Goal: Task Accomplishment & Management: Manage account settings

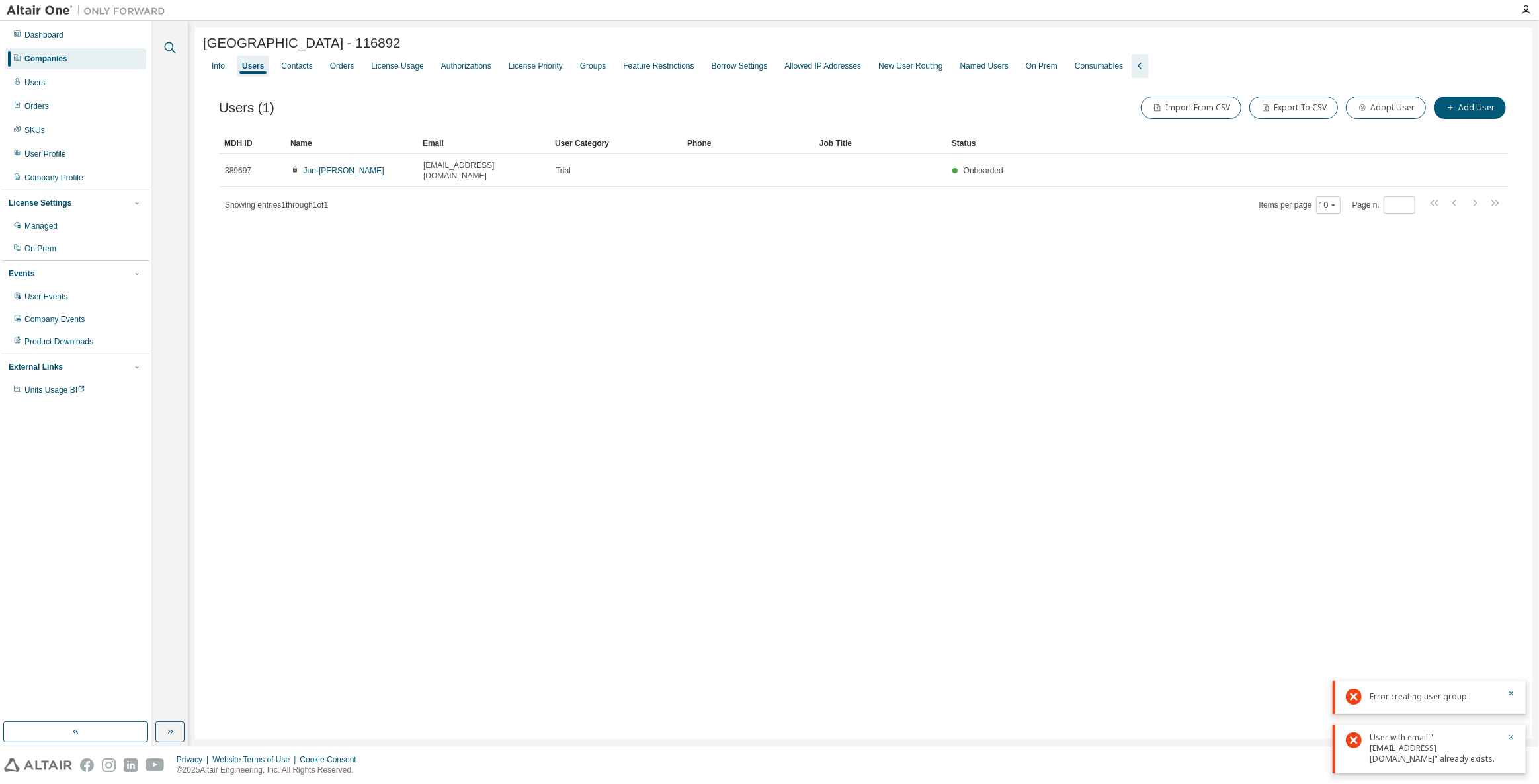
click at [176, 49] on icon "button" at bounding box center [170, 48] width 16 height 16
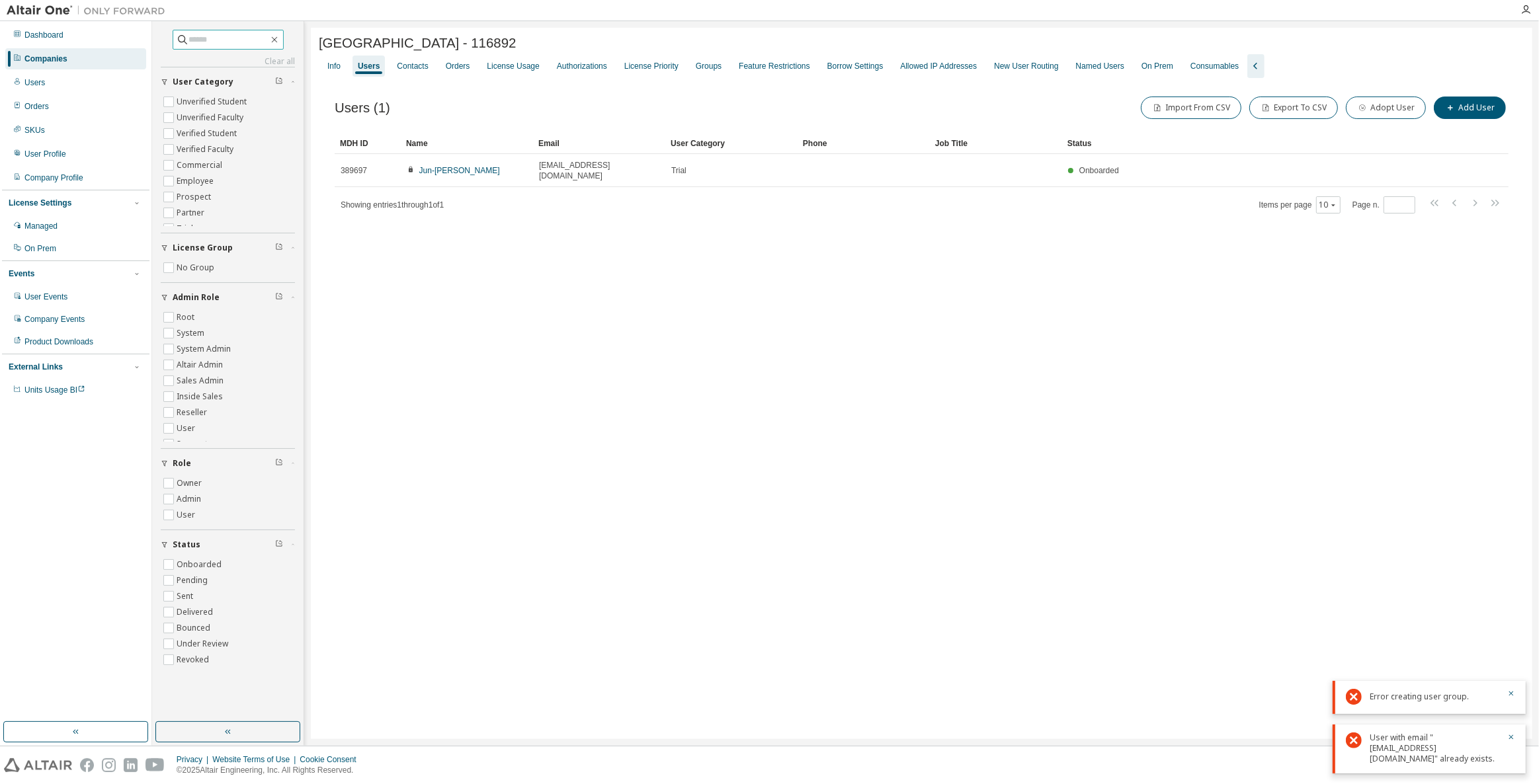
click at [235, 45] on input "text" at bounding box center [229, 40] width 80 height 14
type input "****"
click at [118, 49] on div "Companies" at bounding box center [76, 59] width 141 height 21
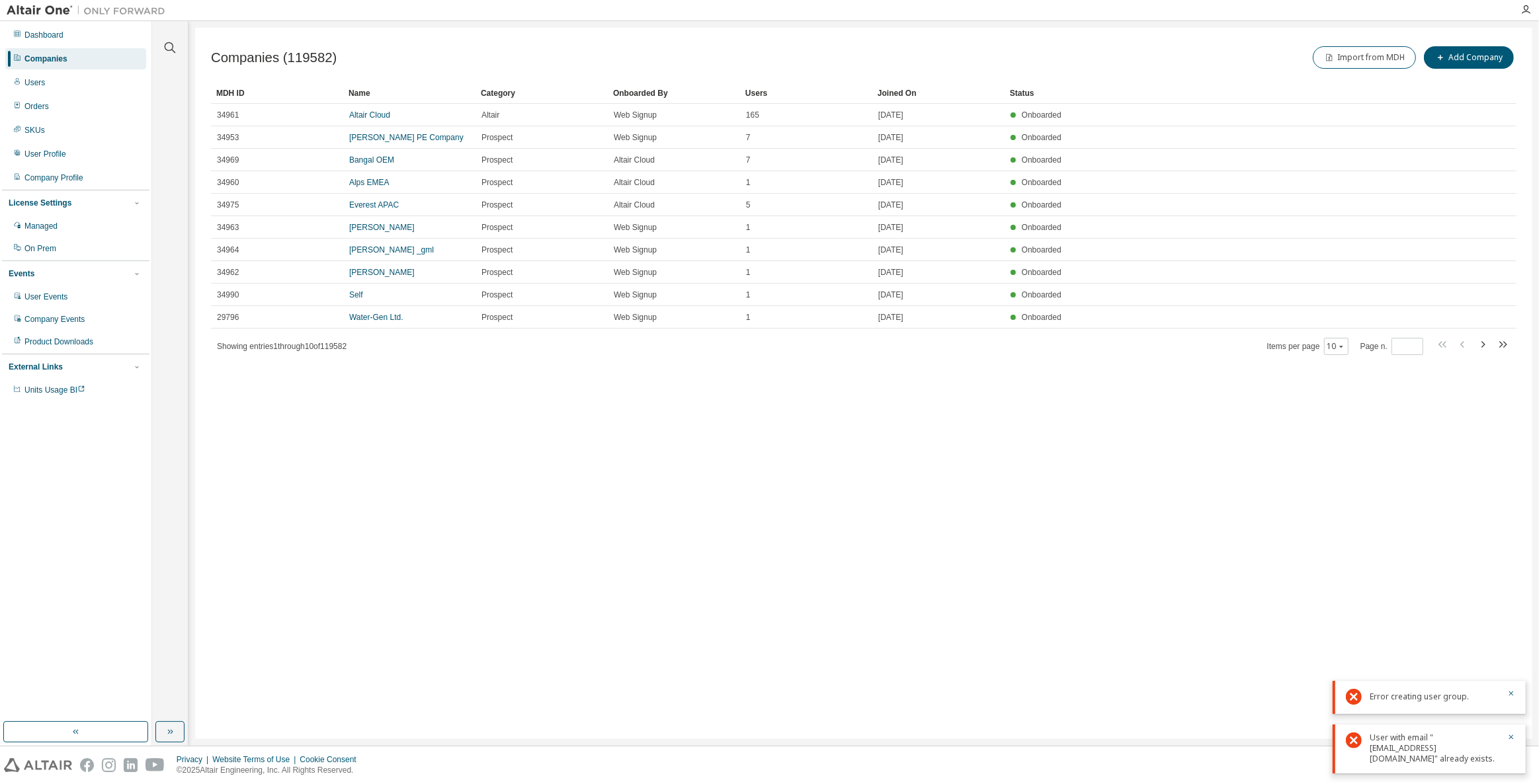
click at [108, 62] on div "Companies" at bounding box center [76, 59] width 141 height 21
click at [172, 39] on button "button" at bounding box center [170, 48] width 17 height 17
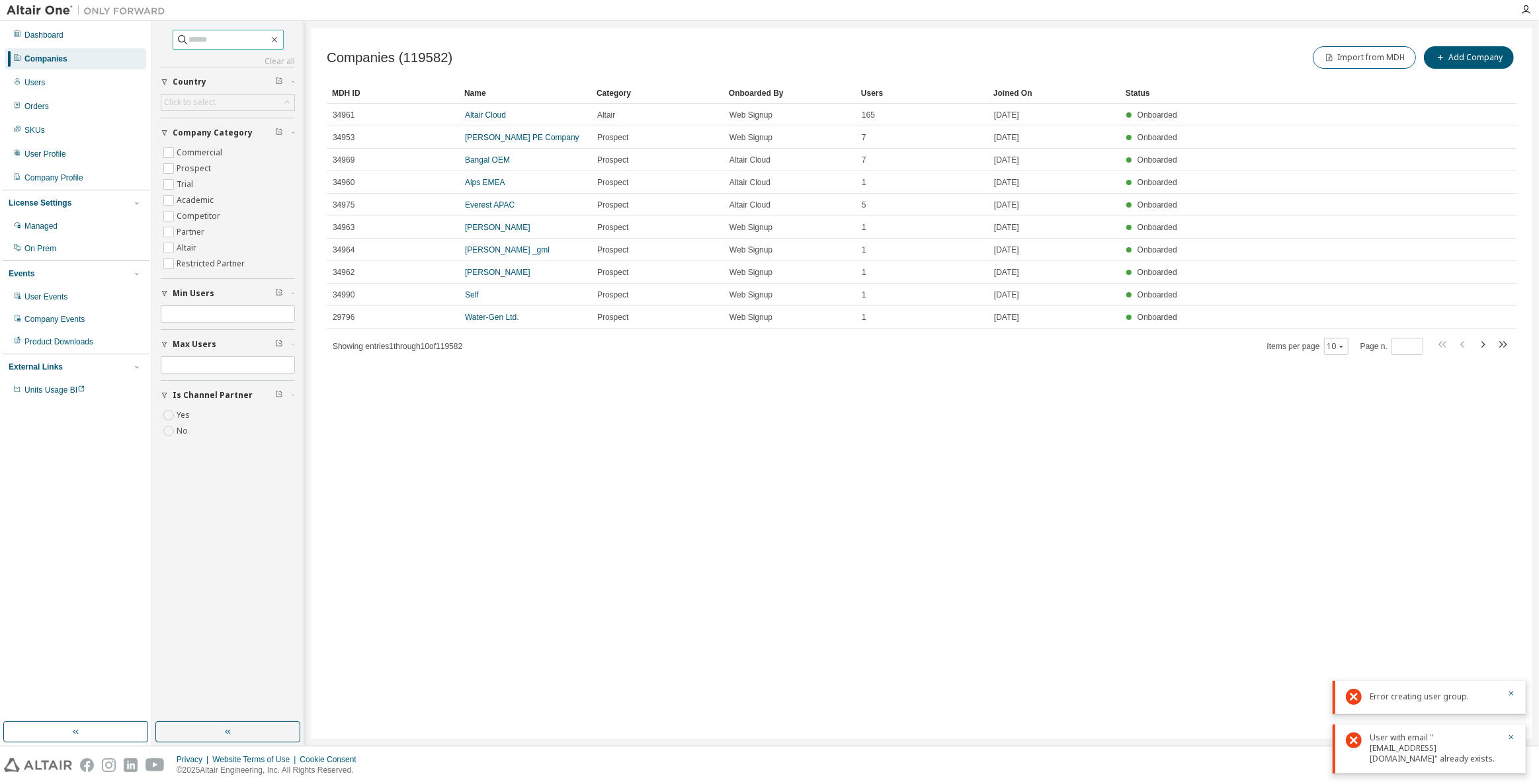
click at [214, 41] on input "text" at bounding box center [229, 40] width 80 height 14
type input "****"
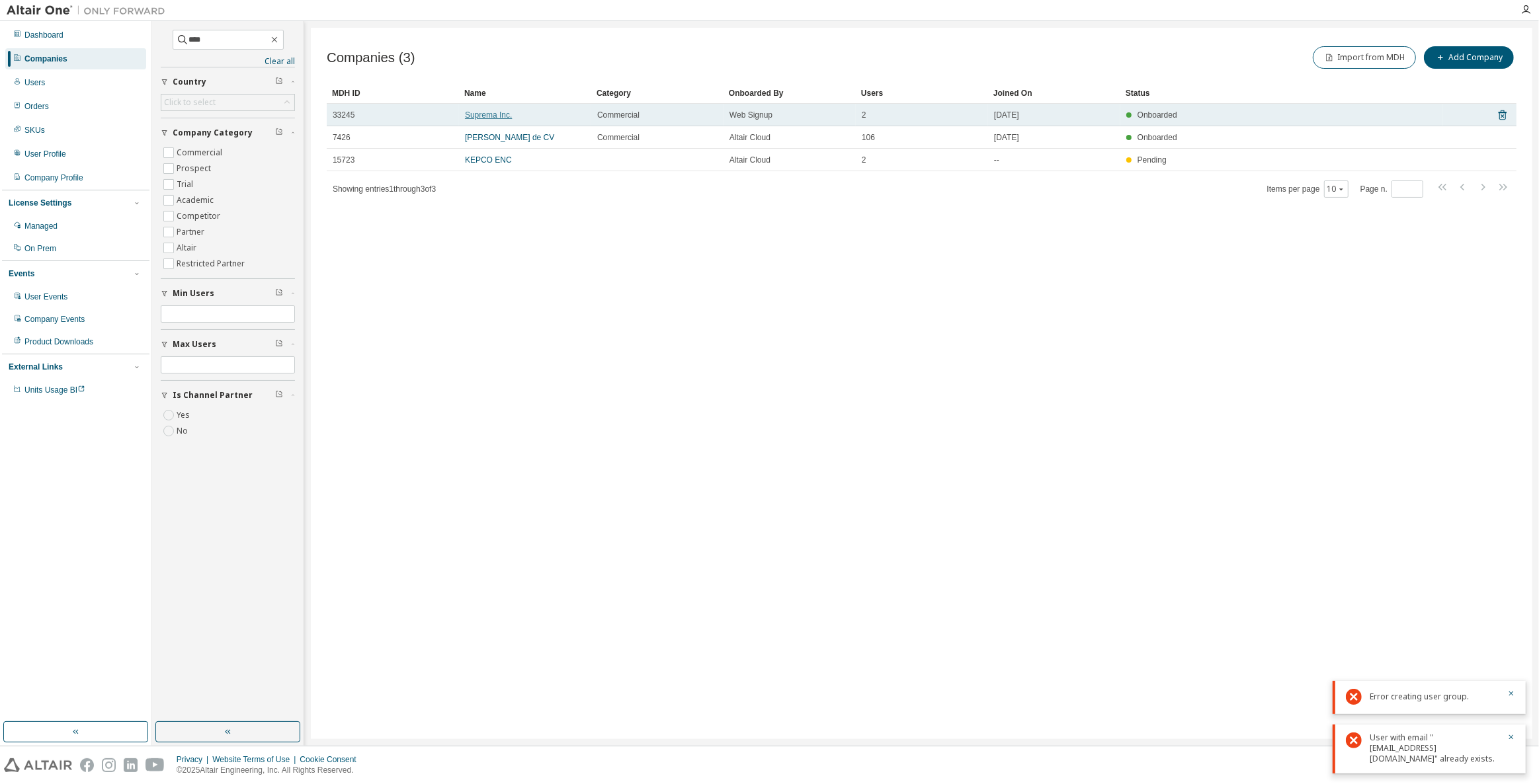
click at [499, 118] on link "Suprema Inc." at bounding box center [488, 115] width 47 height 10
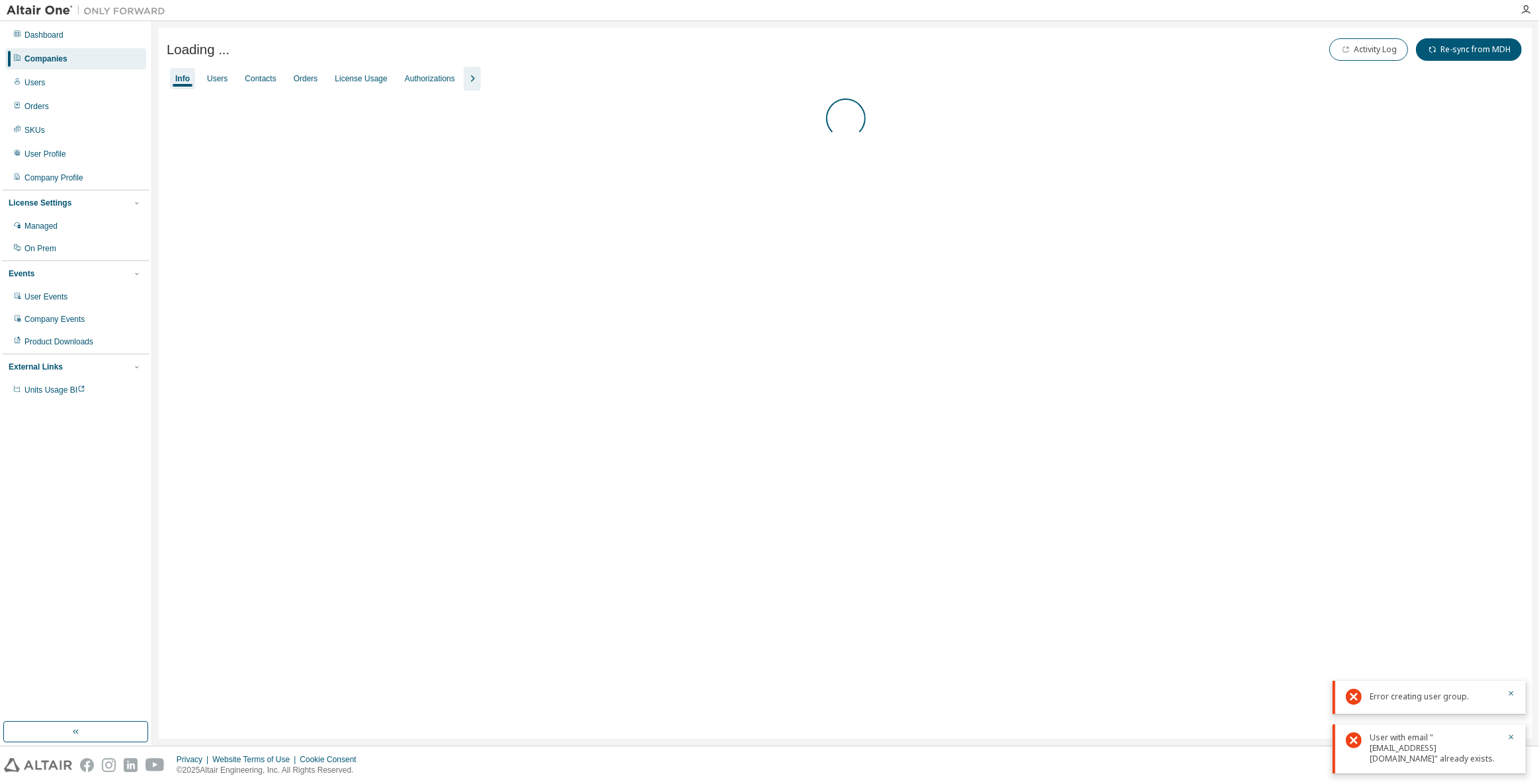
click at [472, 74] on icon "button" at bounding box center [472, 79] width 16 height 16
click at [560, 80] on div "Groups" at bounding box center [557, 78] width 25 height 10
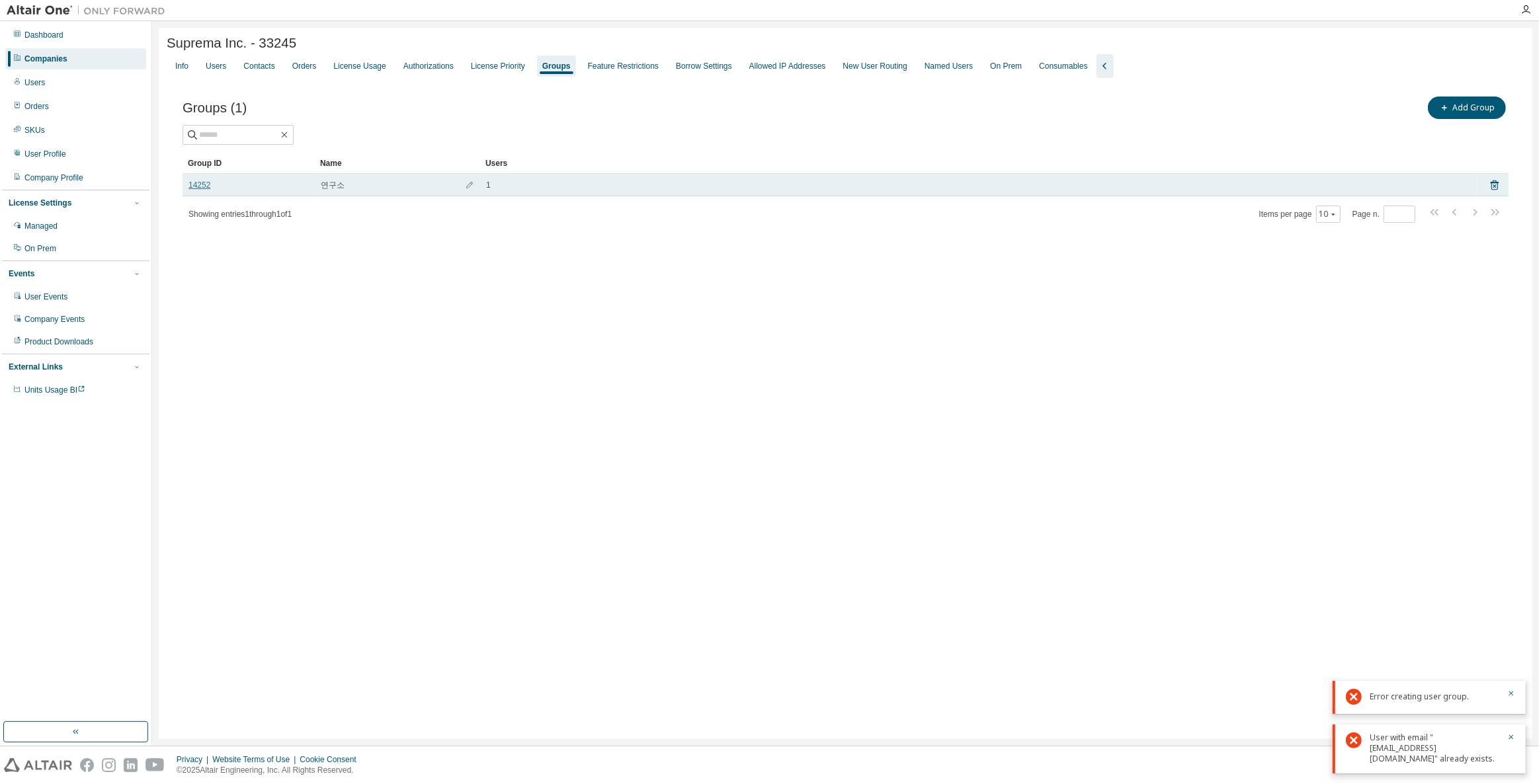
click at [195, 186] on link "14252" at bounding box center [199, 184] width 21 height 10
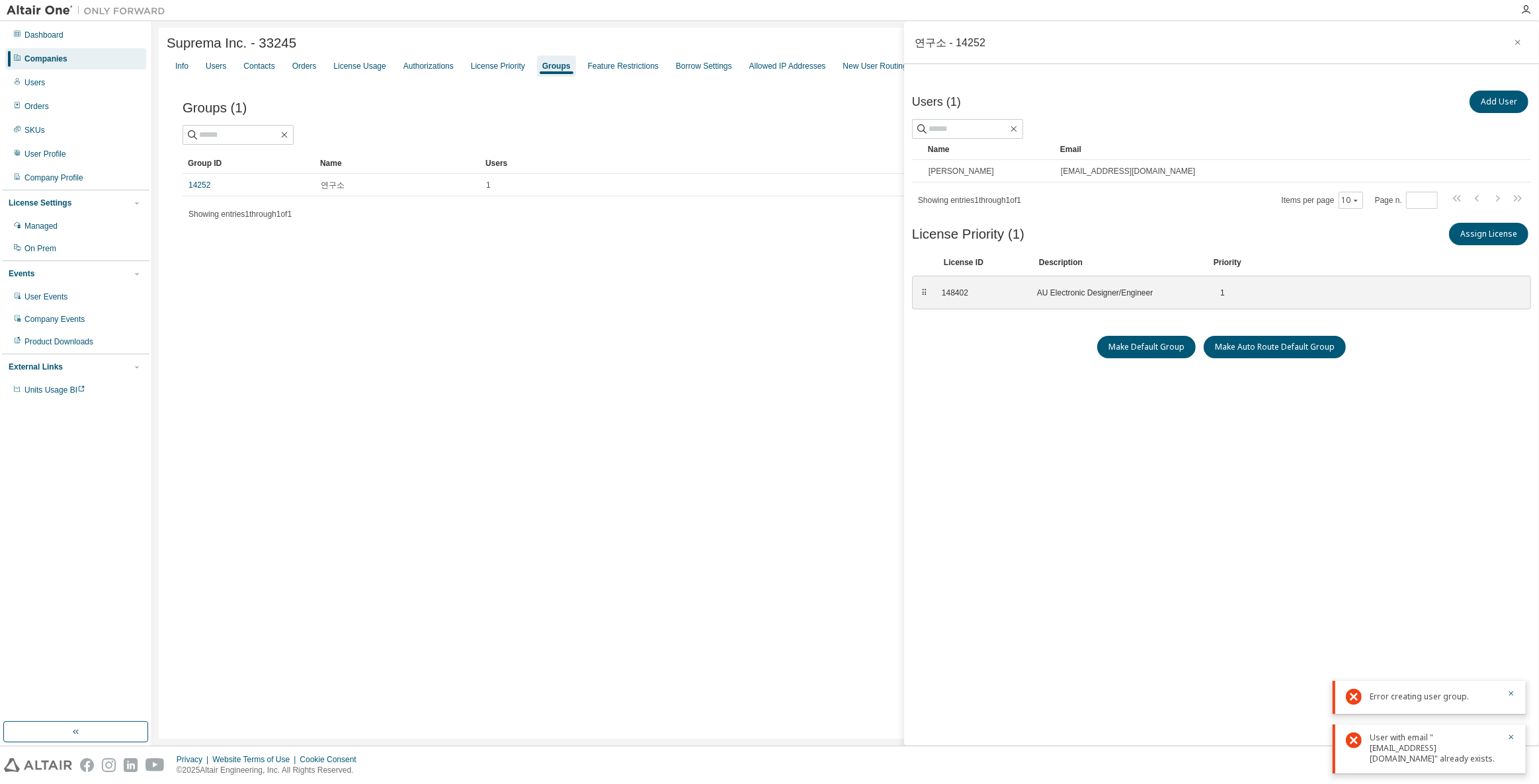
click at [1011, 375] on div "Users (1) Add User Clear Load Save Save As Field Operator Value Select filter S…" at bounding box center [1222, 402] width 619 height 627
click at [221, 72] on div "Users" at bounding box center [216, 66] width 21 height 10
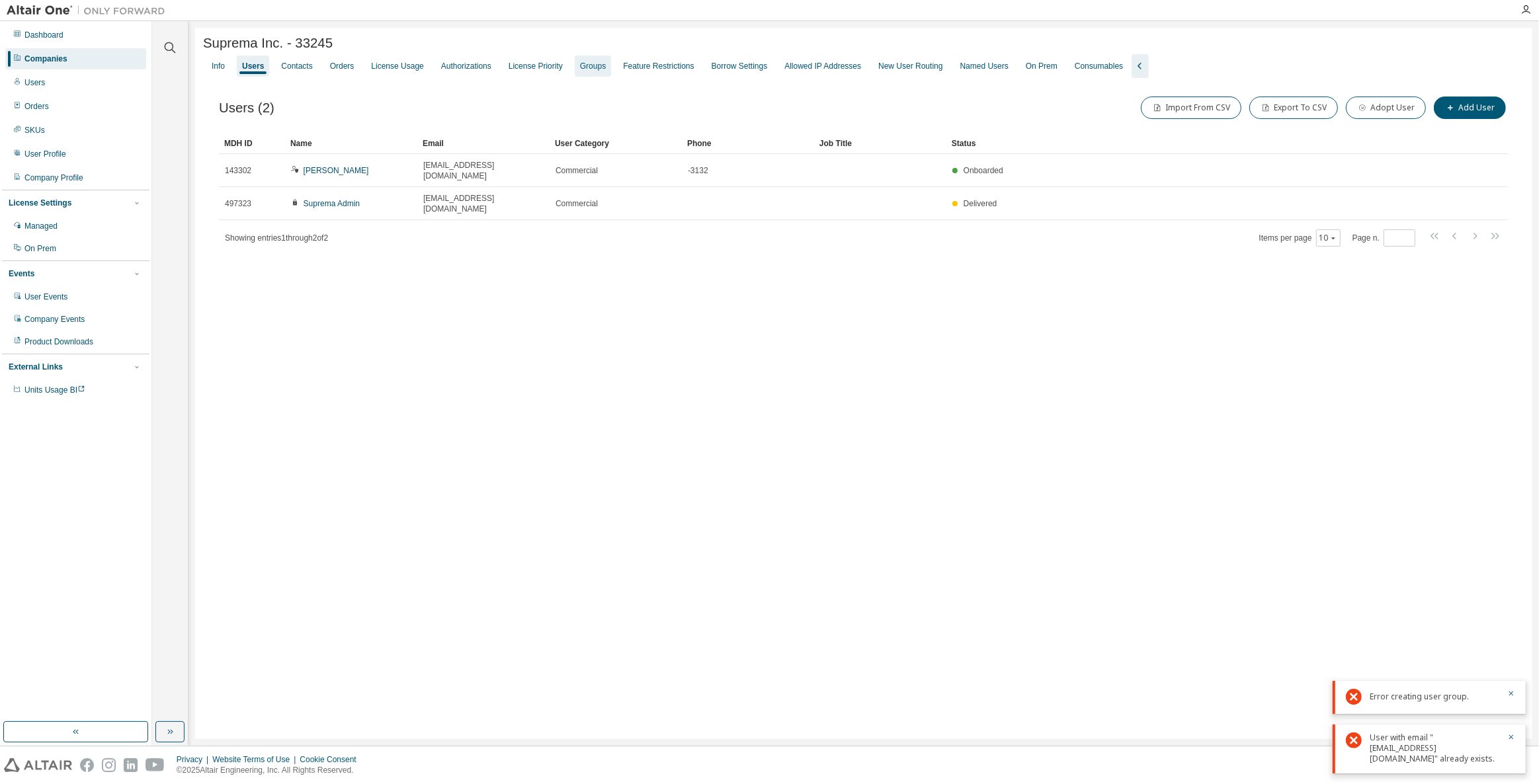
click at [580, 66] on div "Groups" at bounding box center [593, 66] width 25 height 10
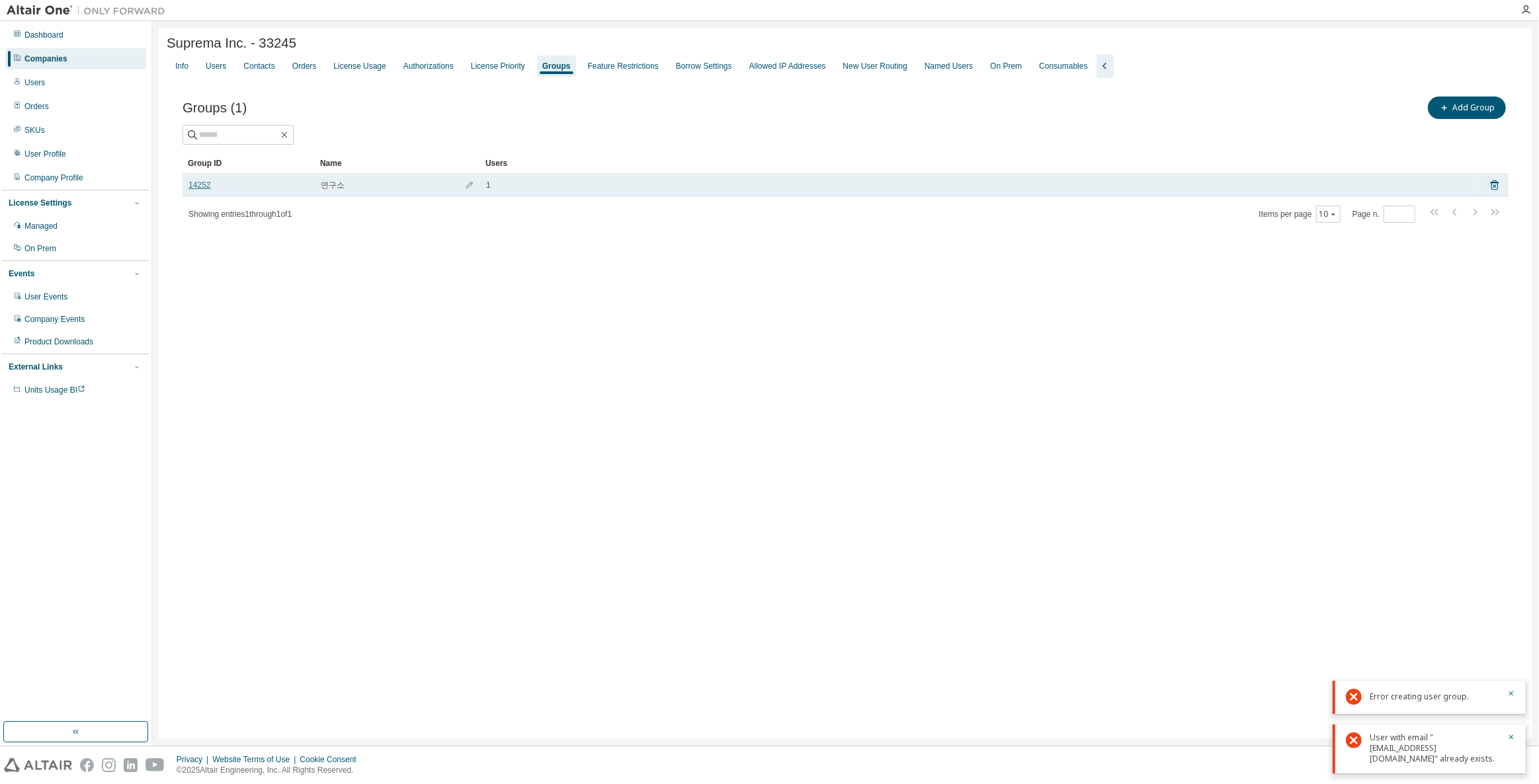
click at [203, 180] on link "14252" at bounding box center [199, 184] width 21 height 10
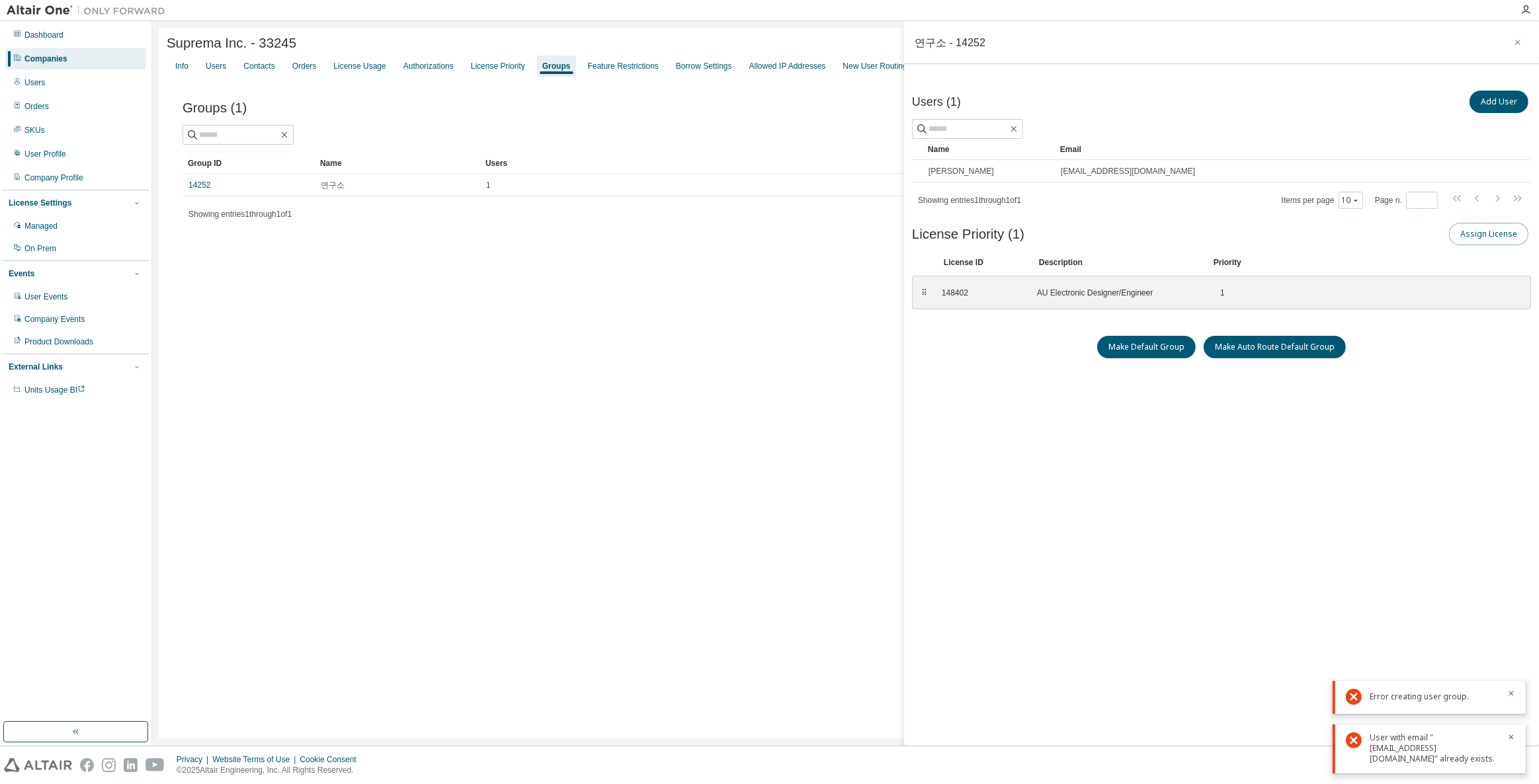
click at [1507, 227] on button "Assign License" at bounding box center [1489, 234] width 80 height 22
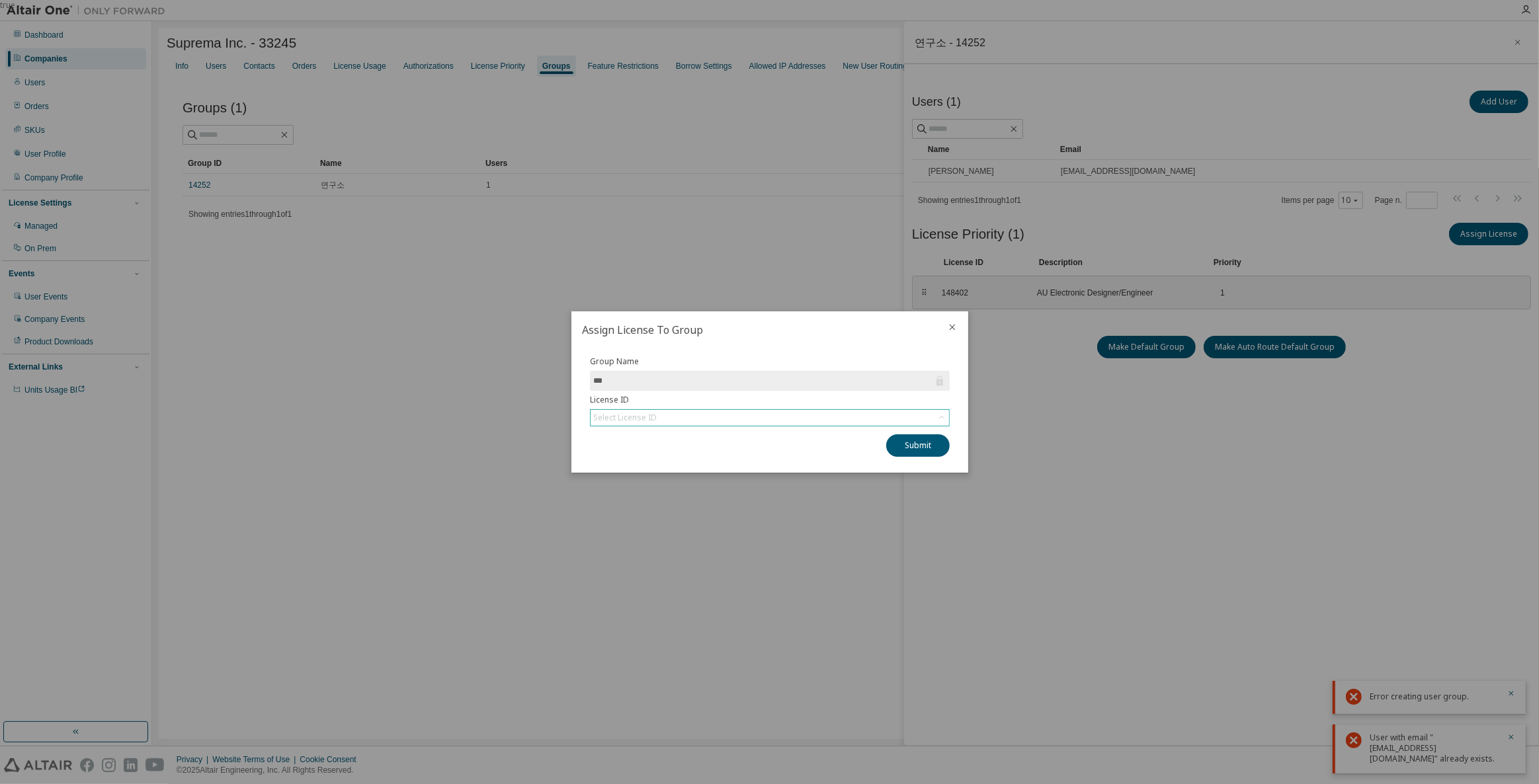
click at [674, 418] on div "Select License ID" at bounding box center [770, 418] width 359 height 16
click at [690, 458] on li "148306 - AU Electronic Designer/Engineer" at bounding box center [769, 454] width 356 height 17
click at [903, 442] on button "Submit" at bounding box center [918, 445] width 64 height 22
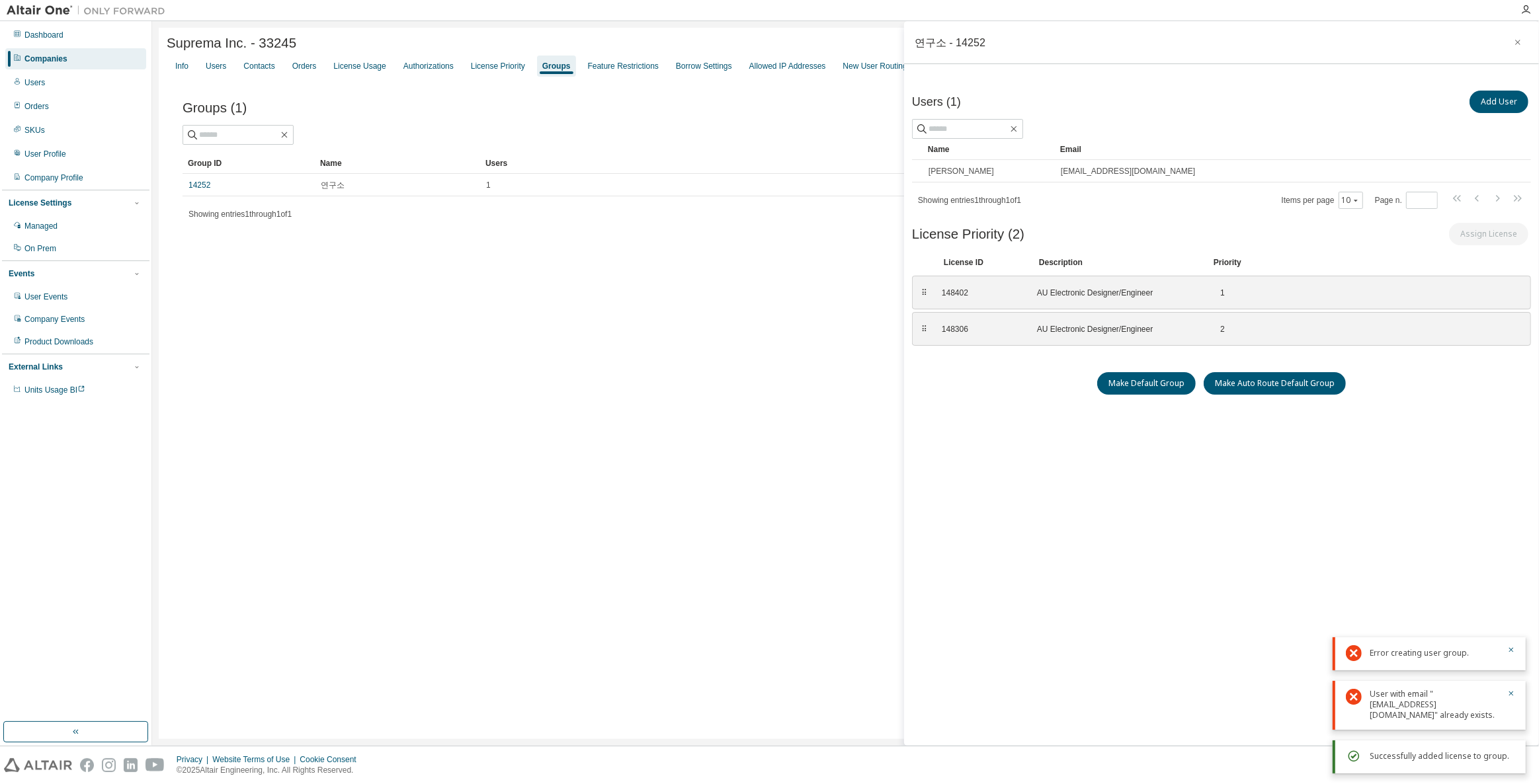
click at [1001, 418] on div "Users (1) Add User Clear Load Save Save As Field Operator Value Select filter S…" at bounding box center [1222, 402] width 619 height 627
click at [1115, 522] on div "Users (1) Add User Clear Load Save Save As Field Operator Value Select filter S…" at bounding box center [1222, 402] width 619 height 627
click at [1514, 37] on icon "button" at bounding box center [1518, 42] width 10 height 10
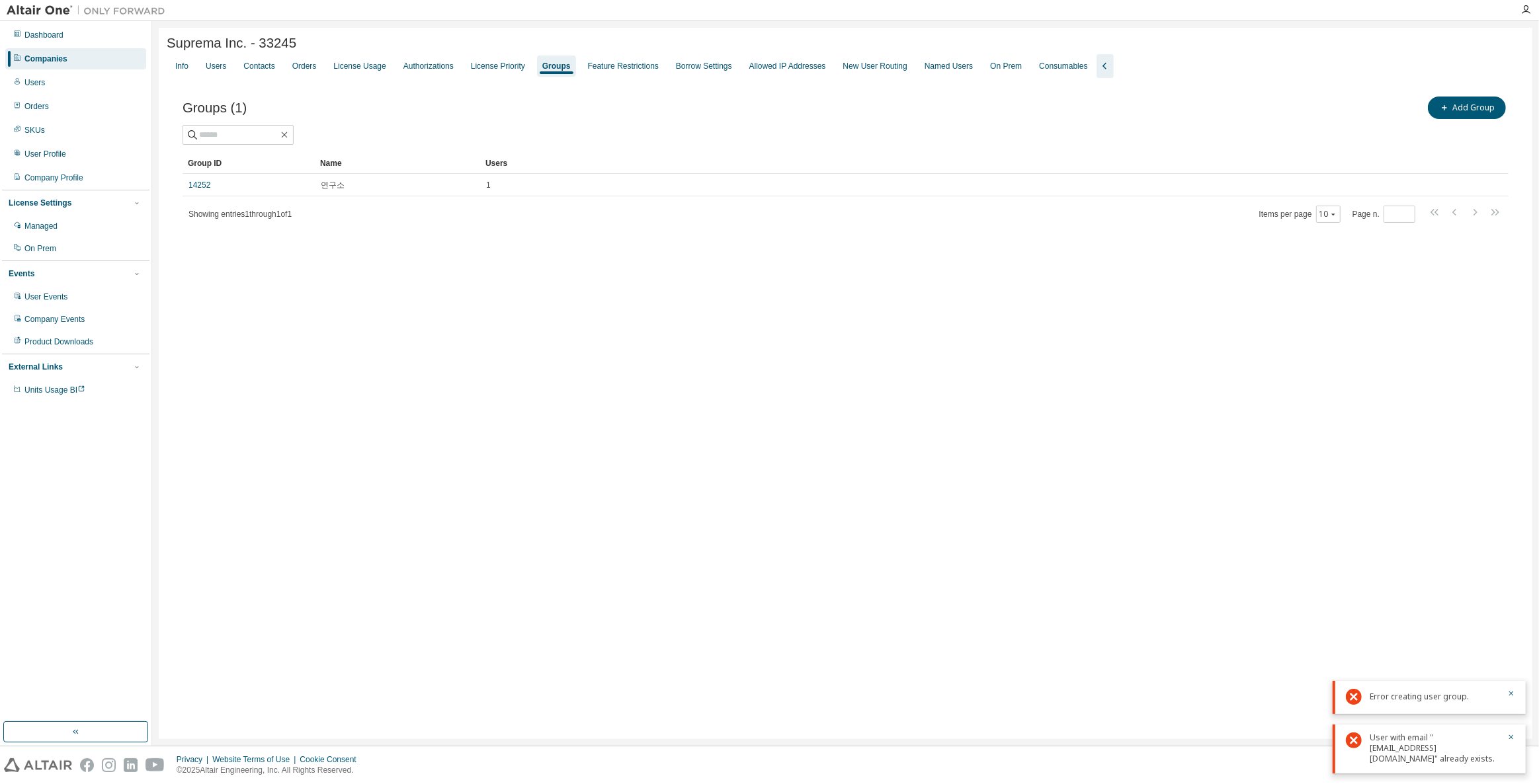
click at [686, 317] on div "Suprema Inc. - 33245 Clear Load Save Save As Field Operator Value Select filter…" at bounding box center [845, 383] width 1374 height 712
click at [90, 52] on div "Companies" at bounding box center [76, 59] width 141 height 21
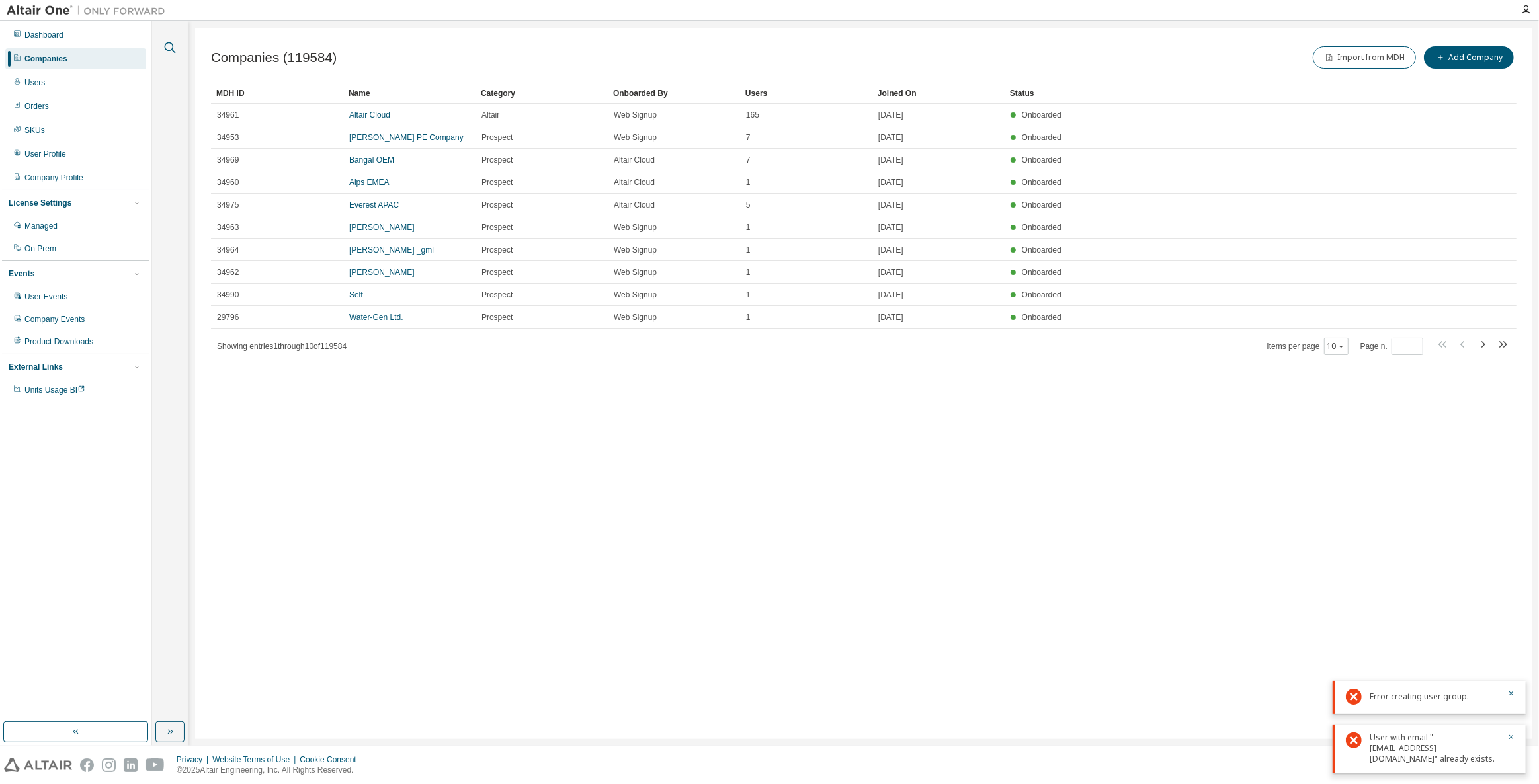
click at [171, 51] on icon "button" at bounding box center [170, 48] width 16 height 16
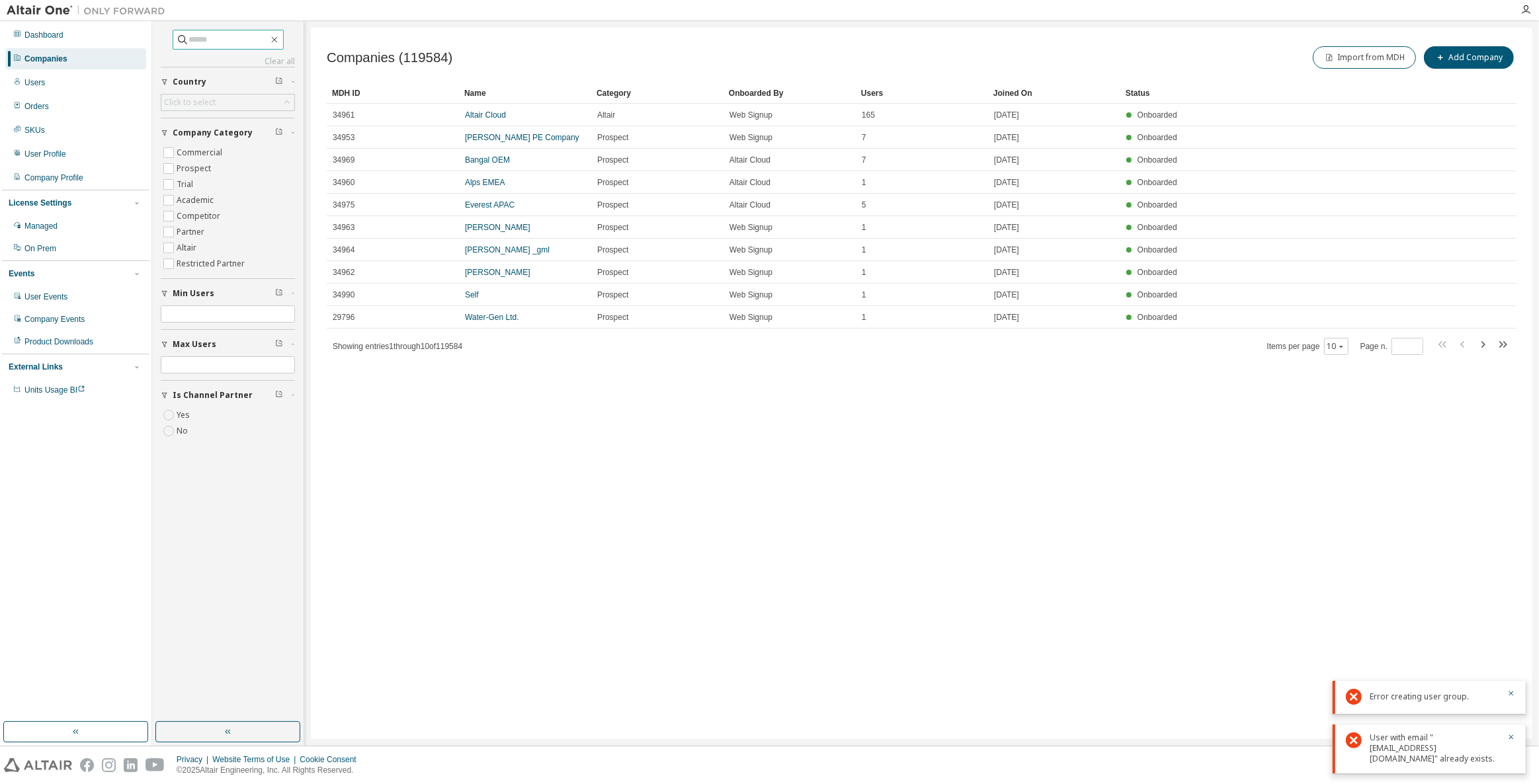
click at [226, 37] on input "text" at bounding box center [229, 40] width 80 height 14
type input "****"
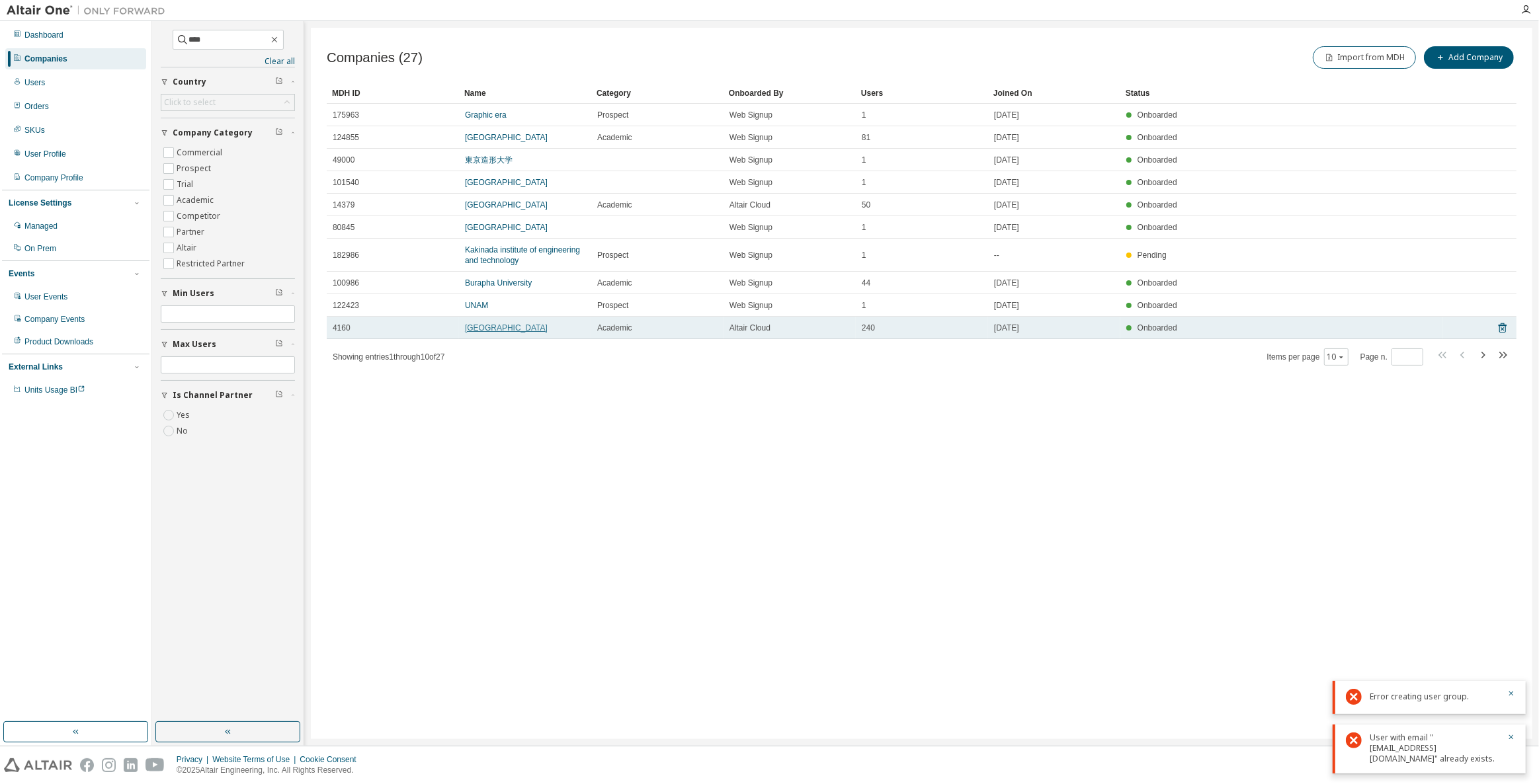
click at [485, 324] on link "Inha University" at bounding box center [507, 328] width 83 height 10
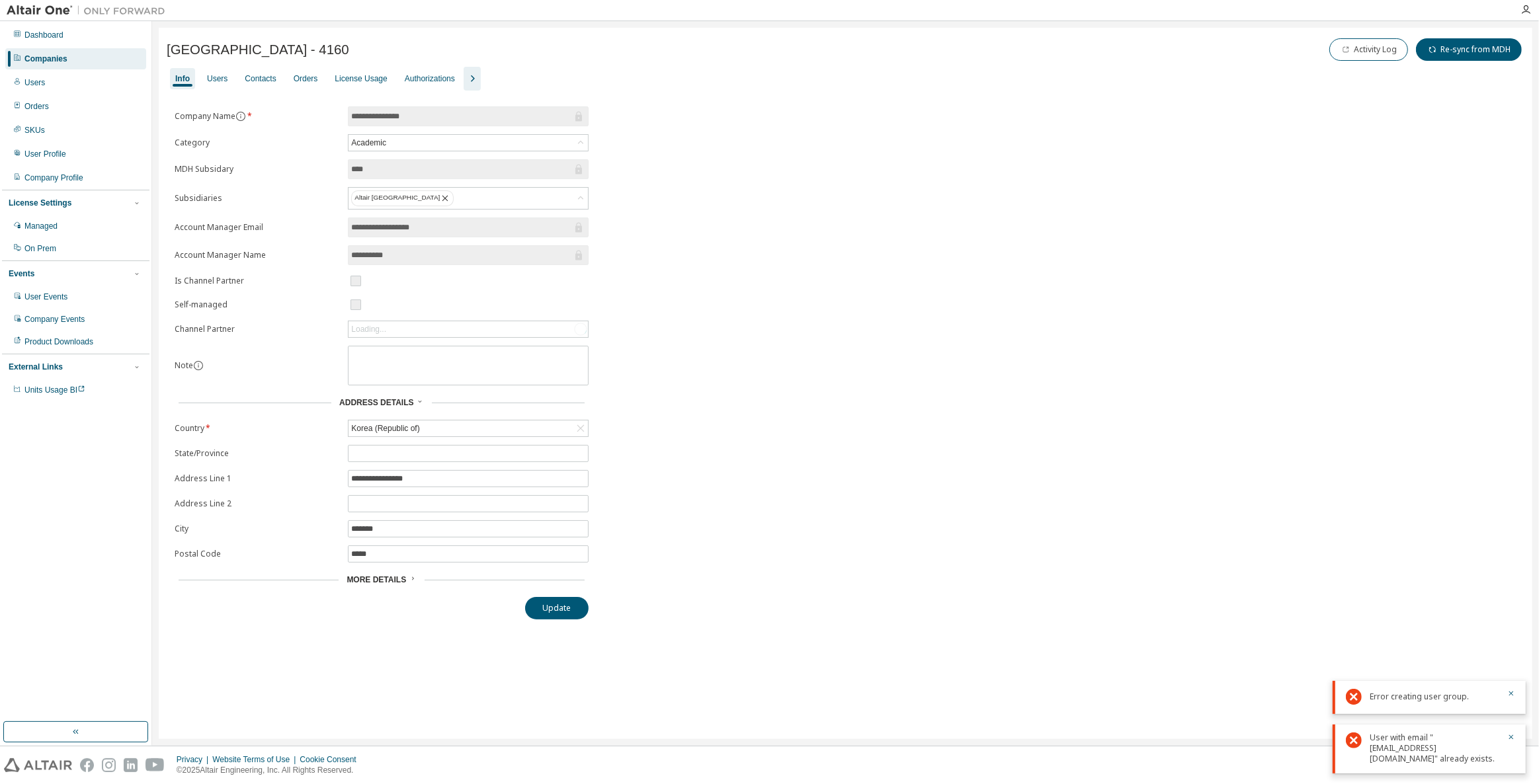
click at [469, 84] on icon "button" at bounding box center [472, 79] width 16 height 16
click at [544, 75] on div "Groups" at bounding box center [557, 78] width 25 height 10
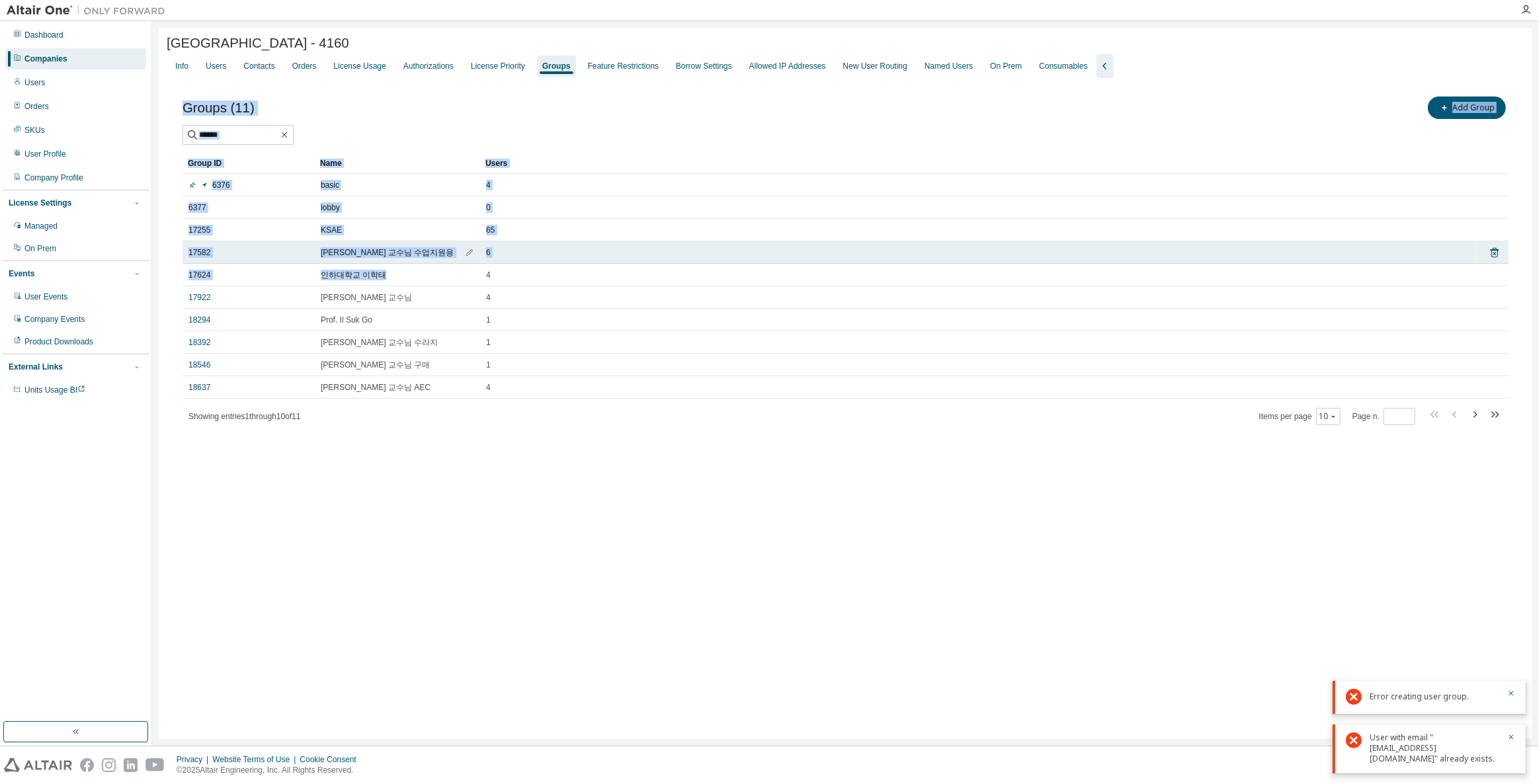
drag, startPoint x: 399, startPoint y: 430, endPoint x: 381, endPoint y: 262, distance: 169.0
click at [381, 262] on div "Groups (11) Add Group Clear Load Save Save As Field Operator Value Select filte…" at bounding box center [845, 269] width 1358 height 382
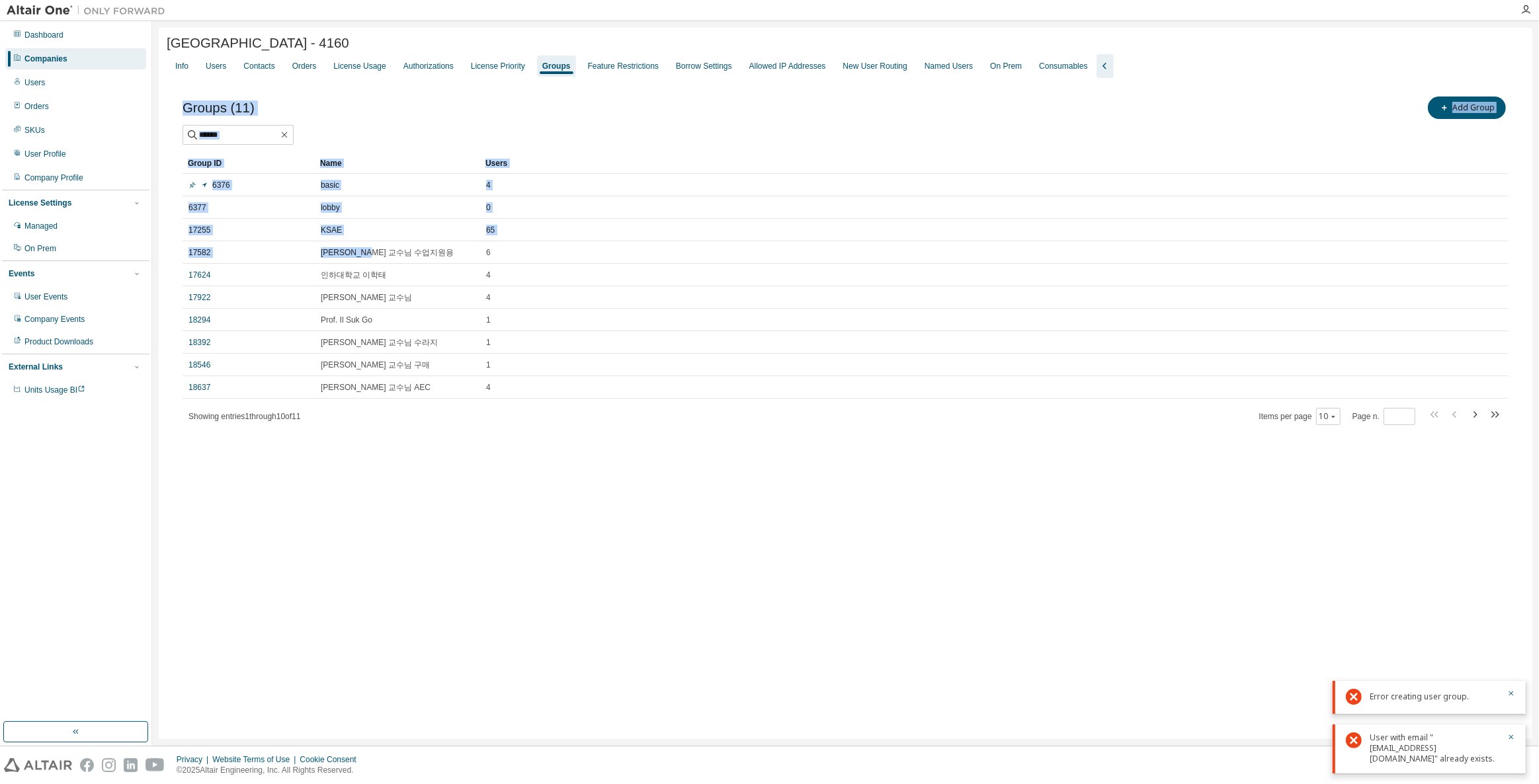
click at [380, 498] on div "Inha University - 4160 Clear Load Save Save As Field Operator Value Select filt…" at bounding box center [845, 383] width 1374 height 712
click at [1439, 105] on button "Add Group" at bounding box center [1467, 107] width 78 height 22
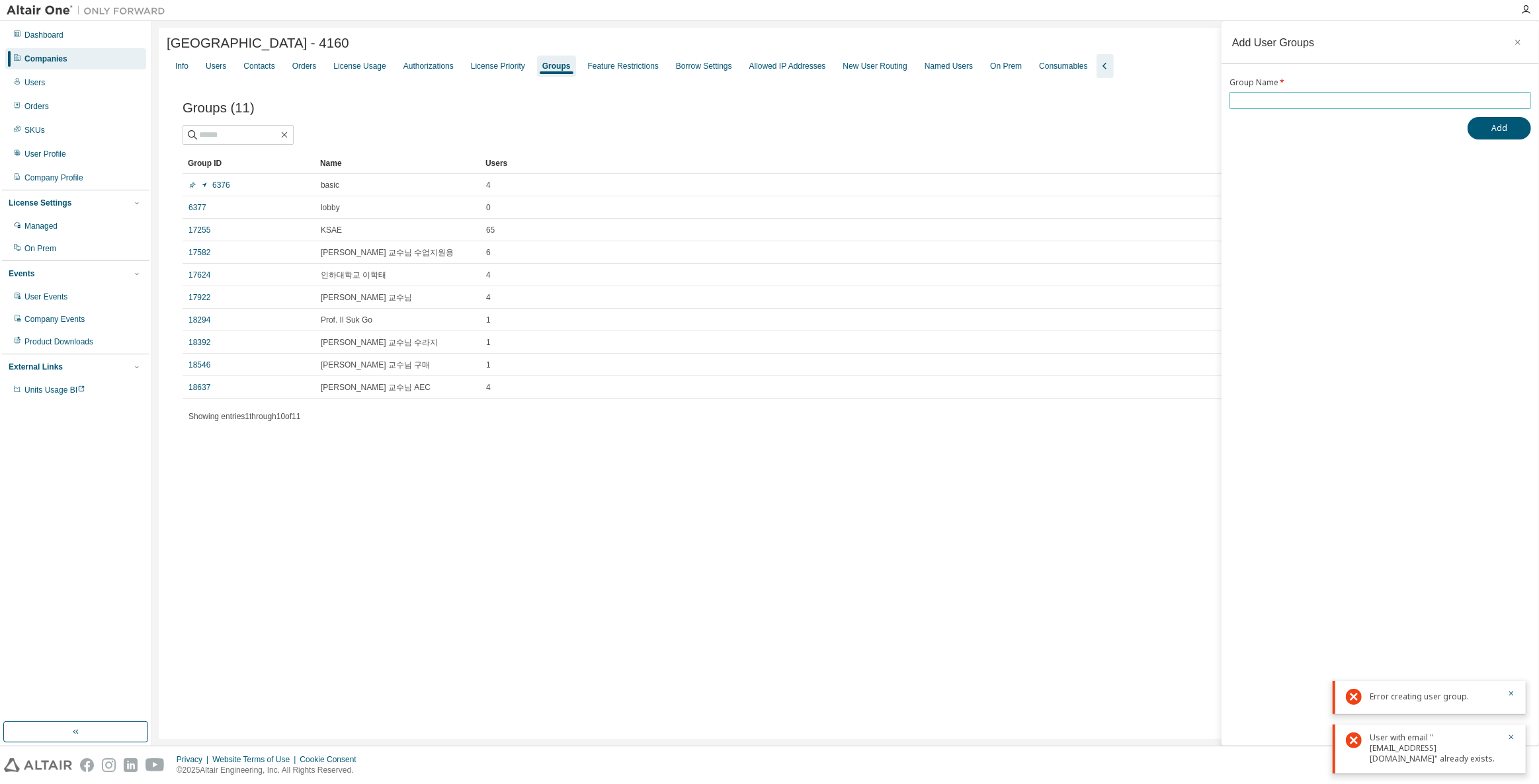
click at [1355, 103] on input "text" at bounding box center [1380, 100] width 295 height 10
type input "*"
type input "**********"
click at [1467, 117] on button "Add" at bounding box center [1499, 128] width 64 height 22
drag, startPoint x: 1255, startPoint y: 101, endPoint x: 962, endPoint y: 91, distance: 293.2
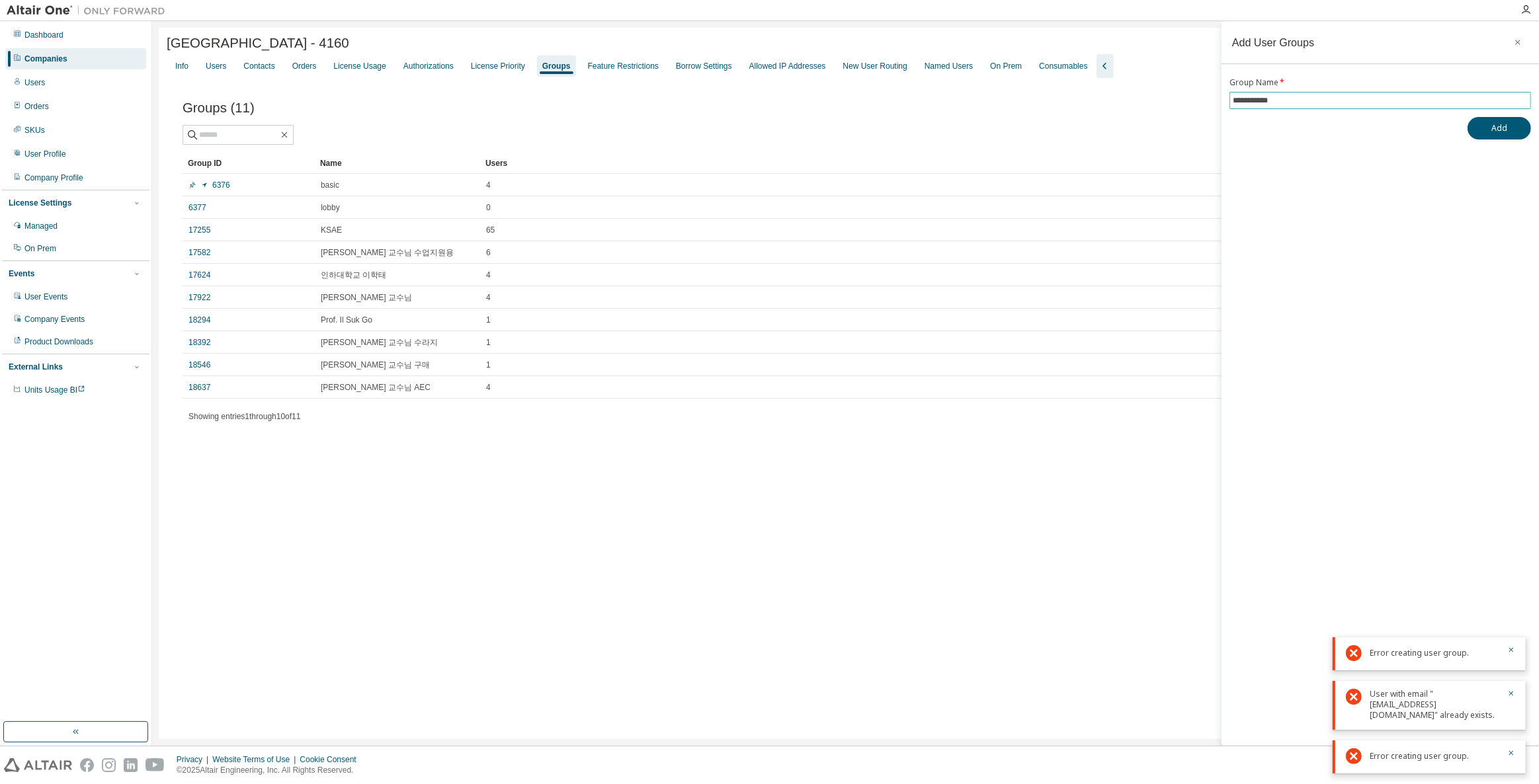
click at [1020, 100] on main "**********" at bounding box center [845, 383] width 1387 height 724
type input "*"
click at [1327, 104] on input "**********" at bounding box center [1380, 100] width 295 height 10
type input "**********"
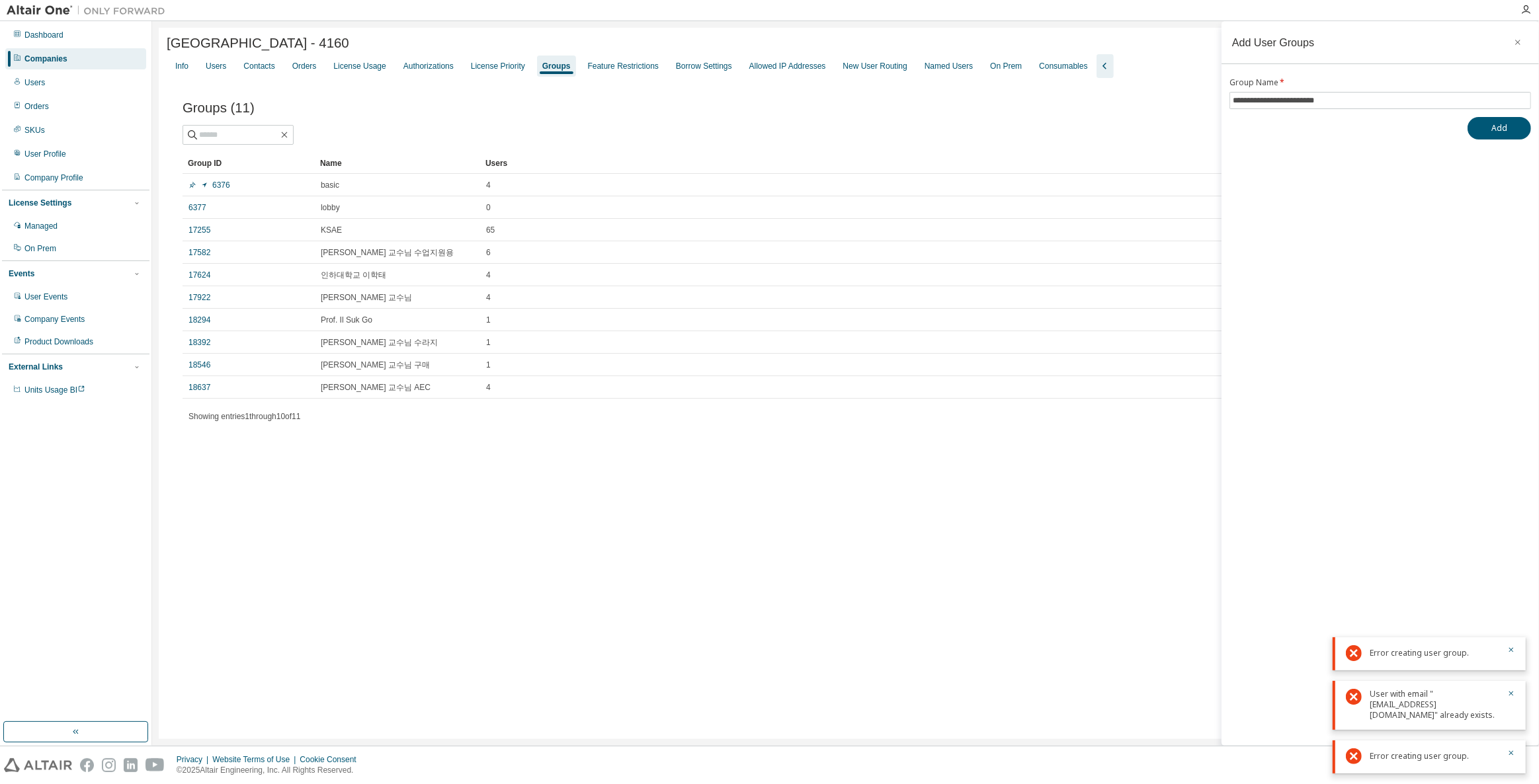
click at [1330, 150] on div "**********" at bounding box center [1380, 383] width 317 height 724
click at [1363, 92] on span "**********" at bounding box center [1380, 101] width 301 height 17
click at [1362, 103] on input "**********" at bounding box center [1380, 100] width 295 height 10
click at [1471, 129] on button "Add" at bounding box center [1499, 128] width 64 height 22
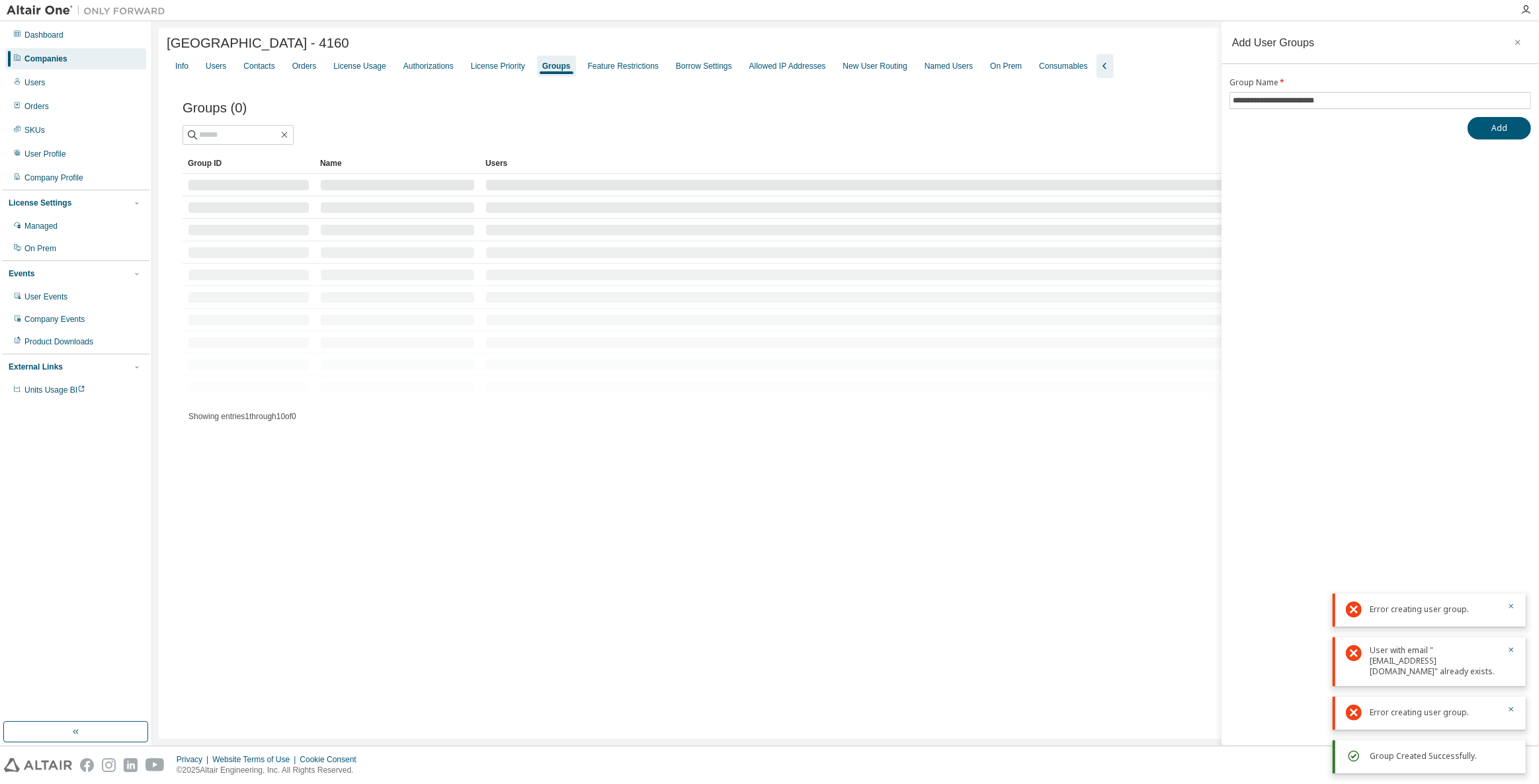
click at [513, 555] on div "Inha University - 4160 Clear Load Save Save As Field Operator Value Select filt…" at bounding box center [845, 383] width 1374 height 712
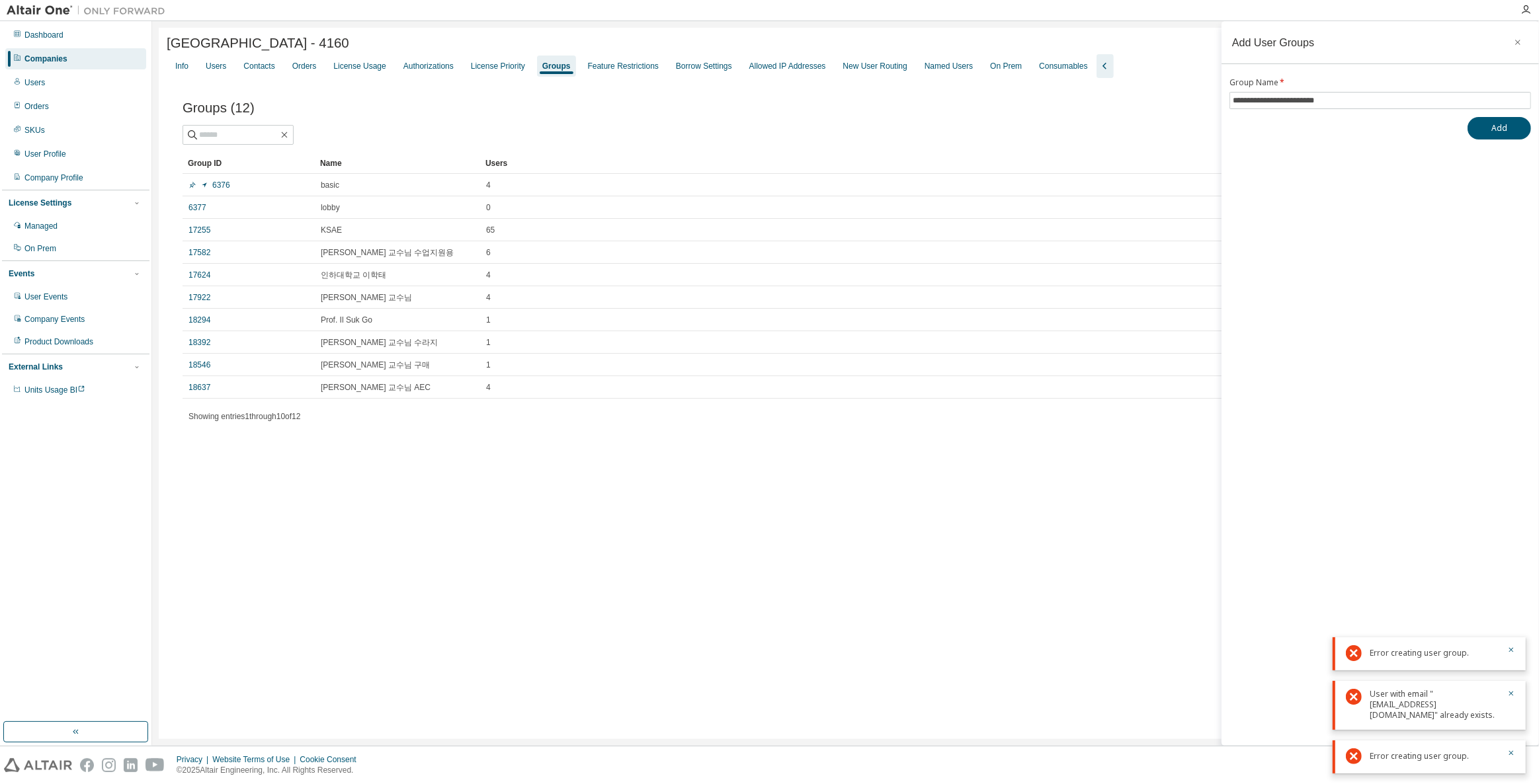
click at [542, 68] on div "Groups" at bounding box center [557, 66] width 29 height 10
click at [485, 70] on div "License Priority" at bounding box center [498, 66] width 54 height 10
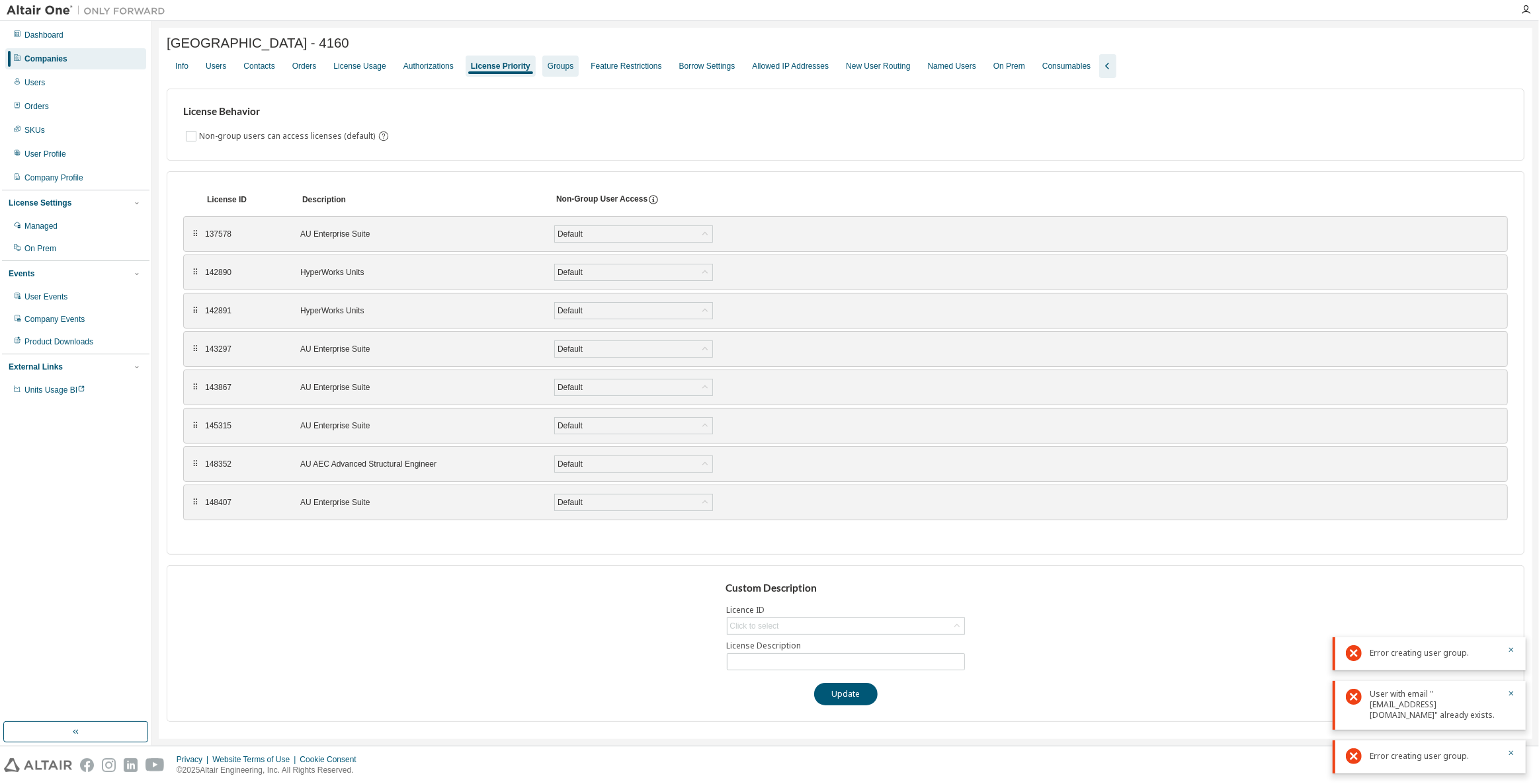
click at [549, 72] on div "Groups" at bounding box center [561, 66] width 25 height 10
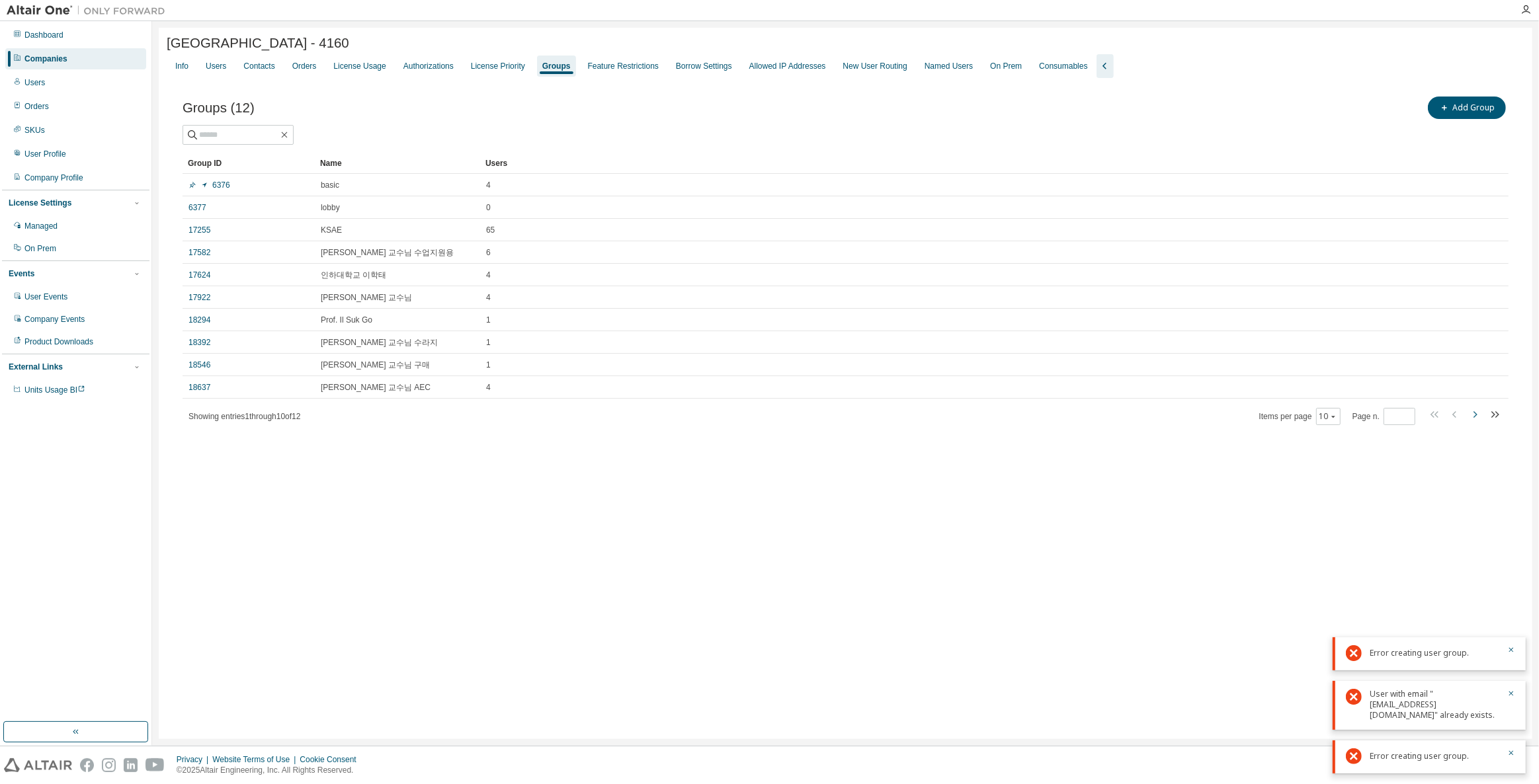
click at [1475, 421] on icon "button" at bounding box center [1475, 414] width 16 height 16
type input "*"
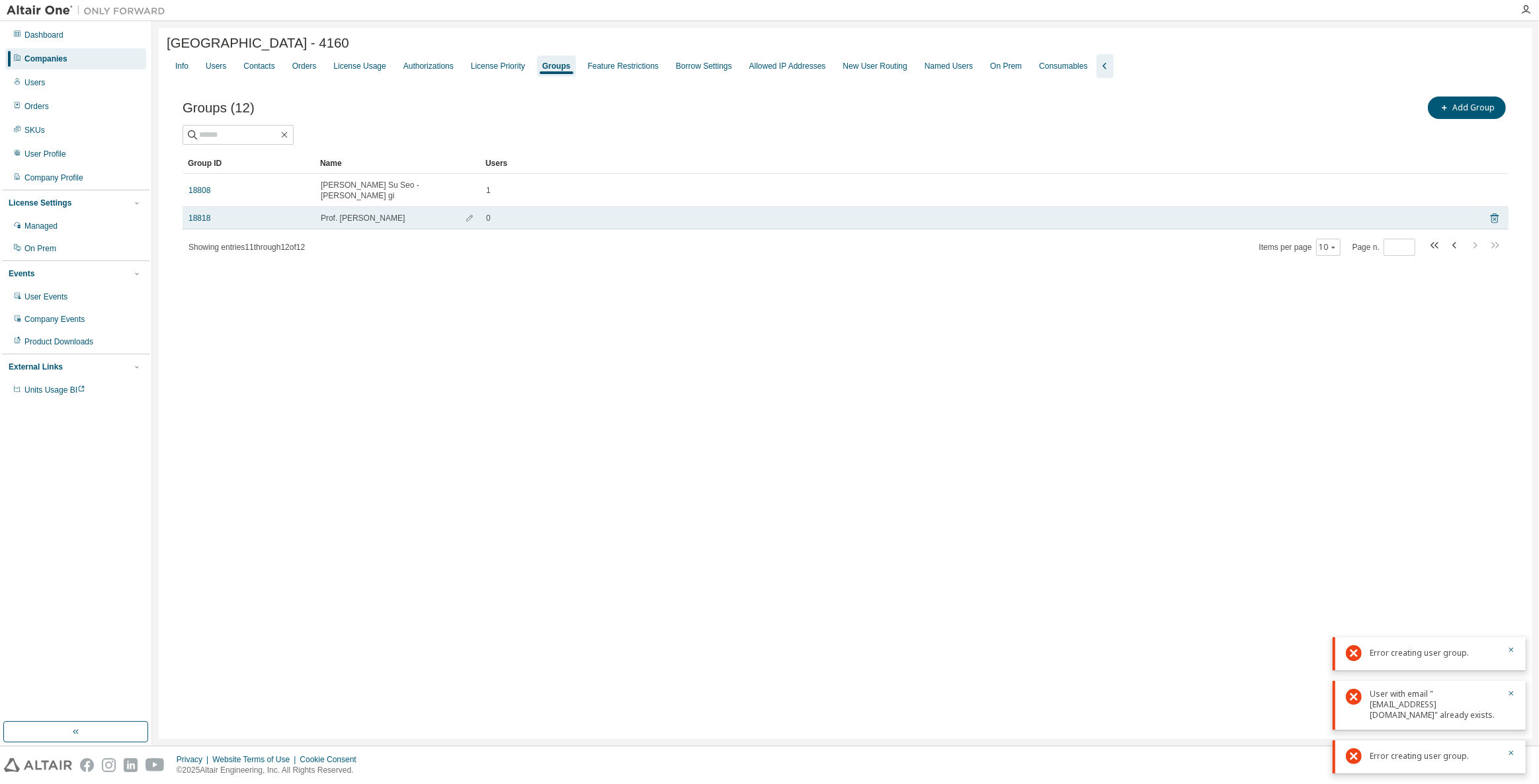
click at [1498, 210] on icon at bounding box center [1494, 218] width 12 height 16
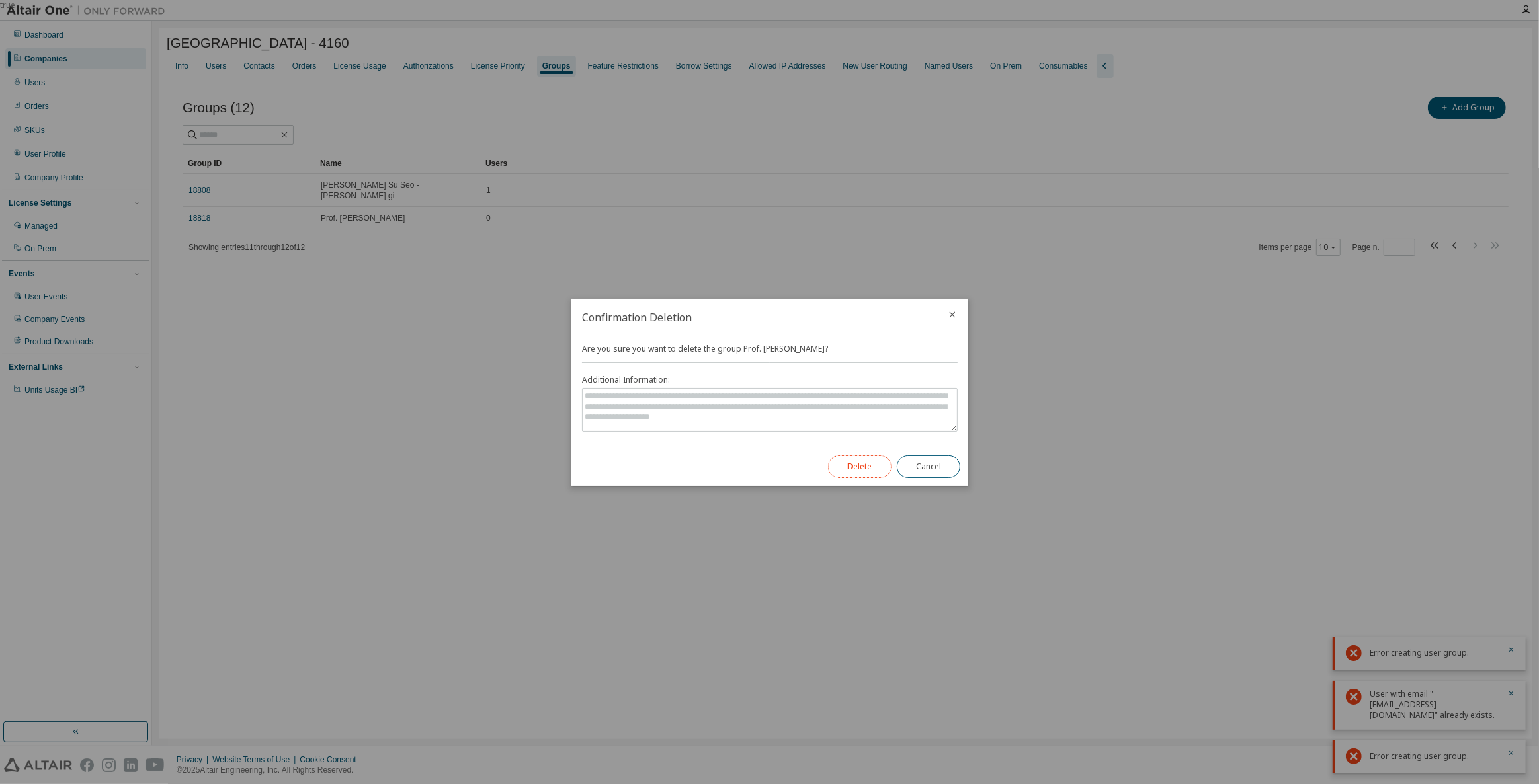
click at [846, 470] on button "Delete" at bounding box center [860, 467] width 64 height 22
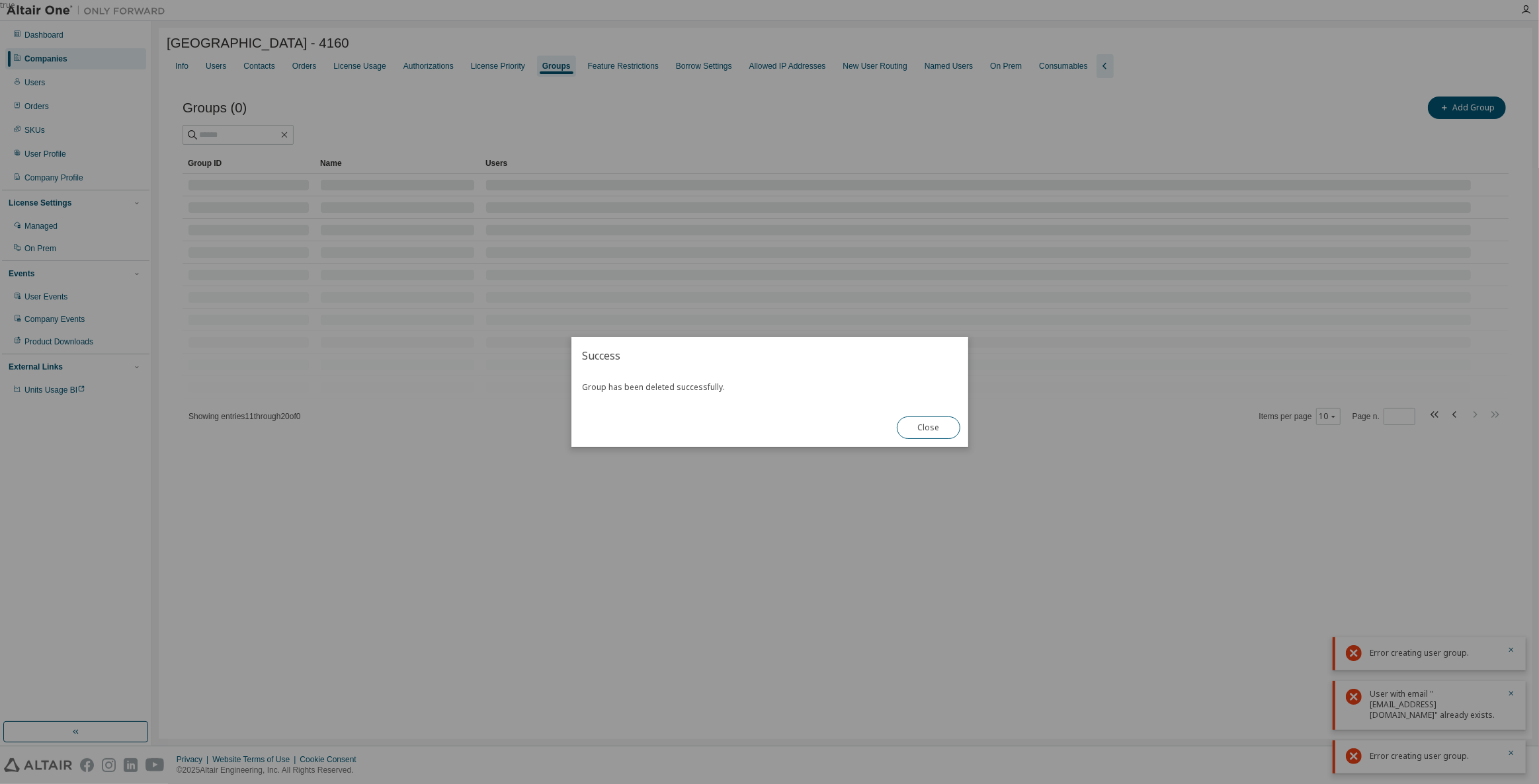
click at [503, 496] on div "true" at bounding box center [769, 392] width 1539 height 784
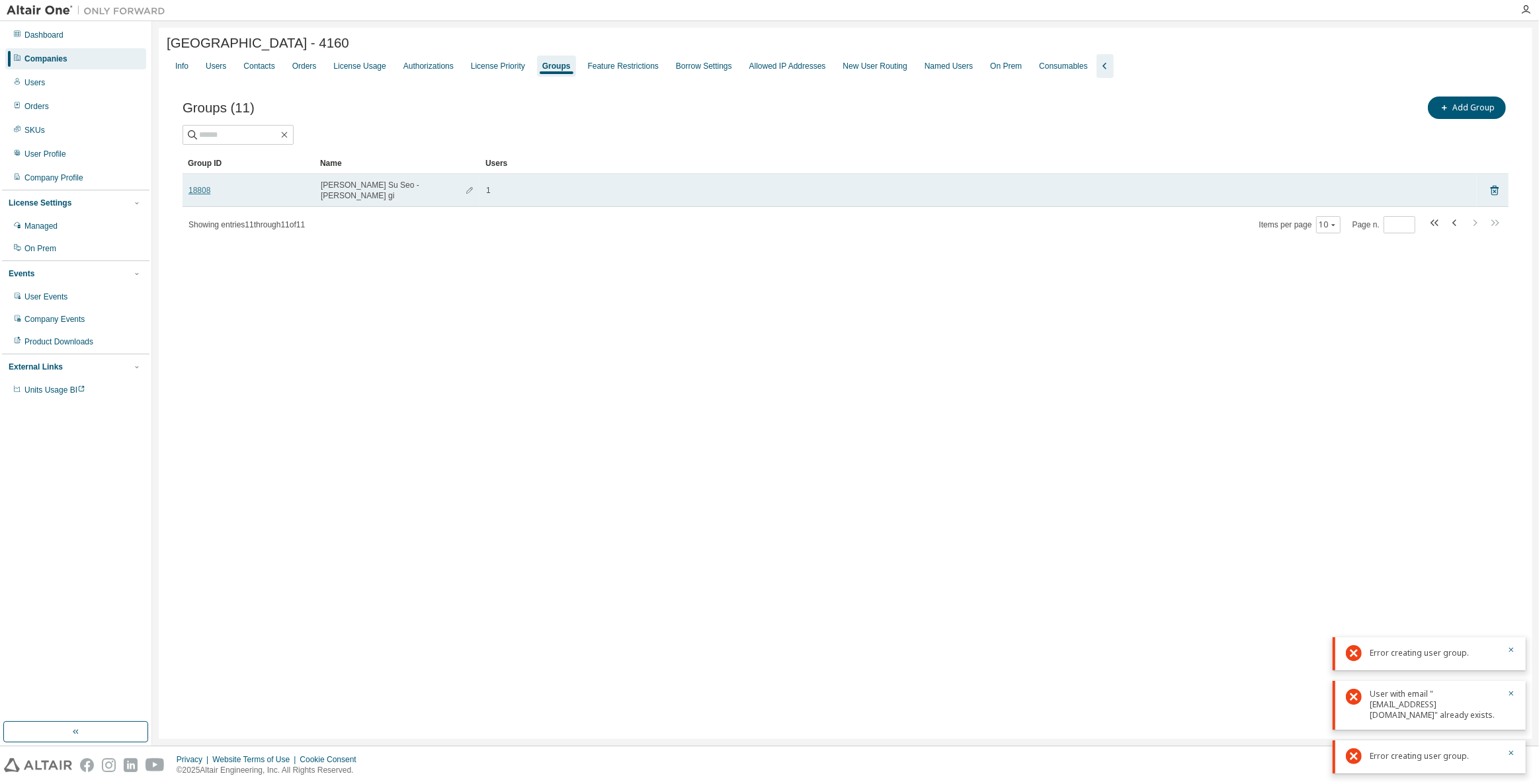
click at [194, 186] on link "18808" at bounding box center [199, 190] width 21 height 10
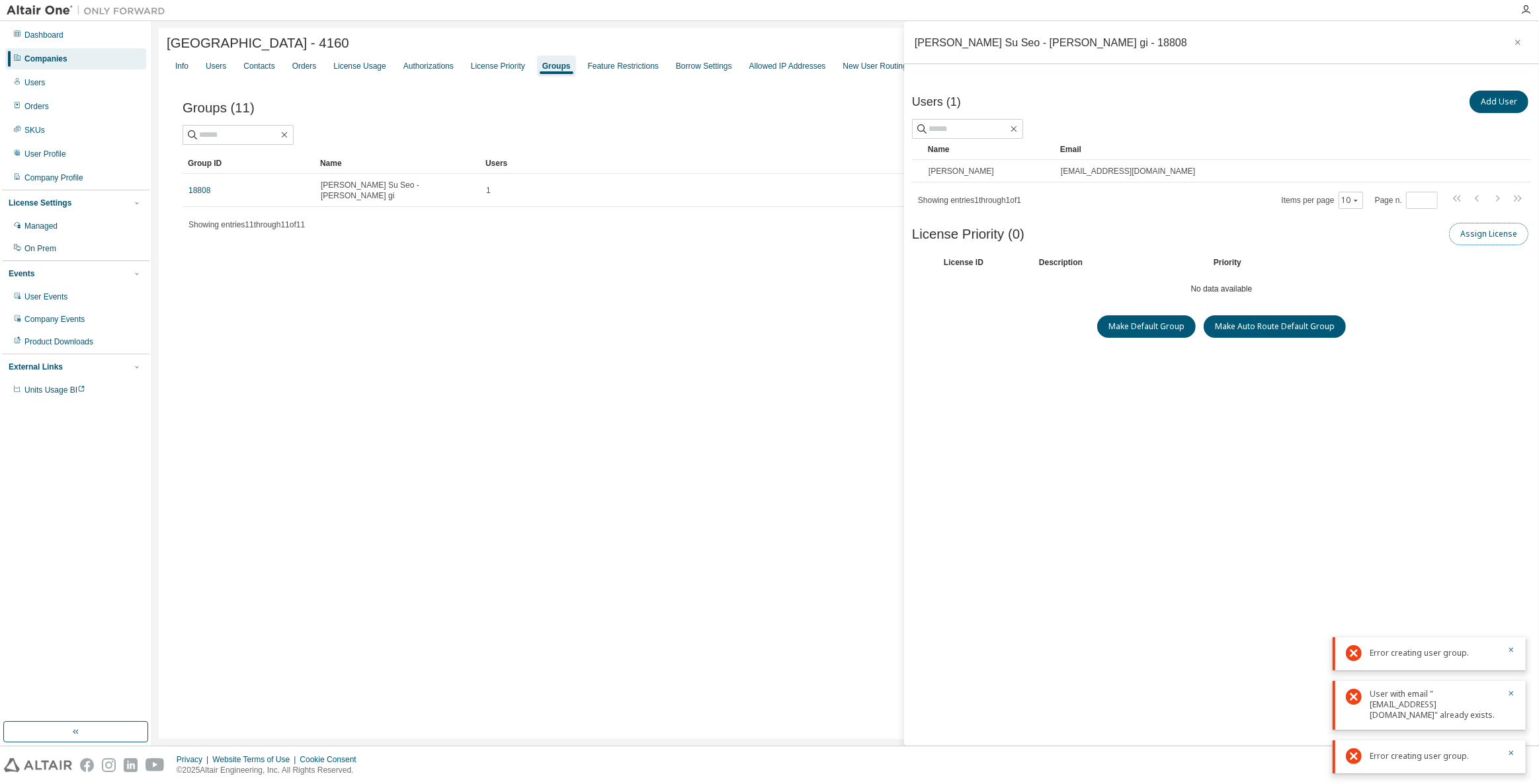
click at [1466, 235] on button "Assign License" at bounding box center [1489, 234] width 80 height 22
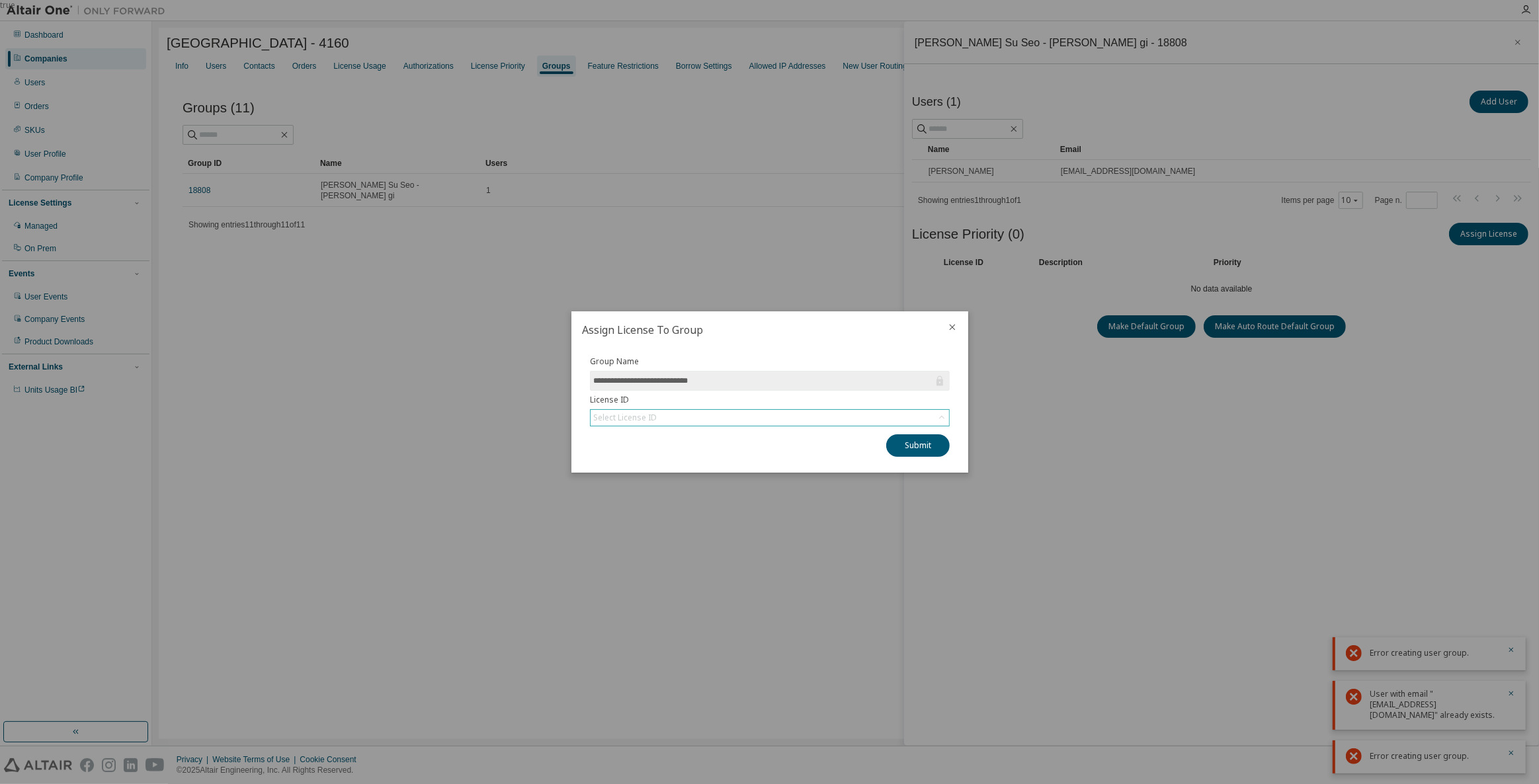
click at [744, 411] on div "Select License ID" at bounding box center [770, 418] width 359 height 16
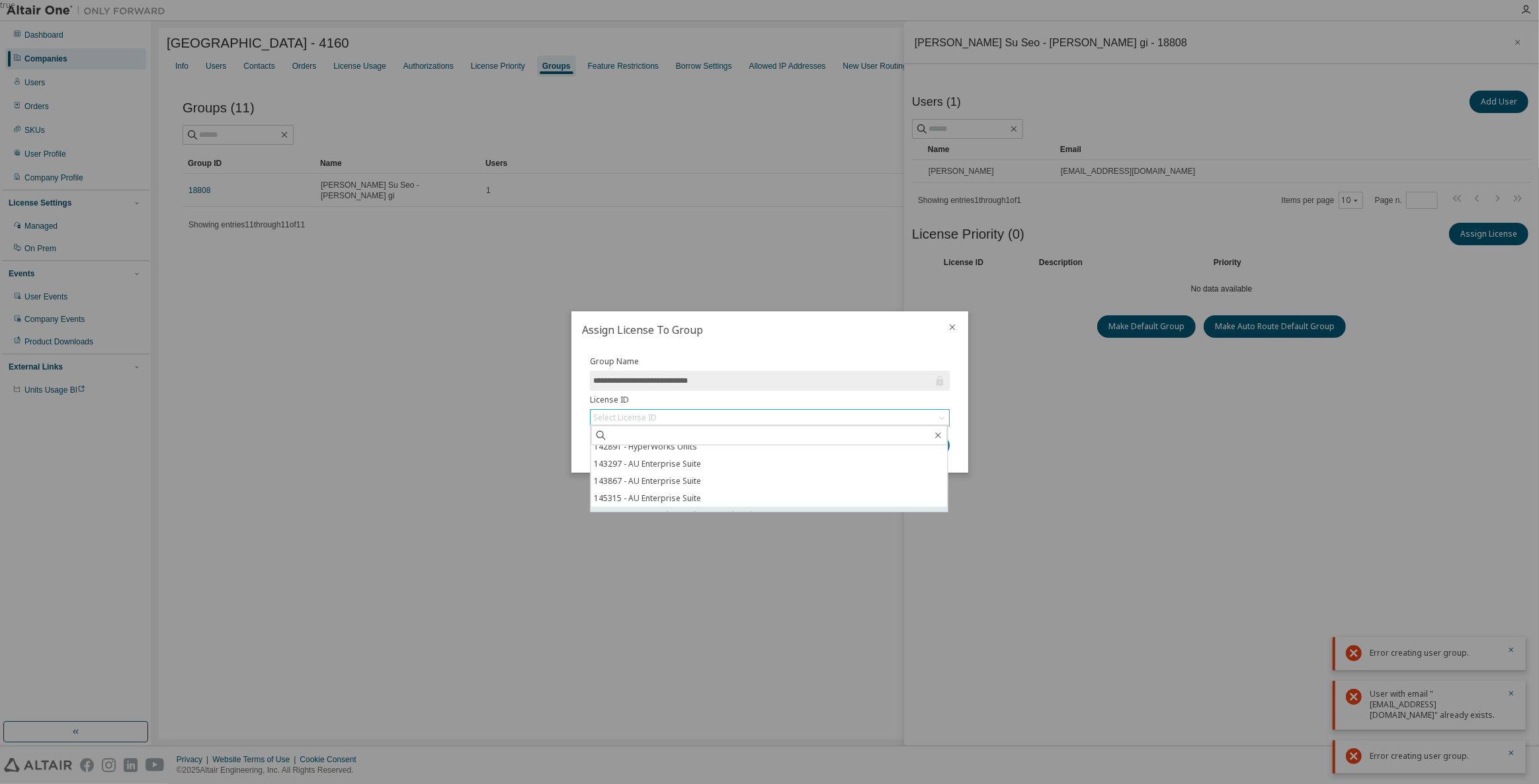
scroll to position [71, 0]
click at [686, 501] on li "148407 - AU Enterprise Suite" at bounding box center [769, 504] width 356 height 17
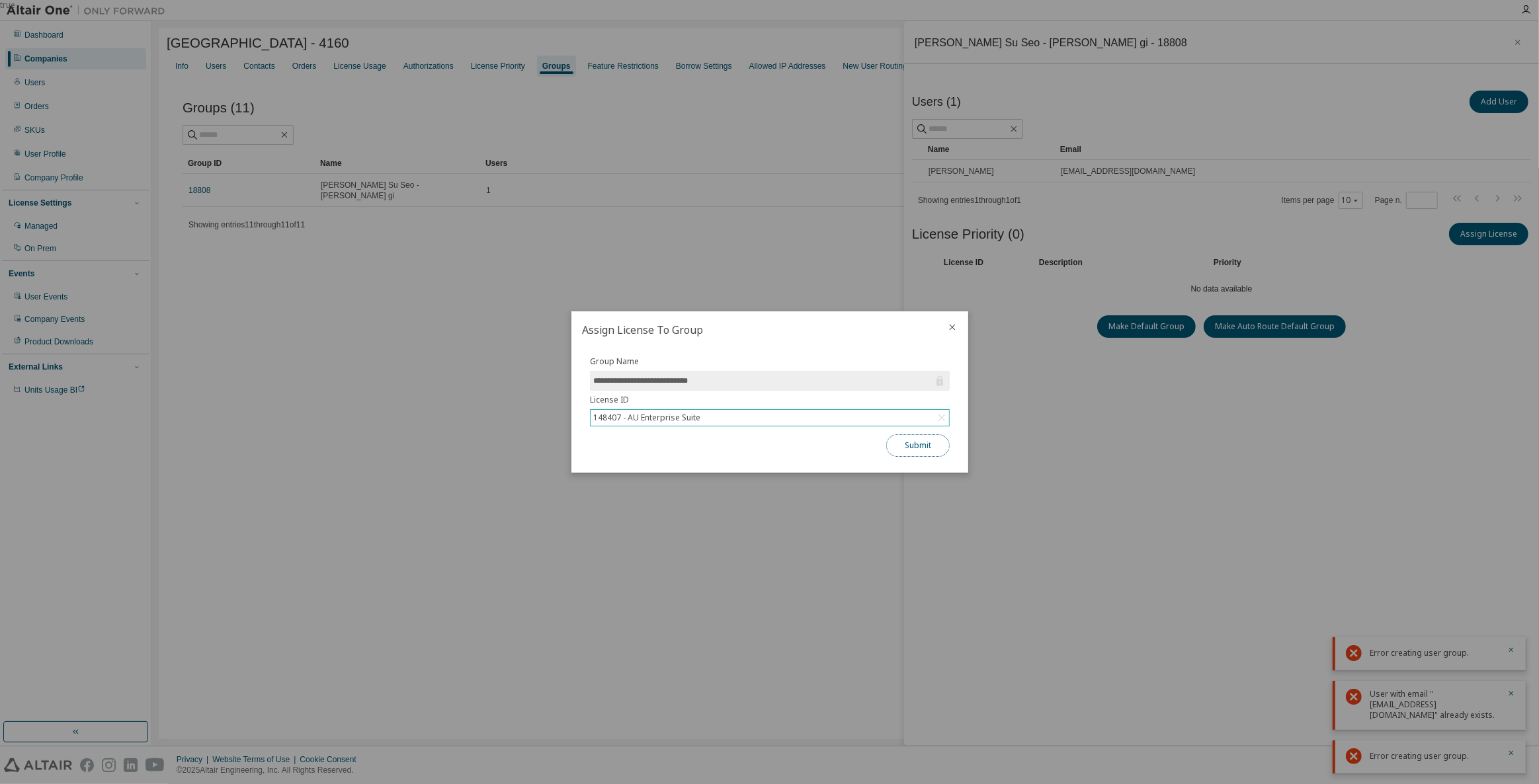
click at [894, 454] on button "Submit" at bounding box center [918, 445] width 64 height 22
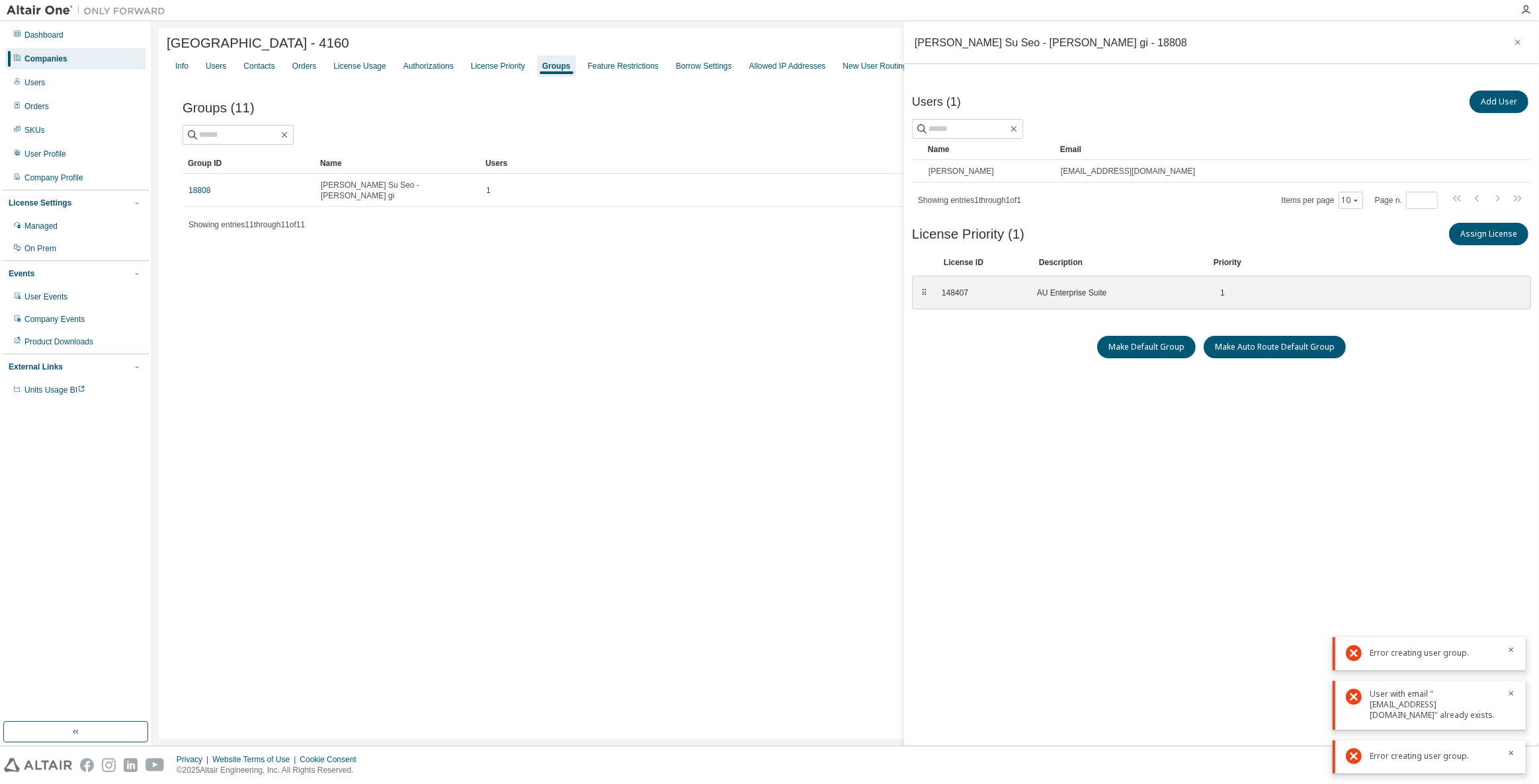
click at [1514, 41] on icon "button" at bounding box center [1518, 42] width 10 height 10
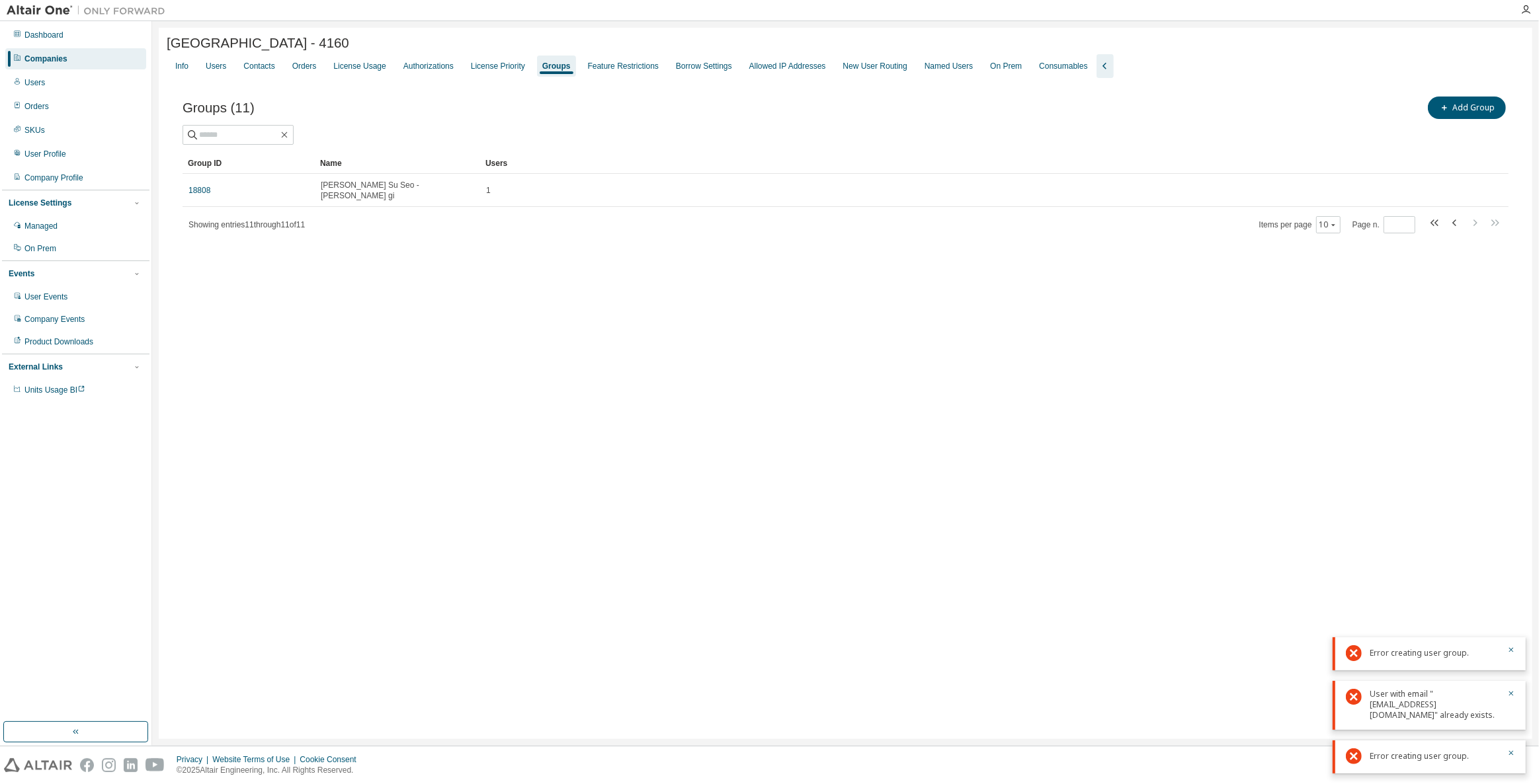
click at [50, 49] on div "Companies" at bounding box center [76, 59] width 141 height 21
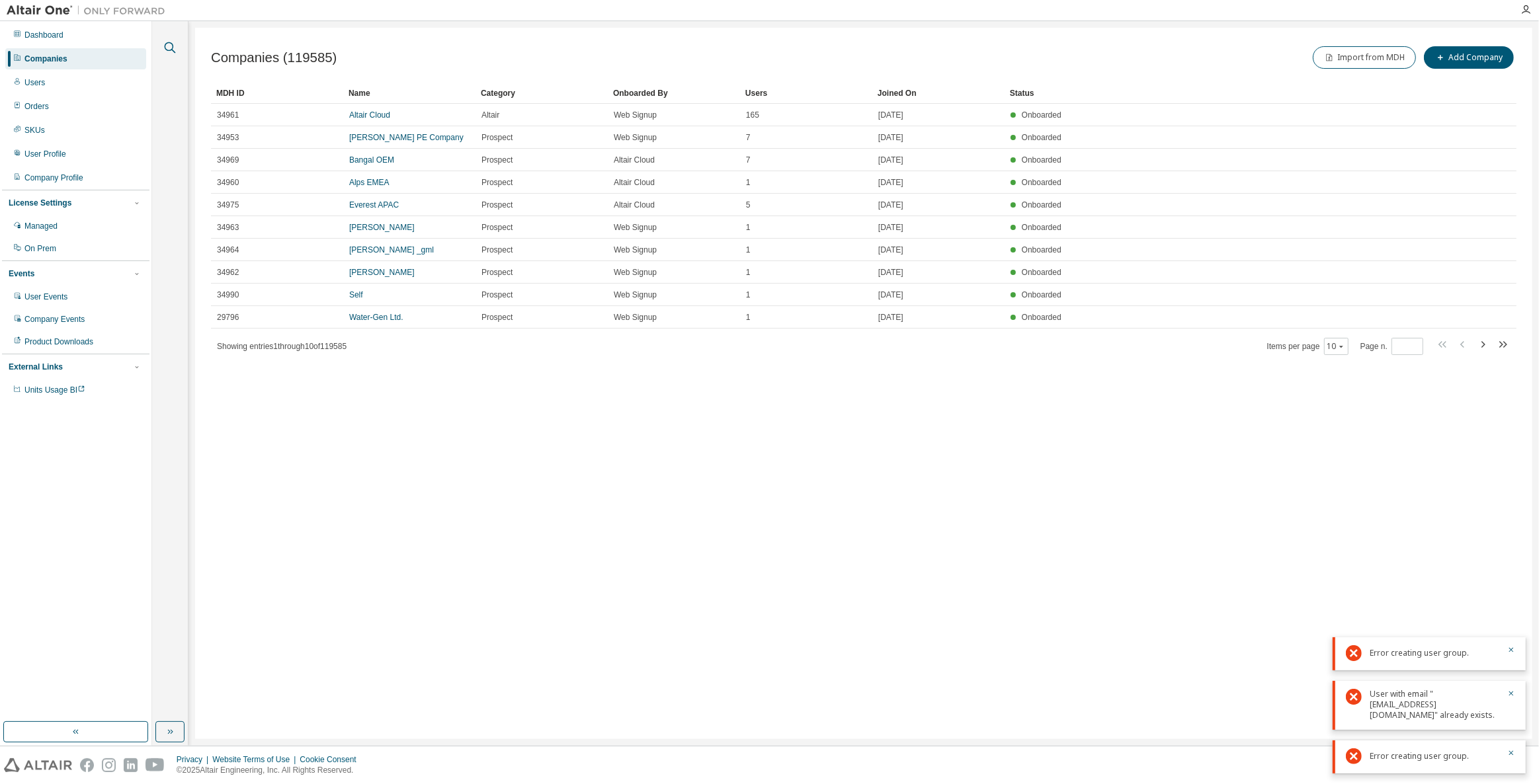
click at [169, 47] on icon "button" at bounding box center [170, 48] width 16 height 16
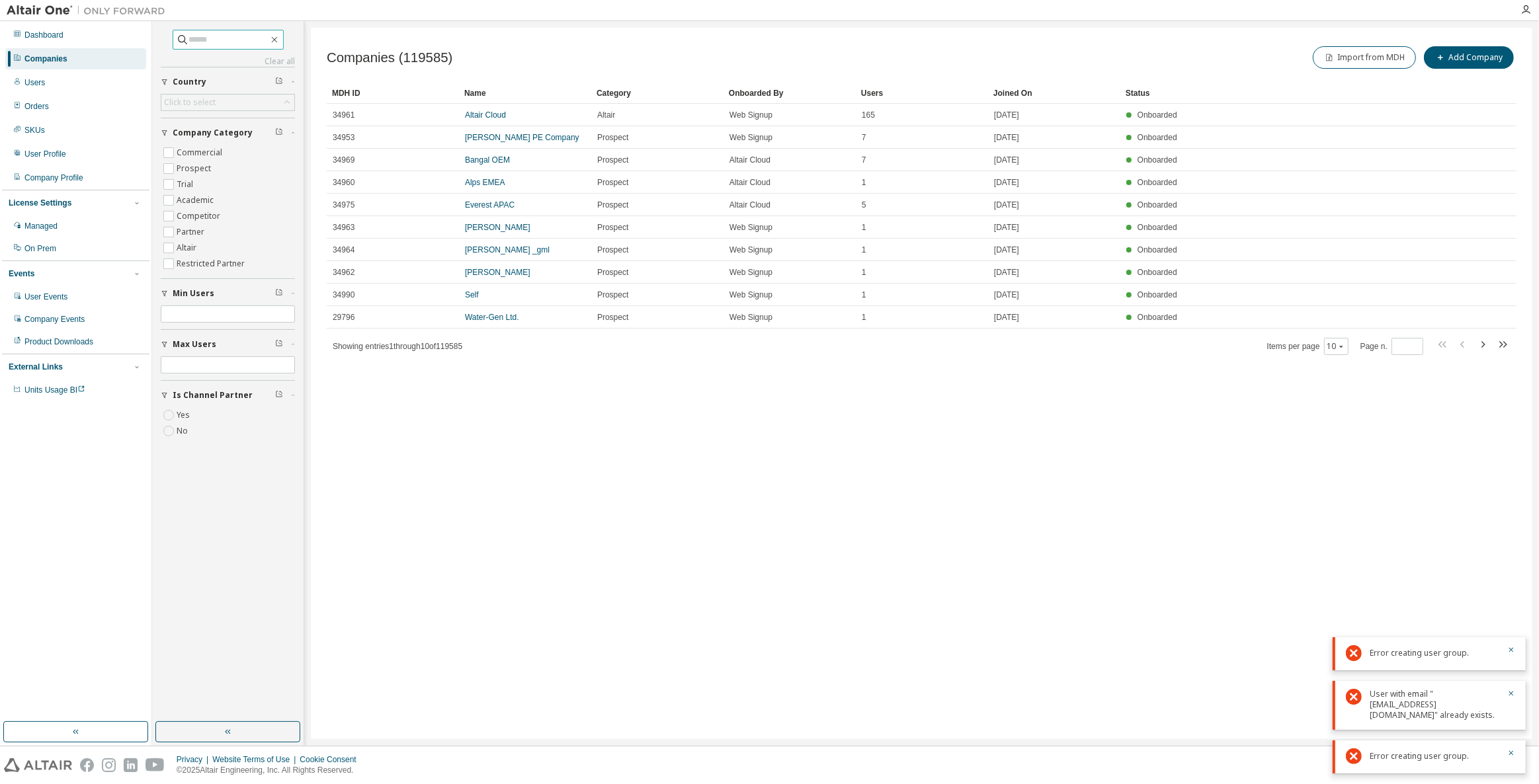
click at [243, 33] on input "text" at bounding box center [229, 40] width 80 height 14
type input "*****"
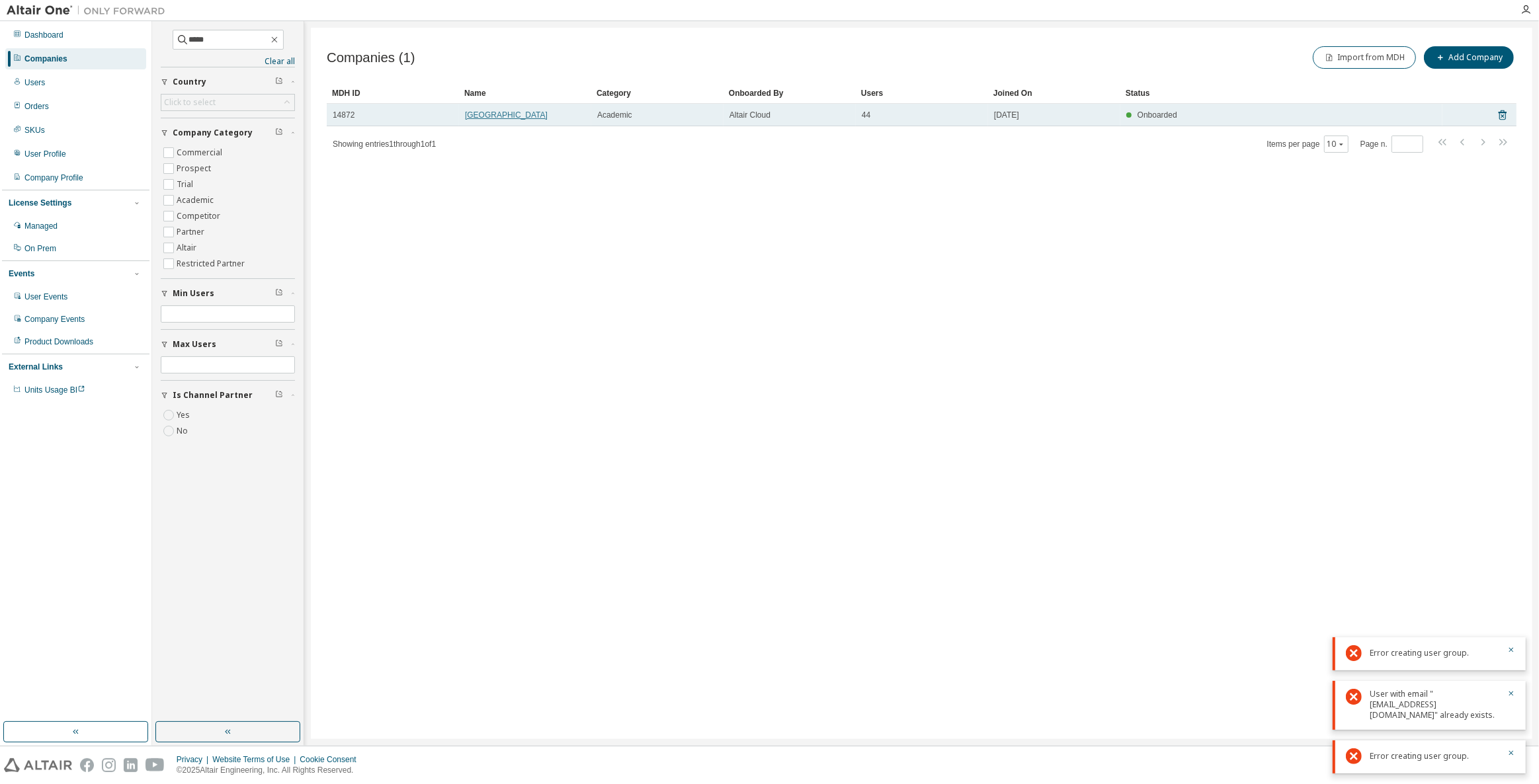
click at [504, 113] on link "Sogang University" at bounding box center [507, 115] width 83 height 10
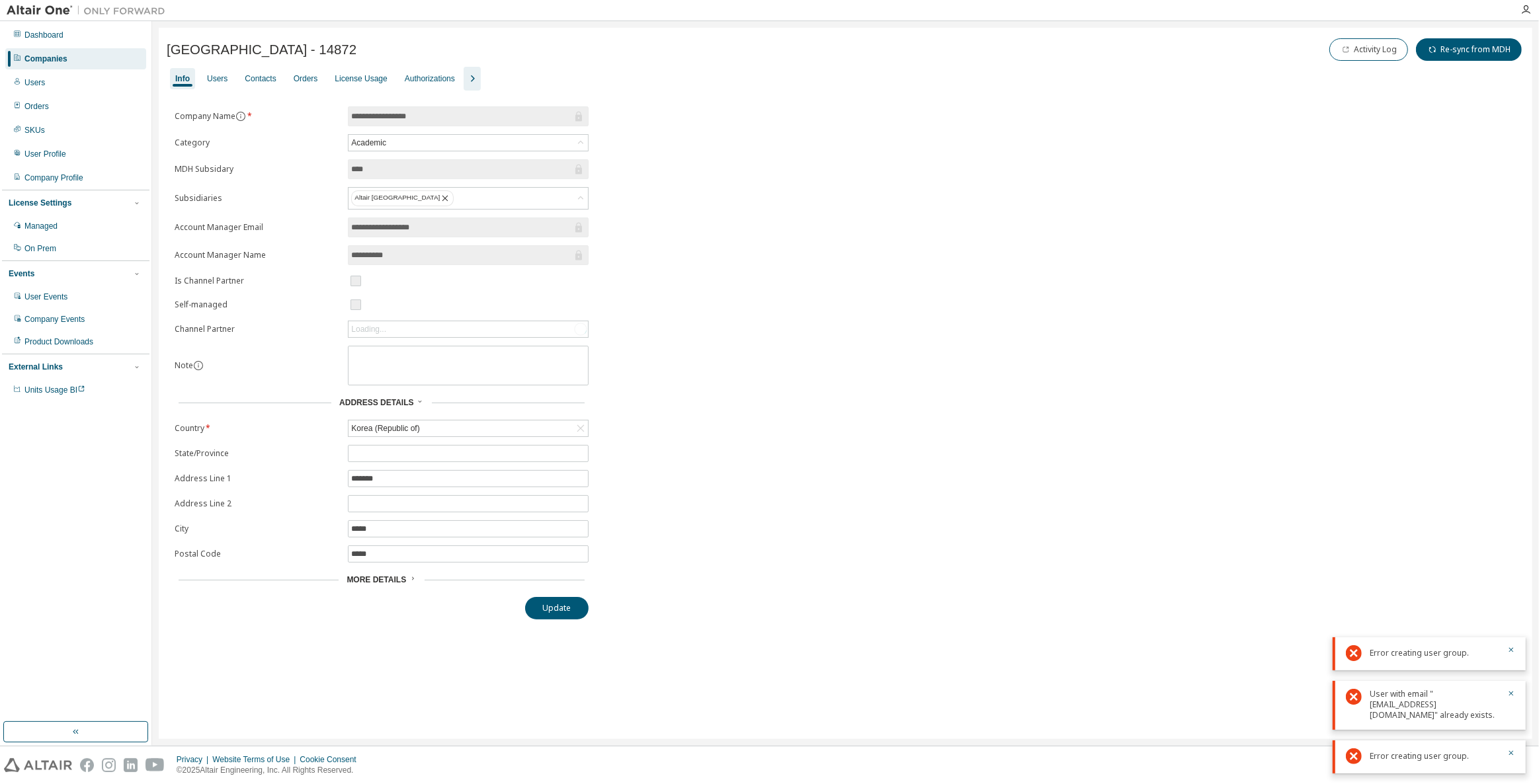
click at [464, 80] on icon "button" at bounding box center [472, 79] width 16 height 16
click at [551, 76] on div "Groups" at bounding box center [557, 78] width 25 height 10
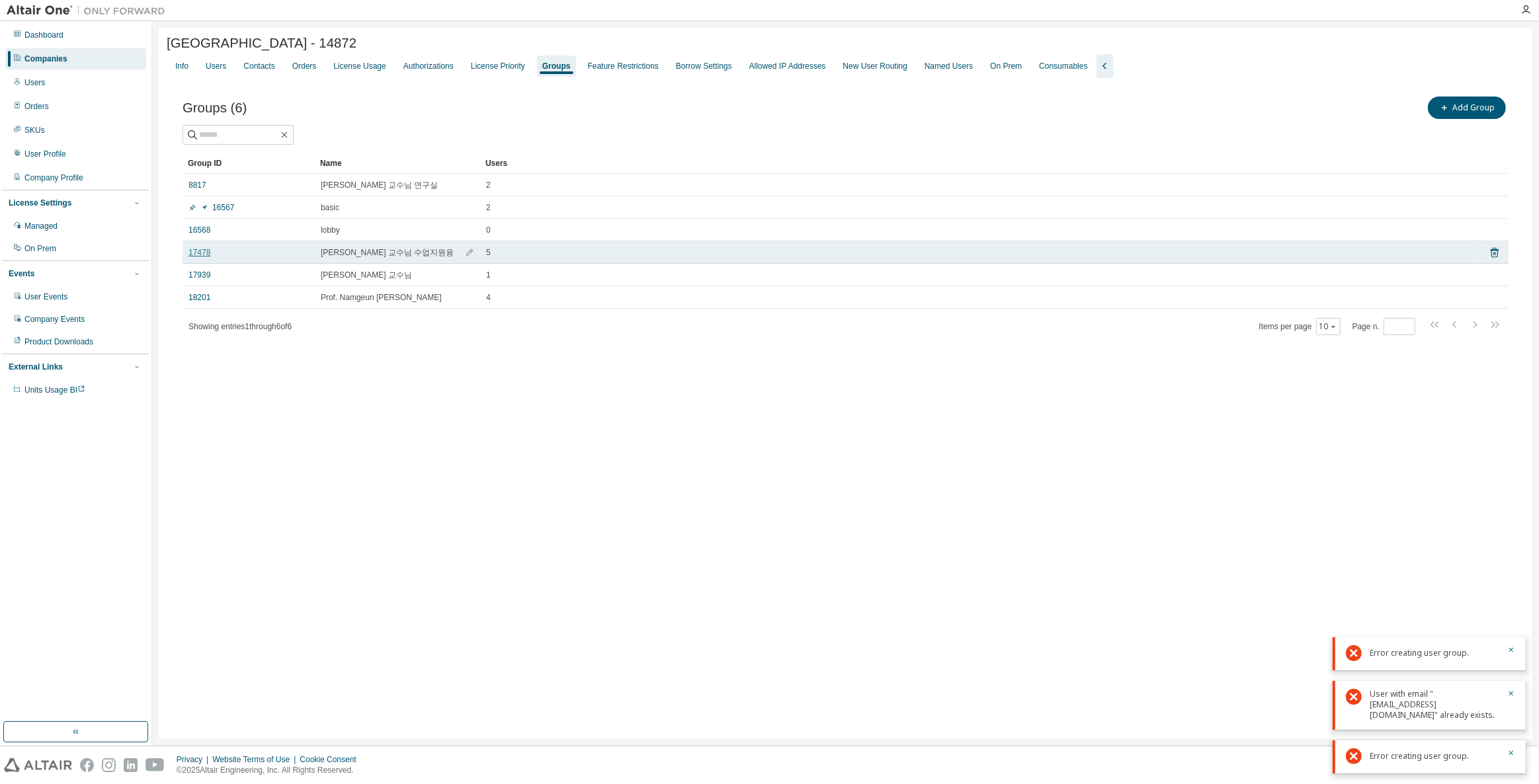
click at [198, 254] on link "17478" at bounding box center [199, 252] width 21 height 10
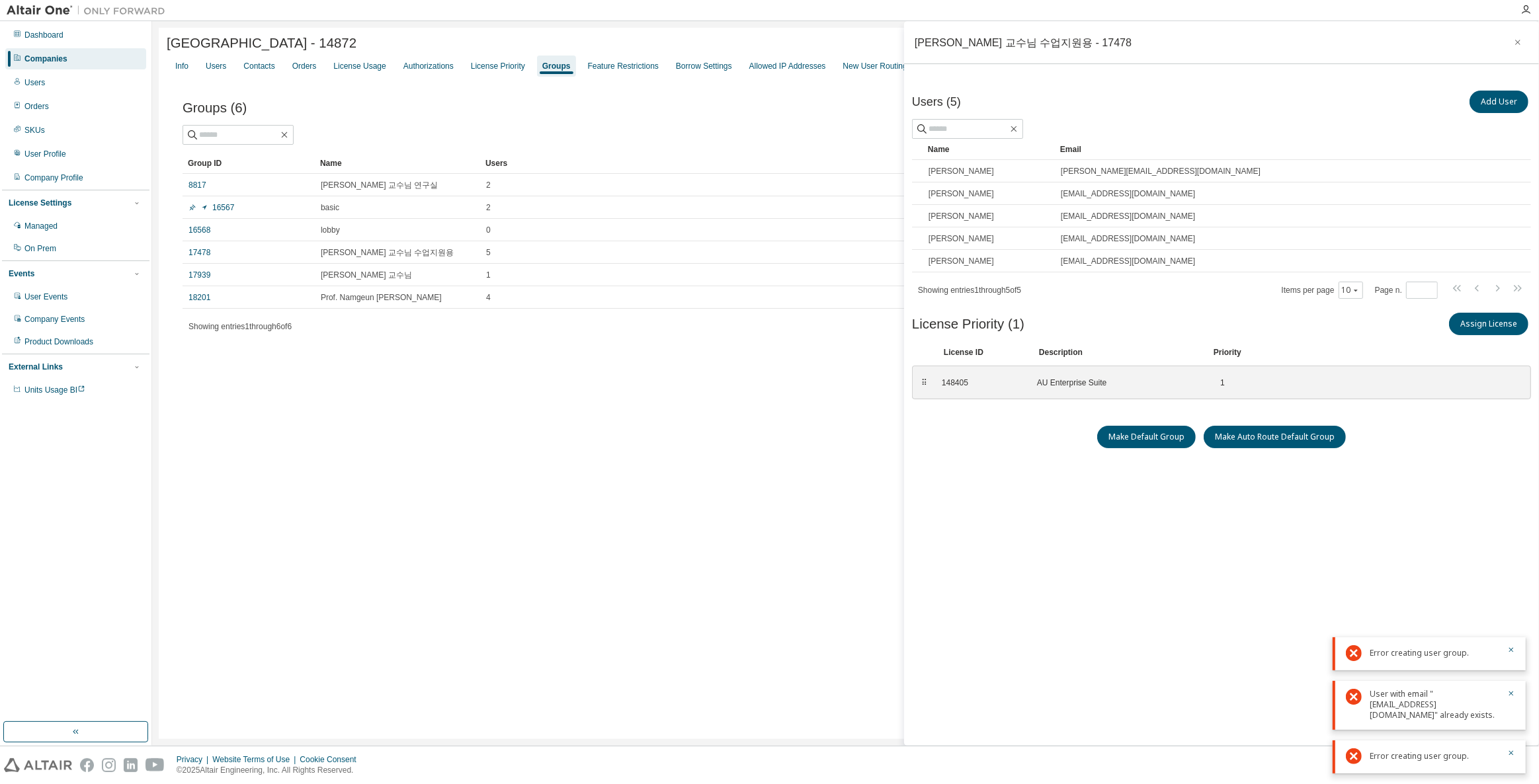
click at [72, 57] on div "Companies" at bounding box center [76, 59] width 141 height 21
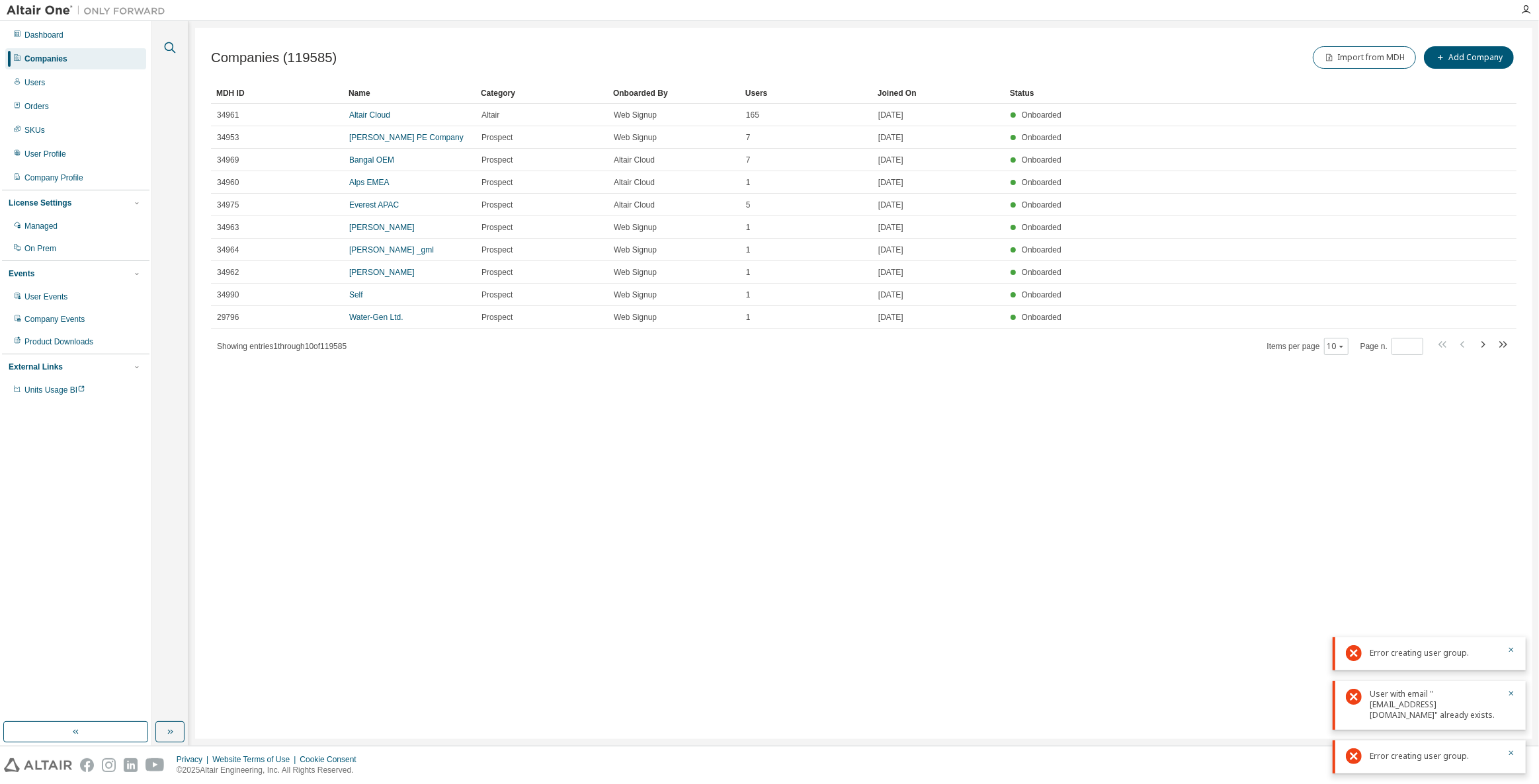
click at [166, 49] on icon "button" at bounding box center [170, 48] width 11 height 11
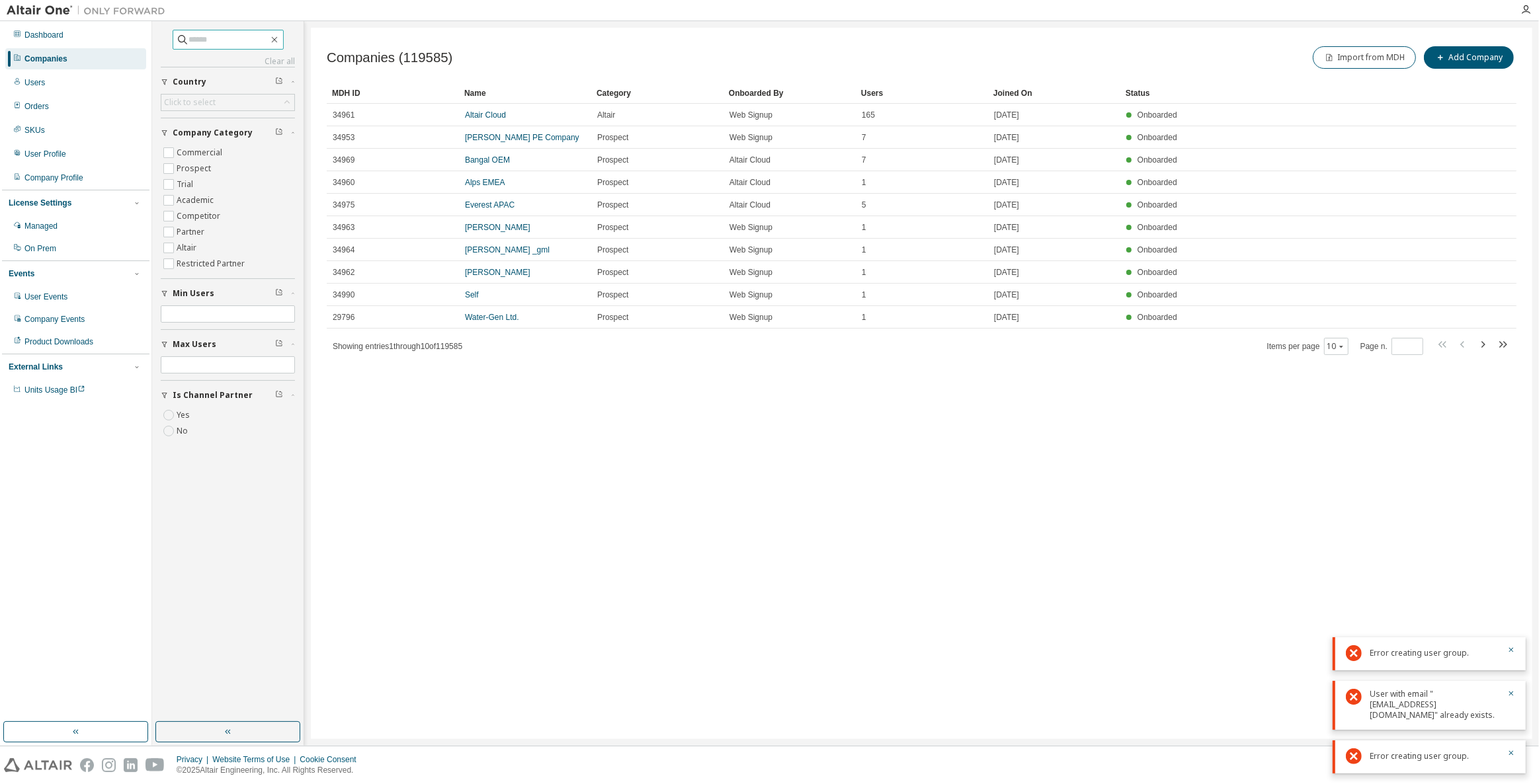
click at [220, 41] on input "text" at bounding box center [229, 40] width 80 height 14
type input "*****"
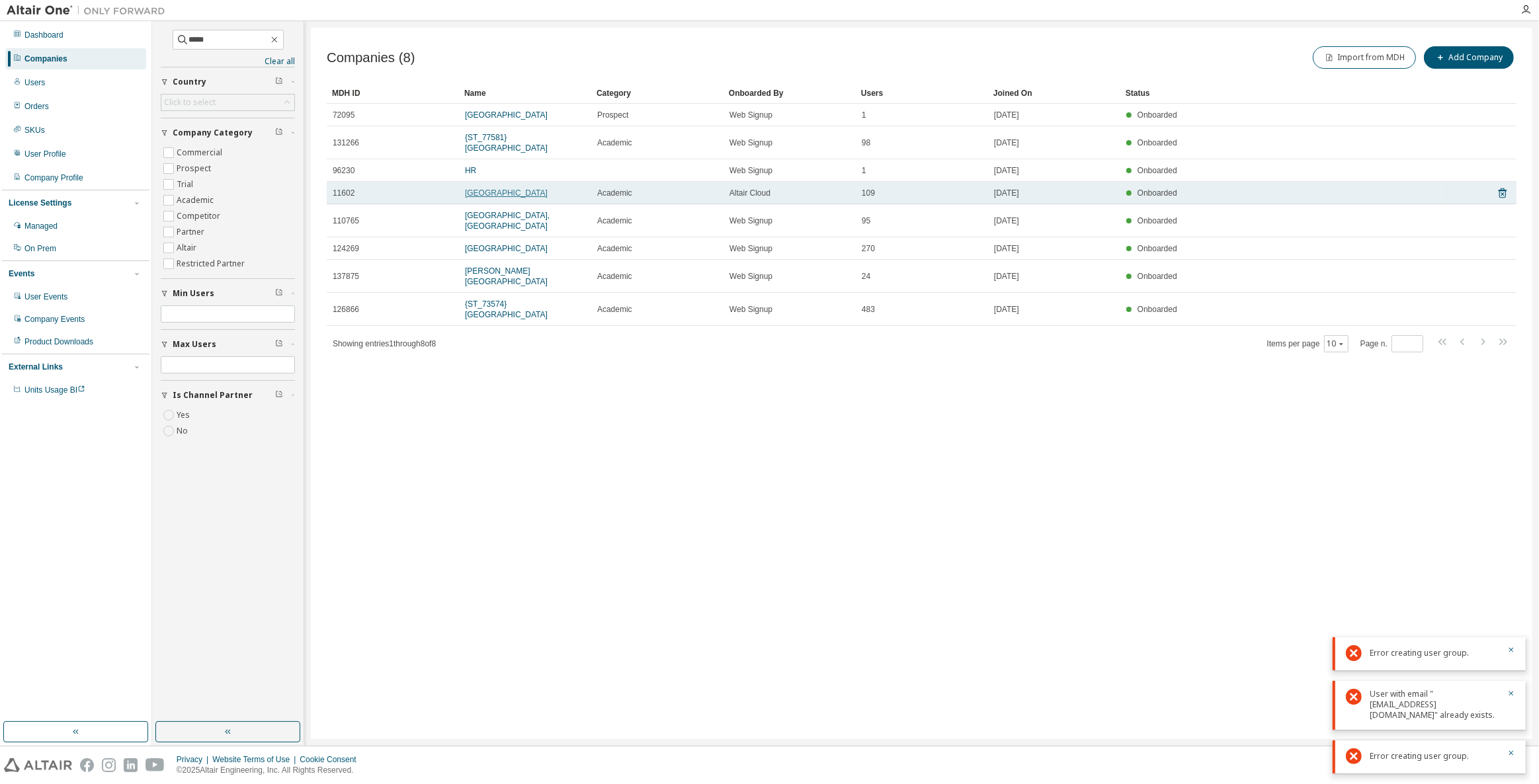
click at [511, 193] on link "Korea Aerospace University" at bounding box center [507, 193] width 83 height 10
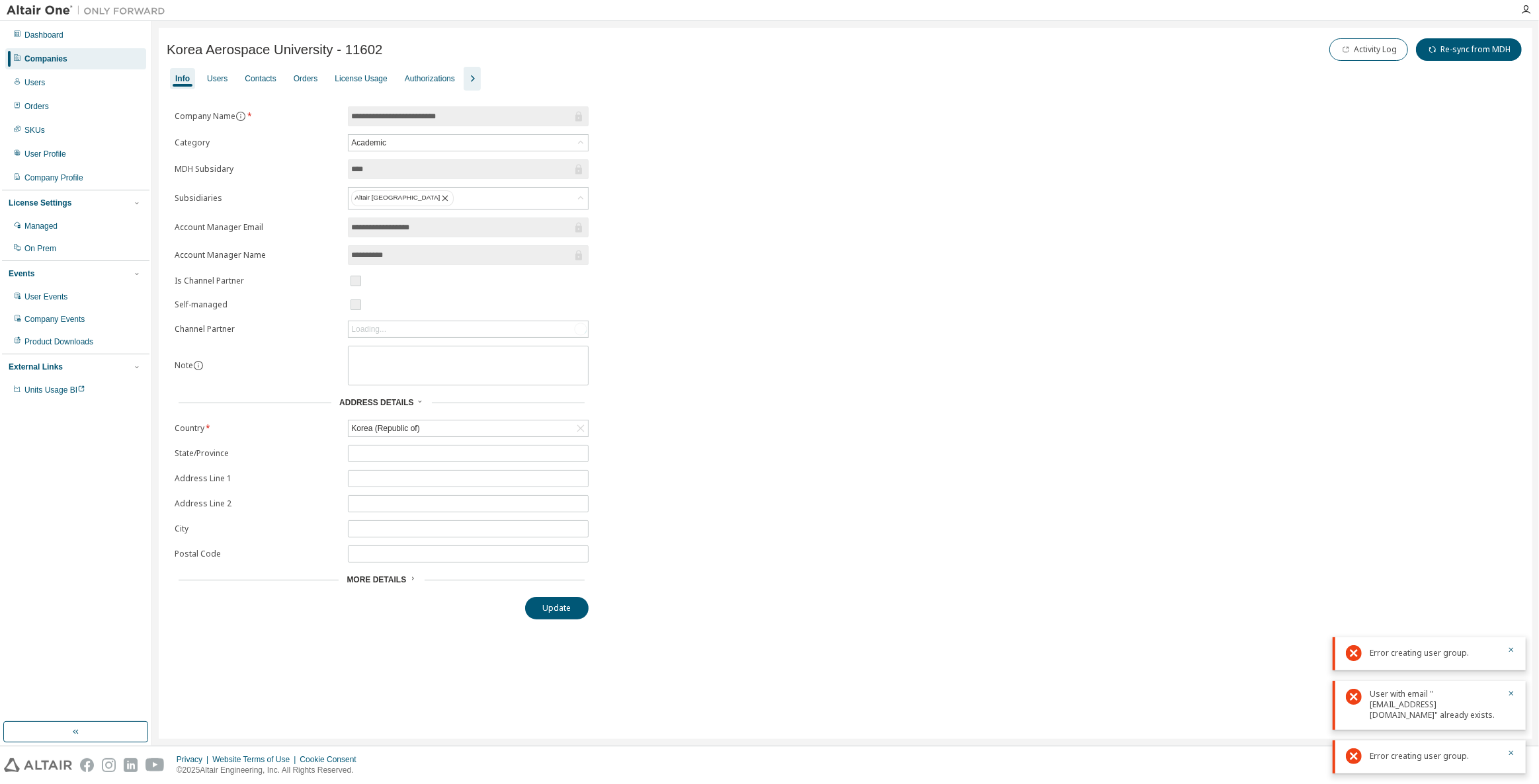
click at [470, 83] on icon "button" at bounding box center [472, 79] width 16 height 16
click at [548, 76] on div "Groups" at bounding box center [557, 78] width 25 height 10
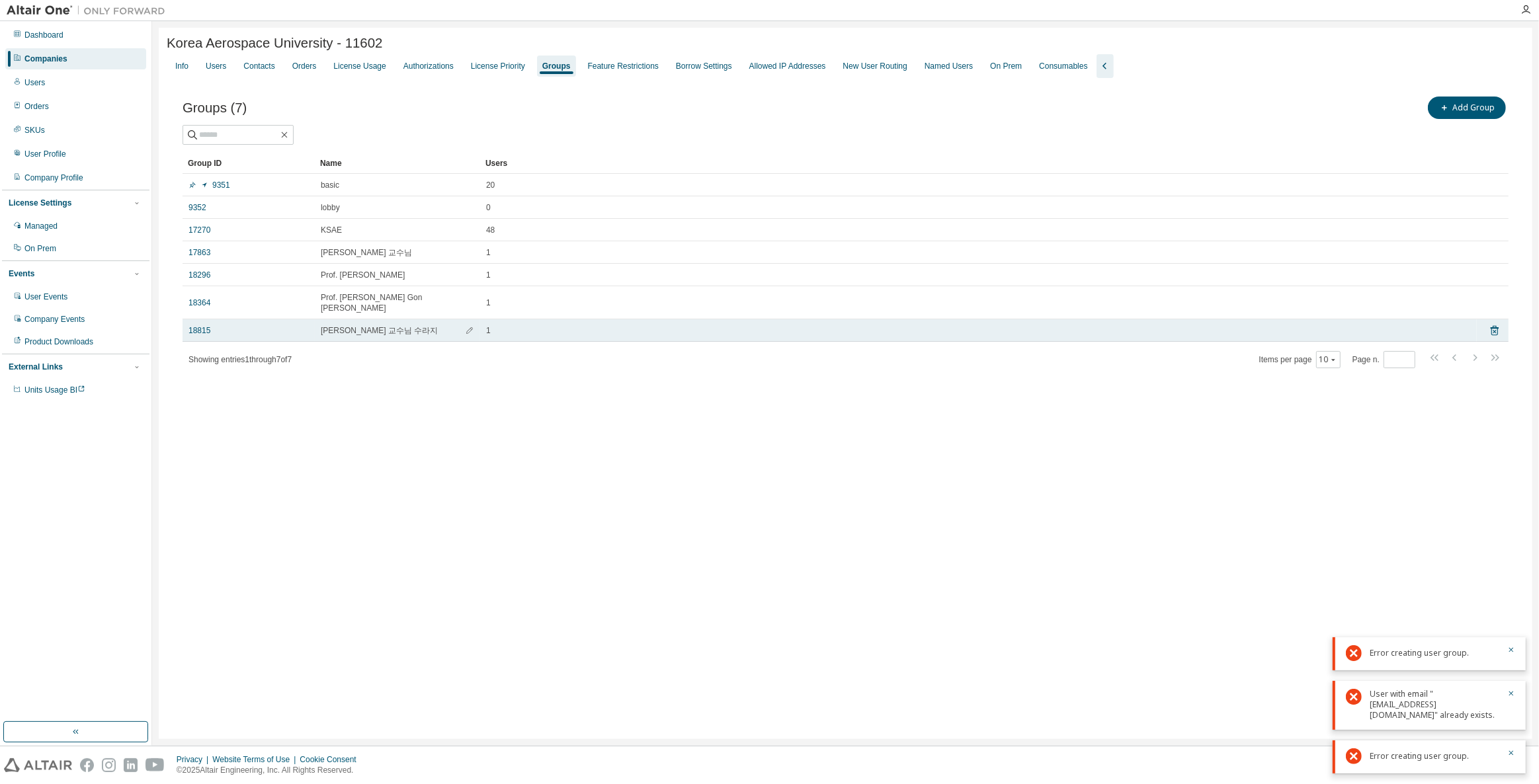
click at [259, 325] on div "18815" at bounding box center [248, 330] width 120 height 10
click at [206, 325] on link "18815" at bounding box center [199, 330] width 21 height 10
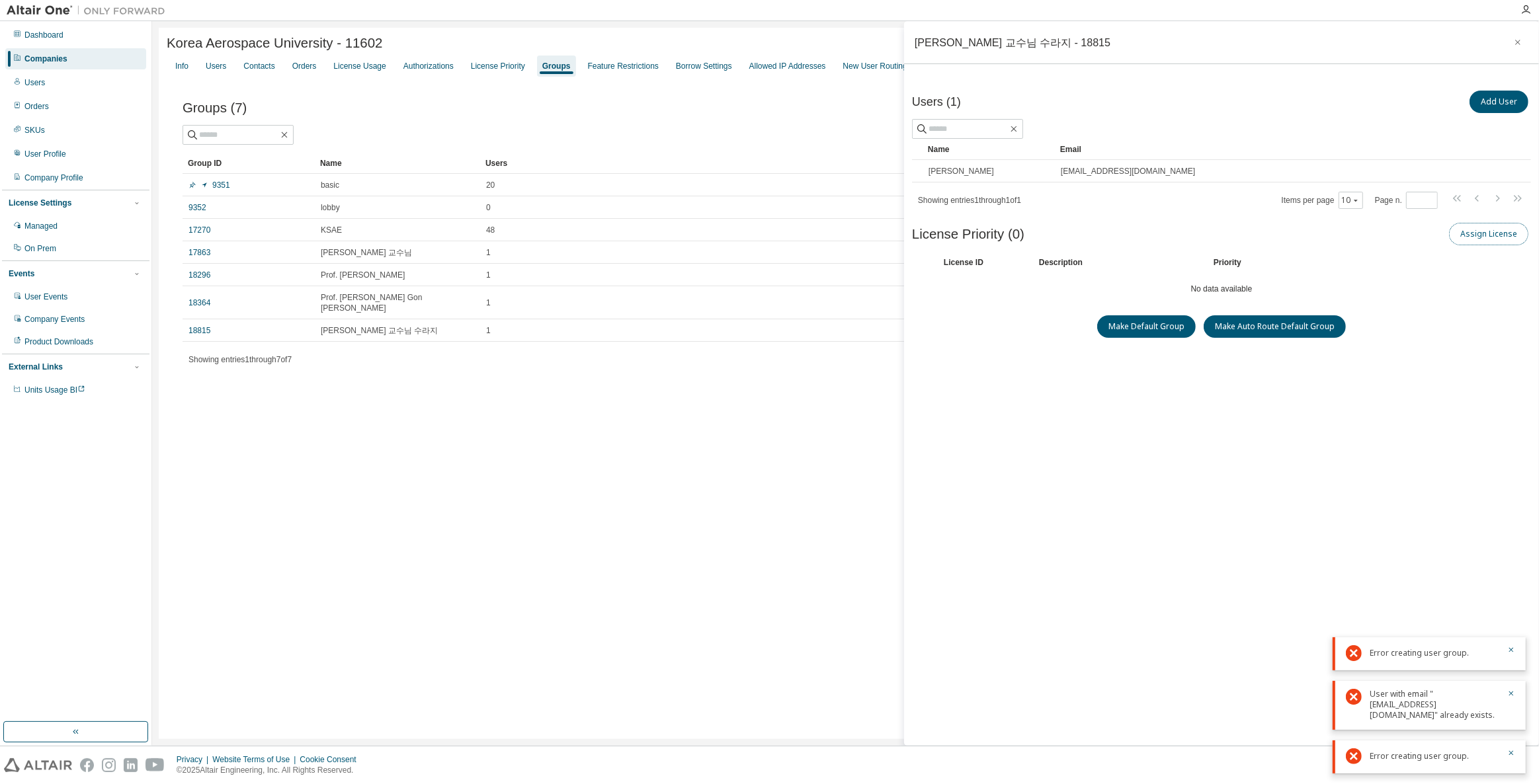
click at [1494, 232] on button "Assign License" at bounding box center [1489, 234] width 80 height 22
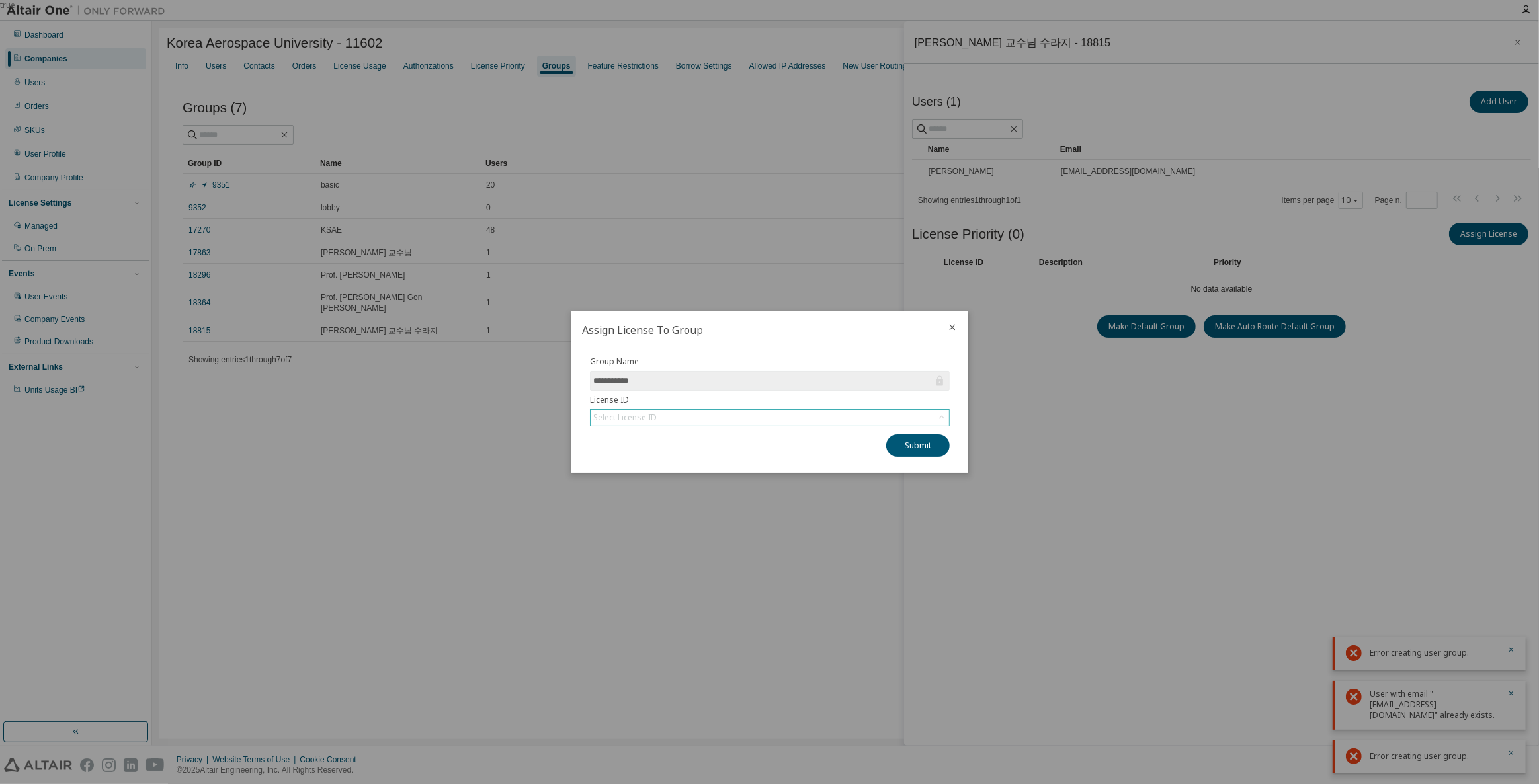
click at [814, 421] on div "Select License ID" at bounding box center [770, 418] width 359 height 16
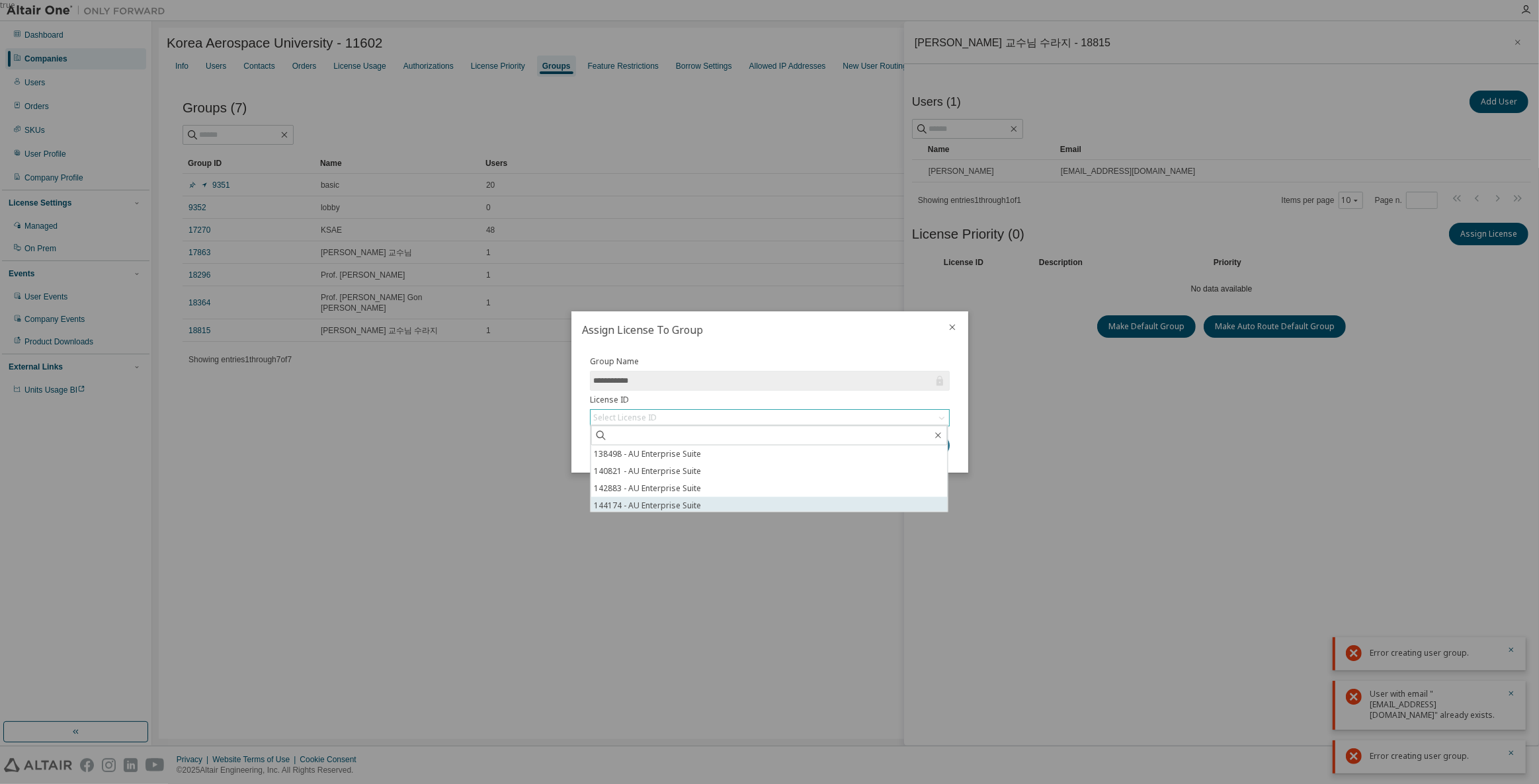
scroll to position [20, 0]
click at [699, 504] on li "148418 - AU Enterprise Suite" at bounding box center [769, 503] width 356 height 17
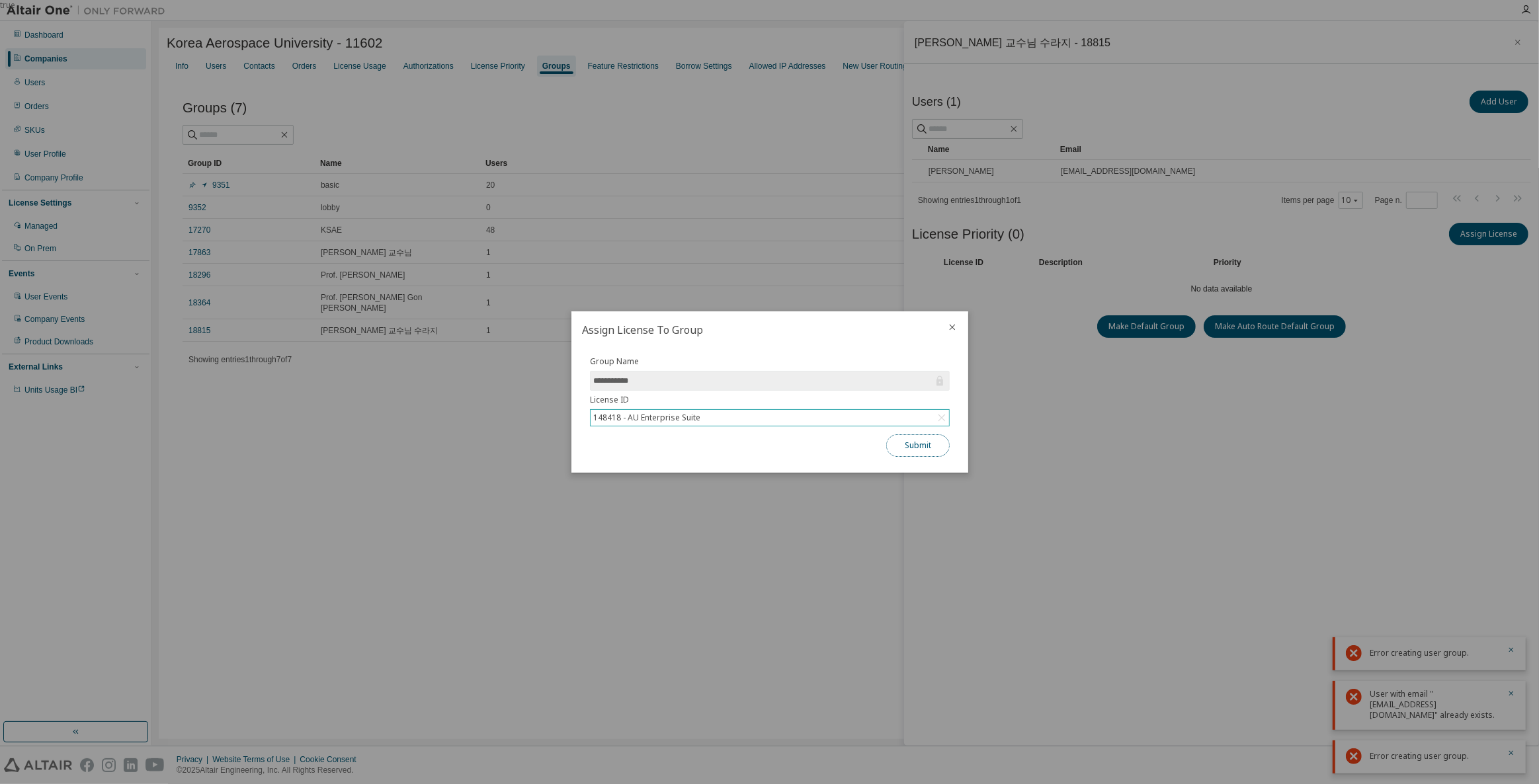
click at [913, 451] on button "Submit" at bounding box center [918, 445] width 64 height 22
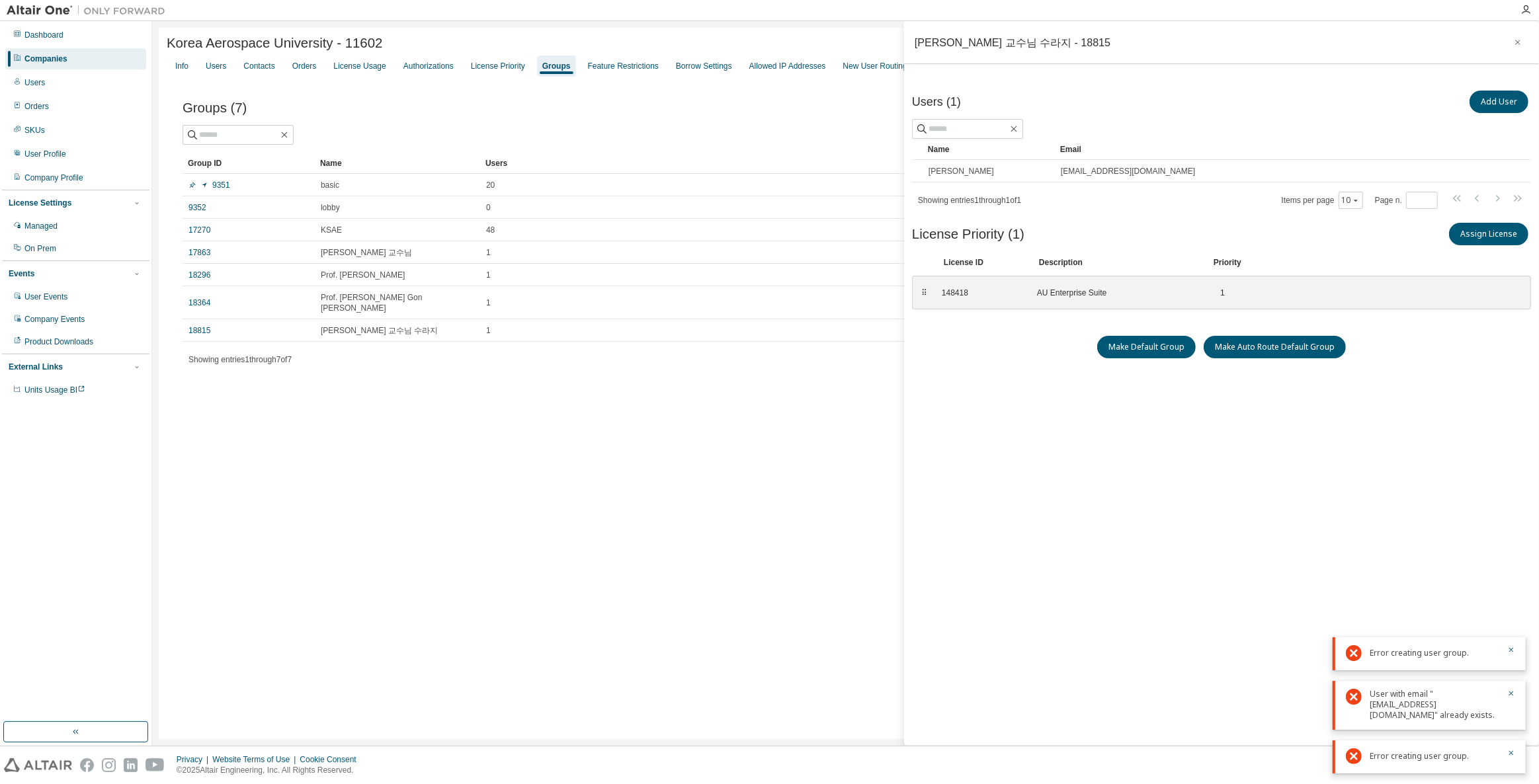
click at [100, 57] on div "Companies" at bounding box center [76, 59] width 141 height 21
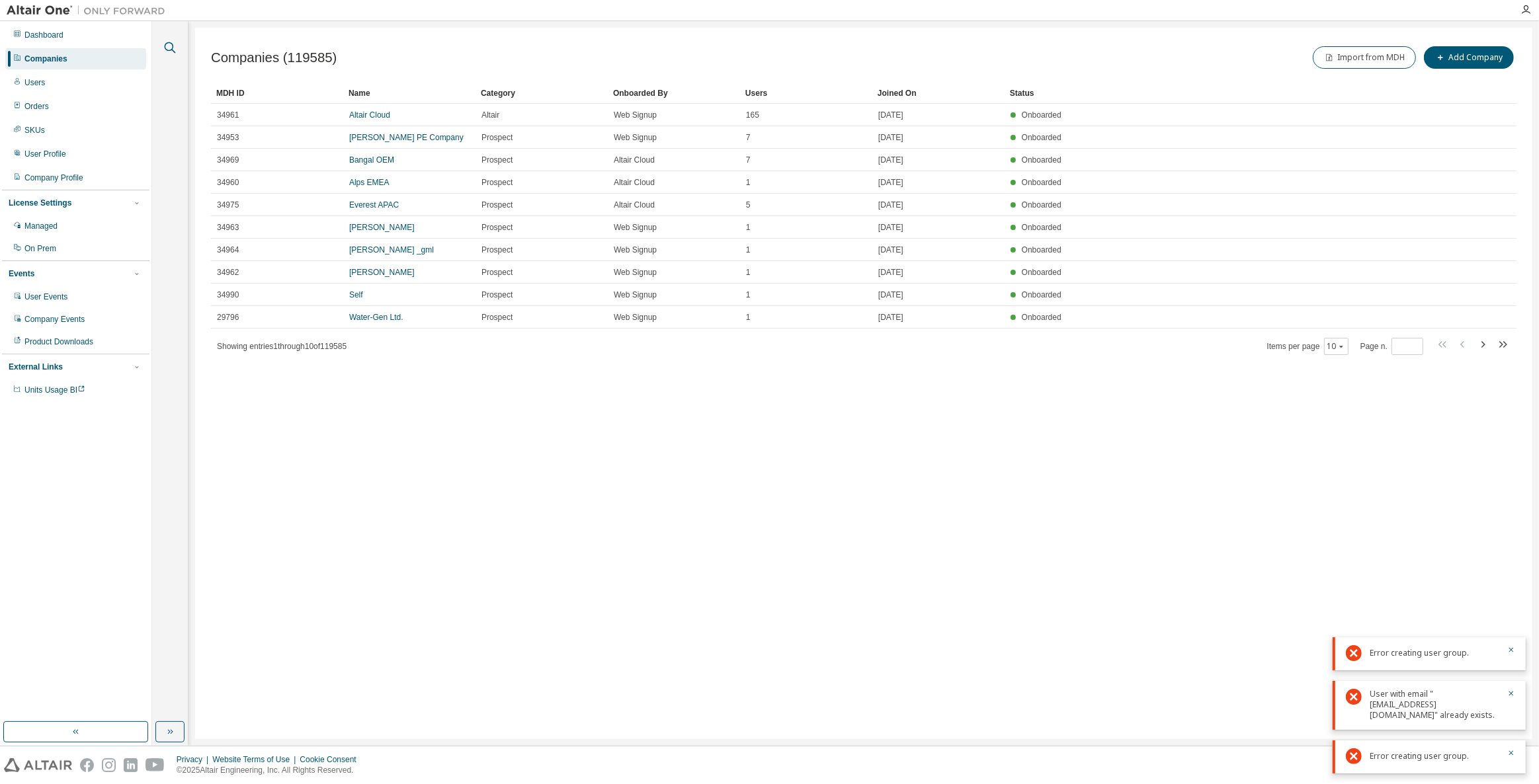
click at [174, 45] on icon "button" at bounding box center [170, 48] width 16 height 16
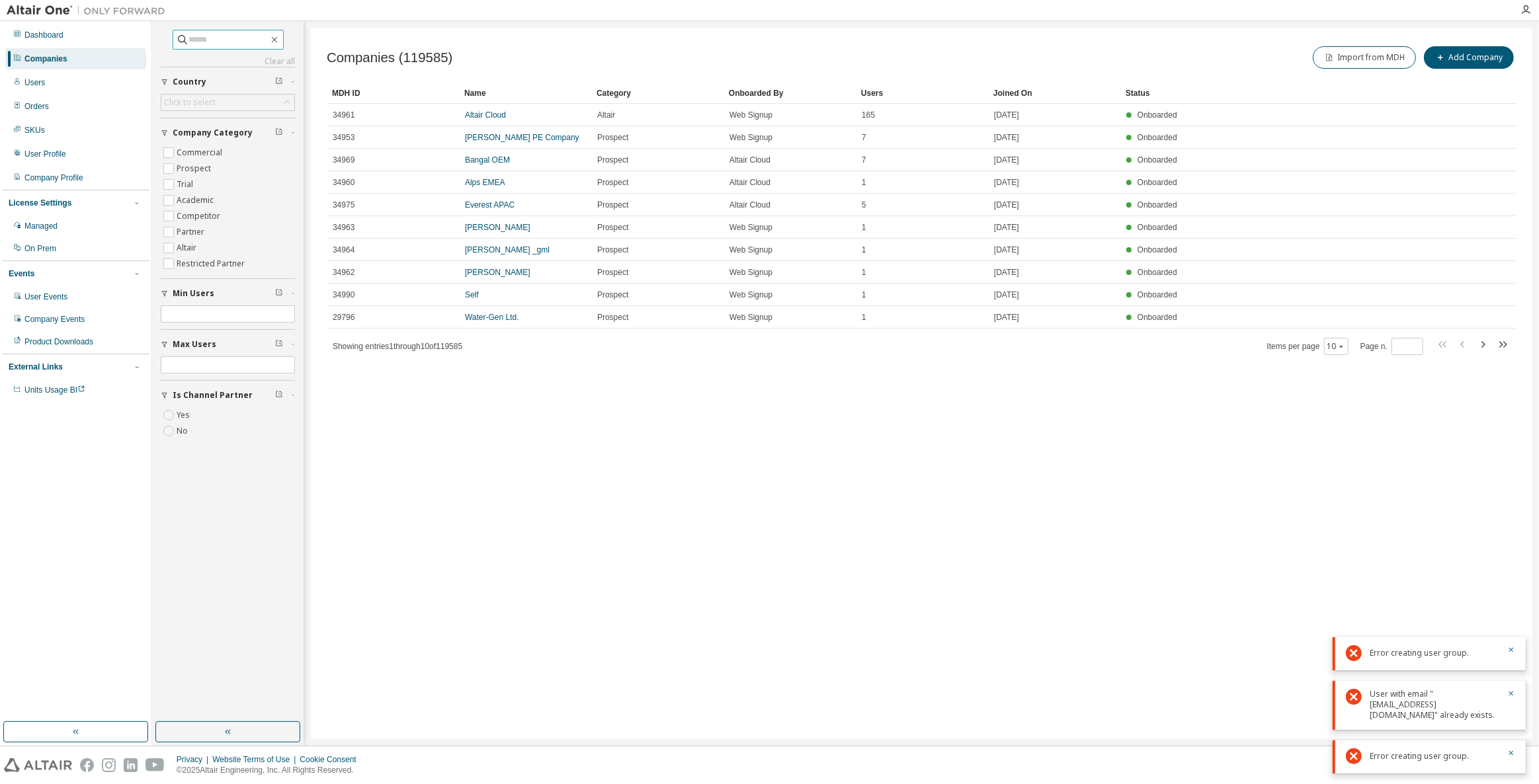
click at [241, 42] on input "text" at bounding box center [229, 40] width 80 height 14
paste input "******"
type input "******"
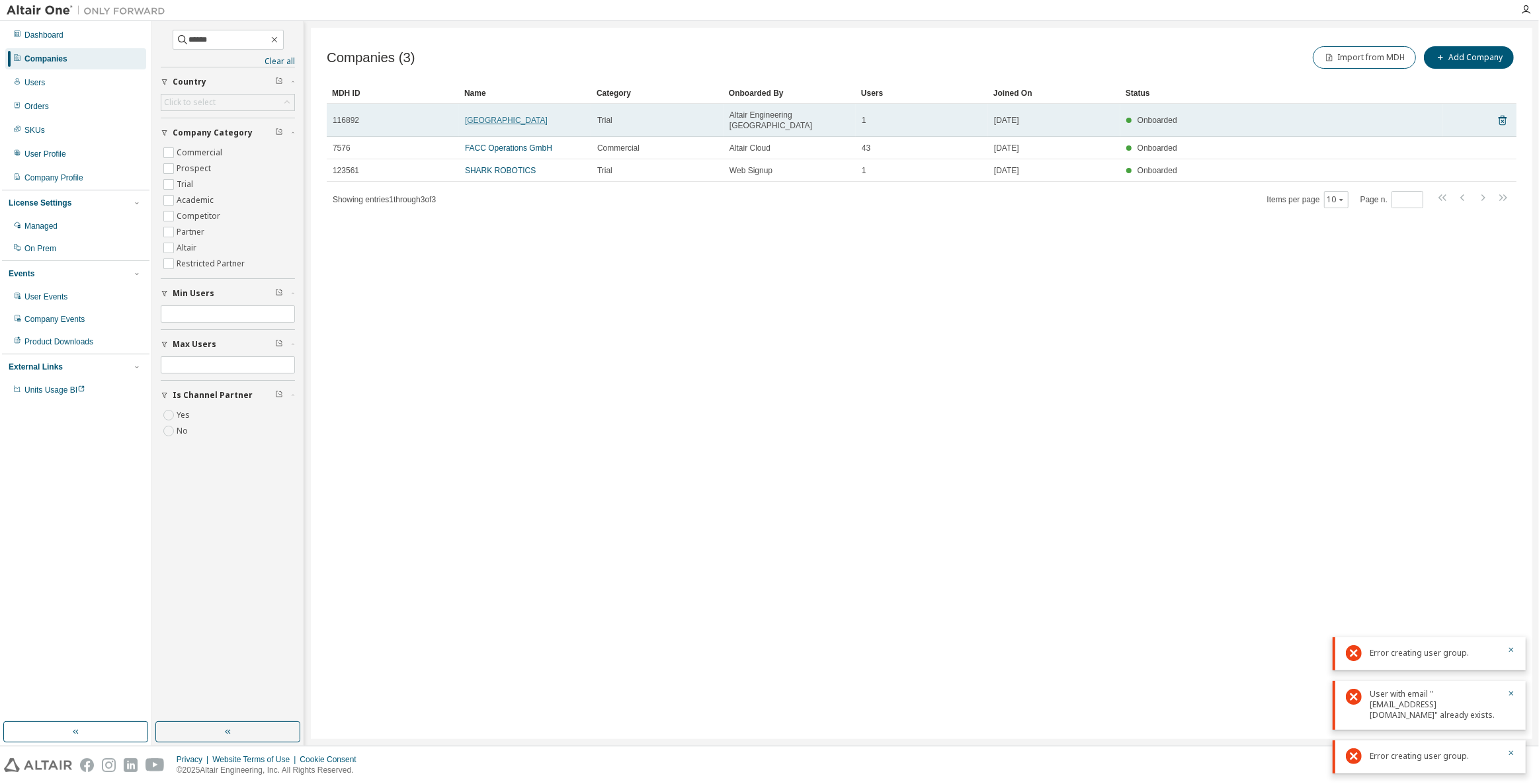
click at [496, 116] on link "Soonchunhyang University" at bounding box center [507, 121] width 83 height 10
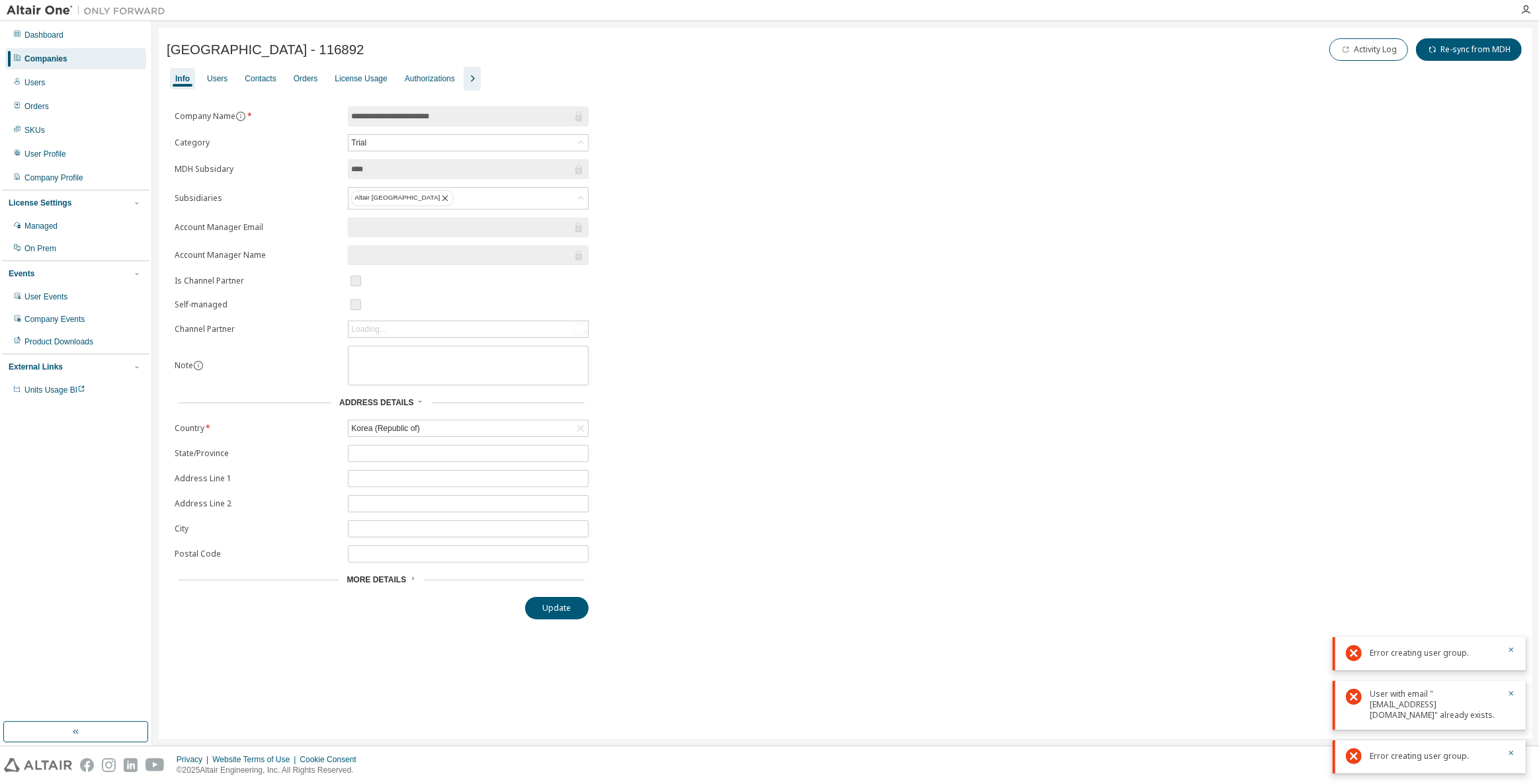
click at [464, 76] on icon "button" at bounding box center [472, 79] width 16 height 16
click at [544, 74] on div "Groups" at bounding box center [557, 78] width 25 height 10
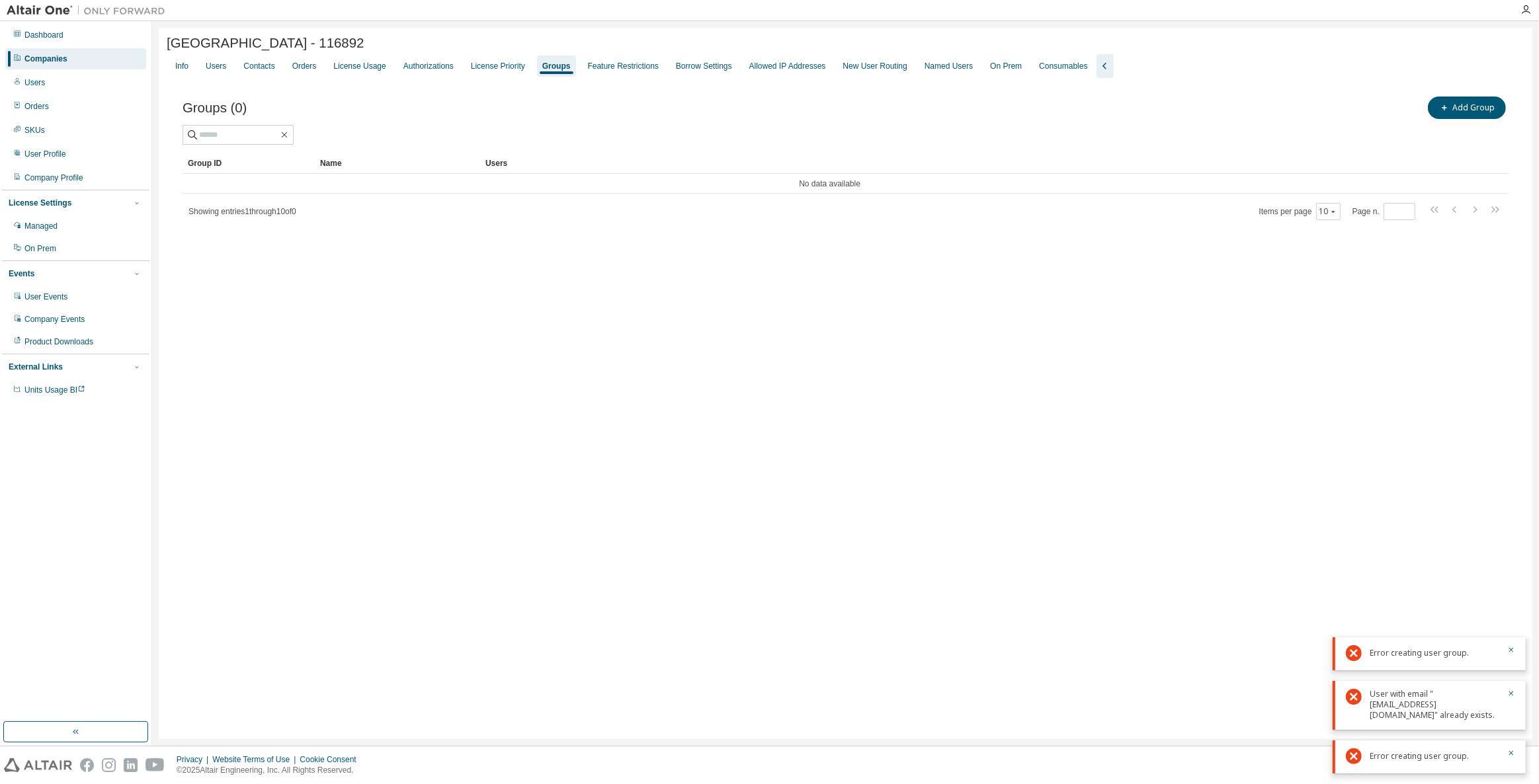
click at [542, 69] on div "Groups" at bounding box center [557, 66] width 29 height 10
click at [222, 72] on div "Users" at bounding box center [216, 66] width 21 height 10
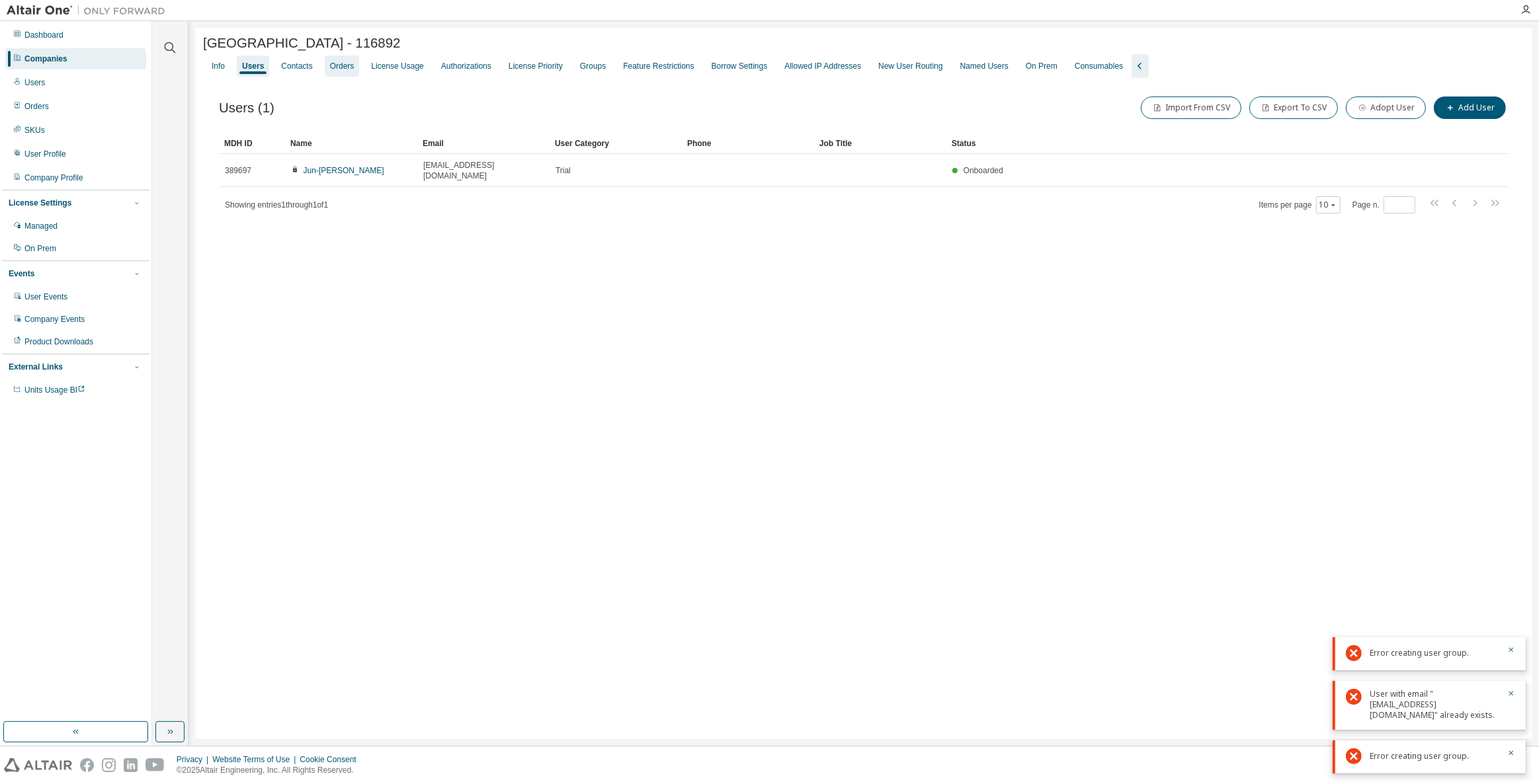
click at [352, 72] on div "Orders" at bounding box center [342, 66] width 35 height 21
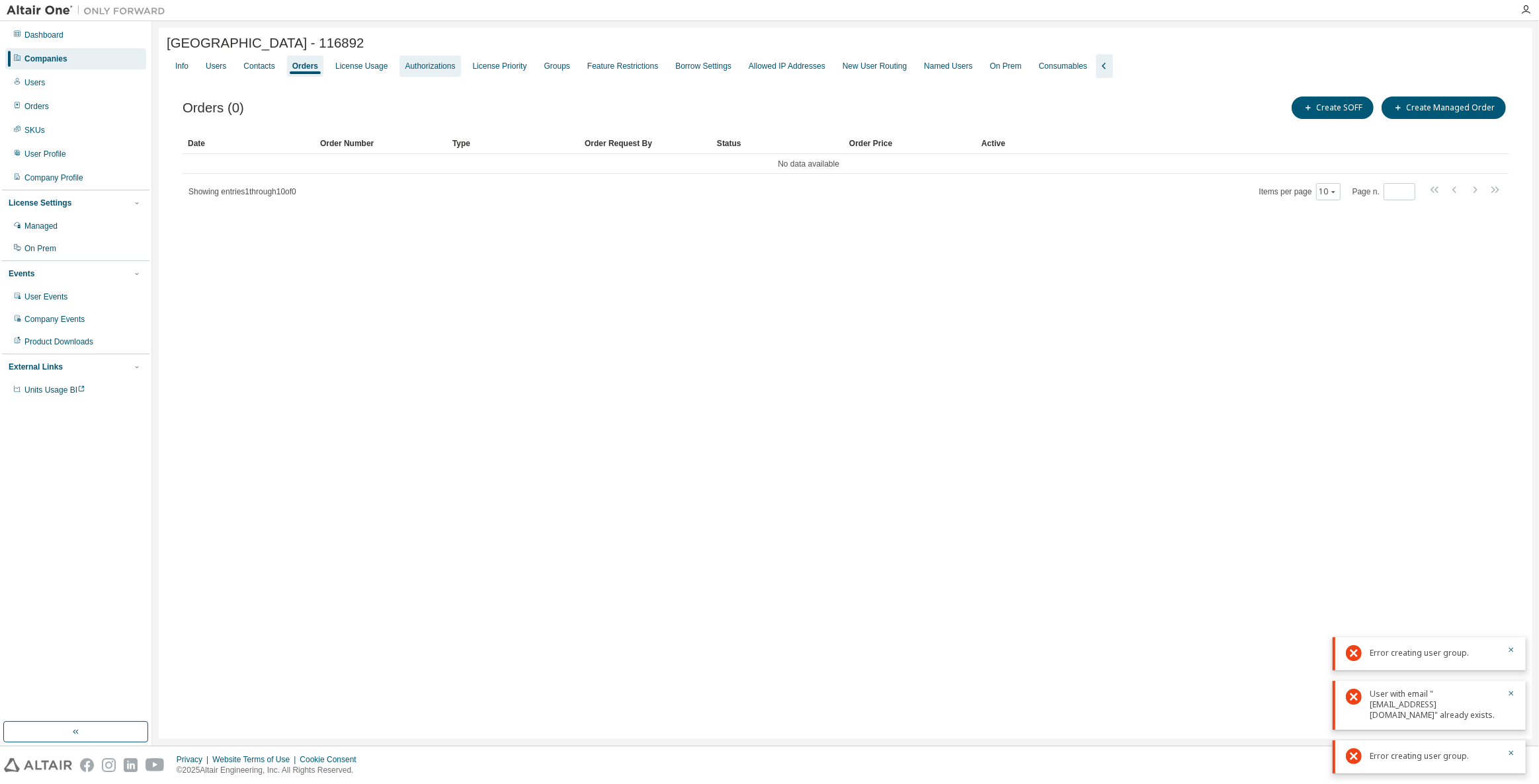
click at [399, 72] on div "Authorizations" at bounding box center [429, 66] width 61 height 21
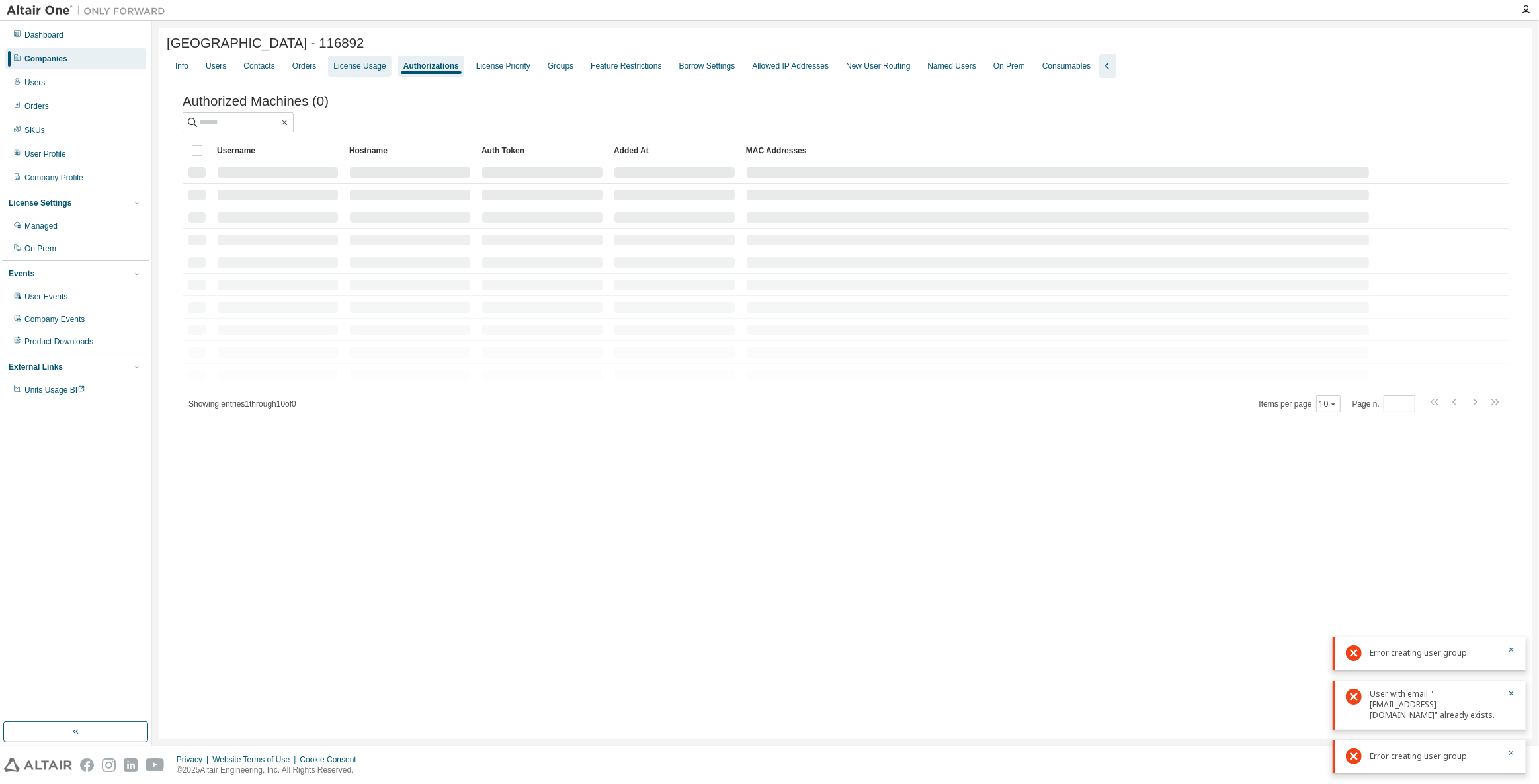
click at [375, 75] on div "License Usage" at bounding box center [359, 66] width 63 height 21
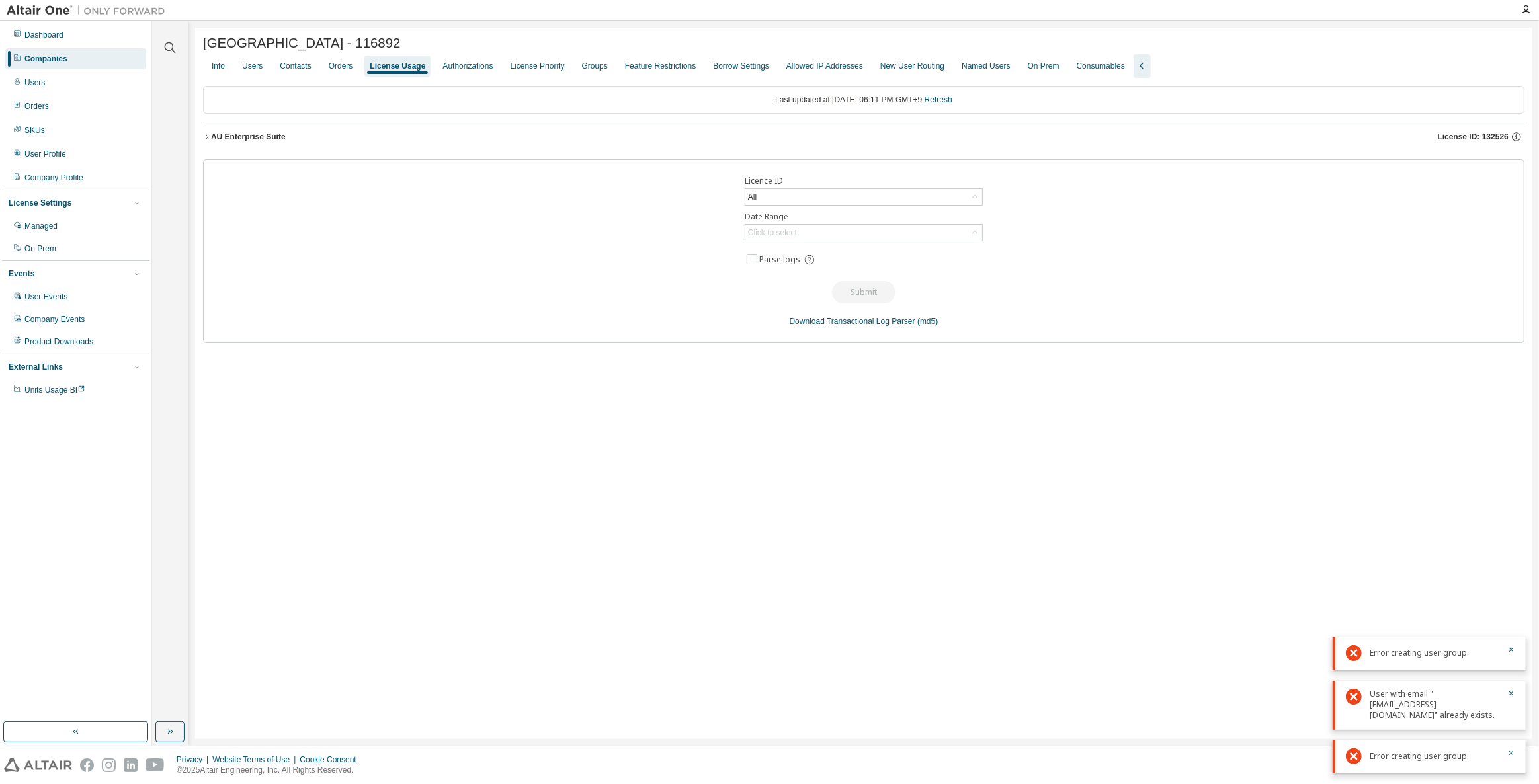
click at [91, 57] on div "Companies" at bounding box center [76, 59] width 141 height 21
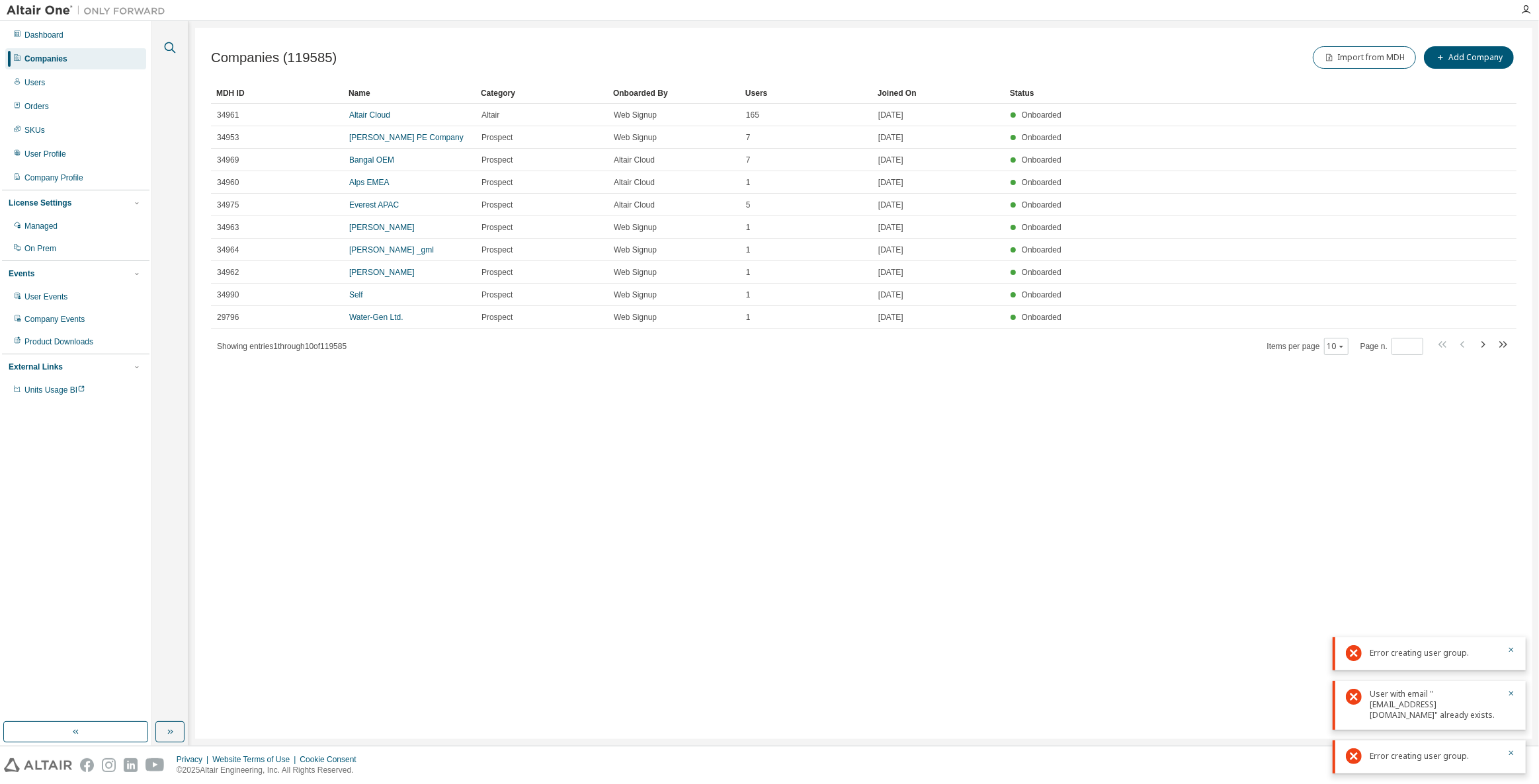
click at [169, 51] on icon "button" at bounding box center [170, 48] width 16 height 16
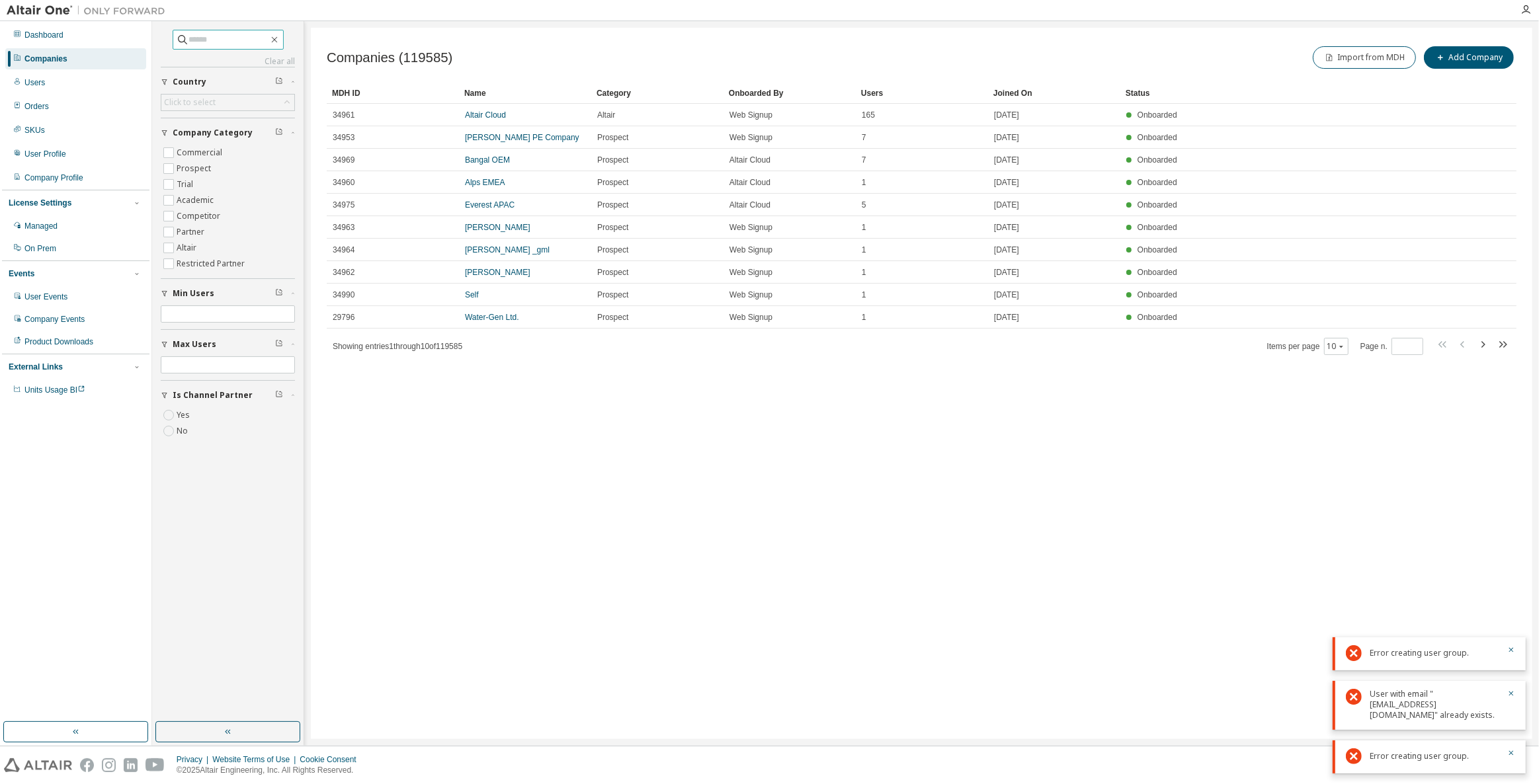
click at [220, 48] on span at bounding box center [228, 39] width 111 height 20
click at [221, 45] on input "text" at bounding box center [229, 40] width 80 height 14
type input "*"
type input "*****"
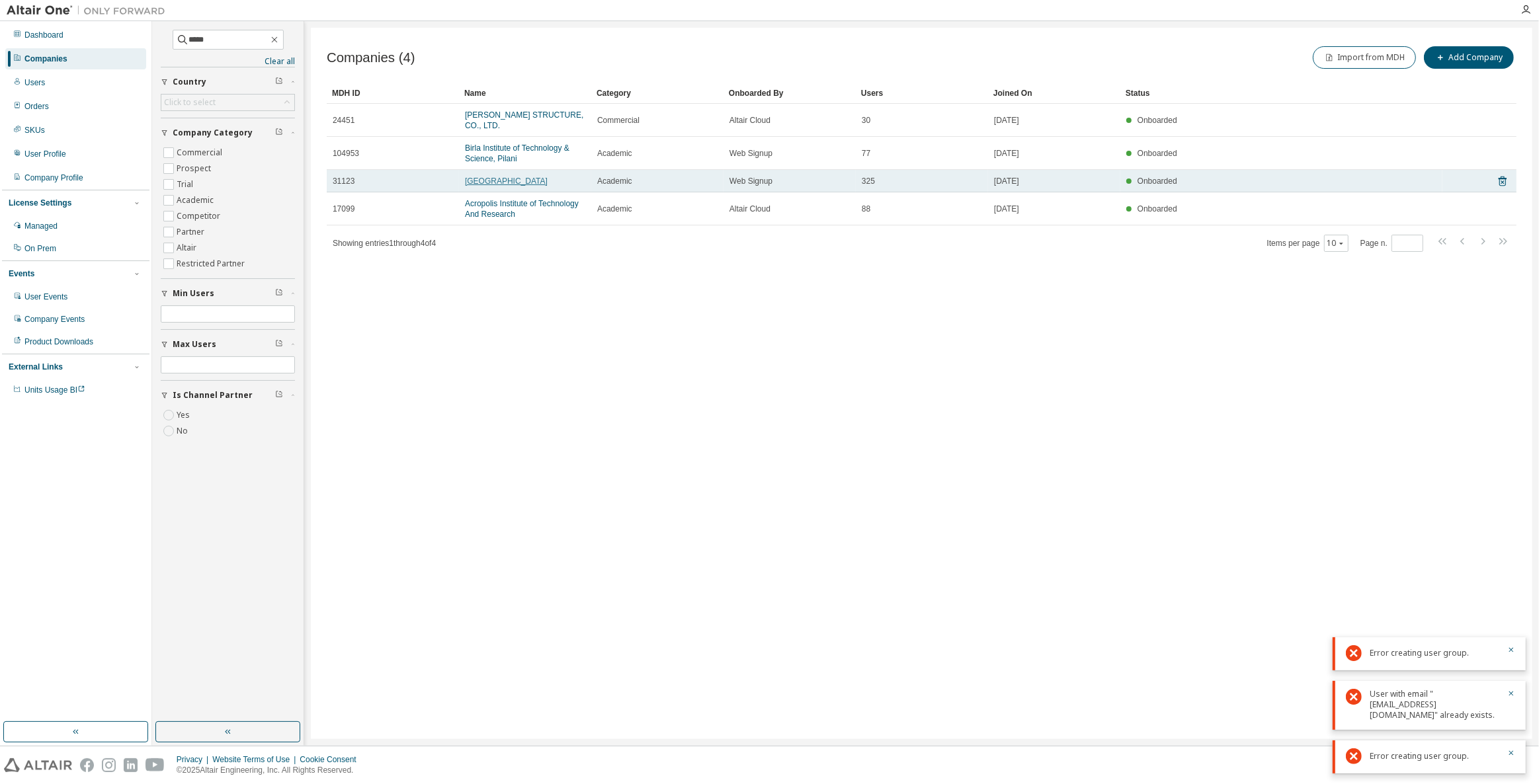
click at [507, 177] on link "[GEOGRAPHIC_DATA]" at bounding box center [507, 181] width 83 height 10
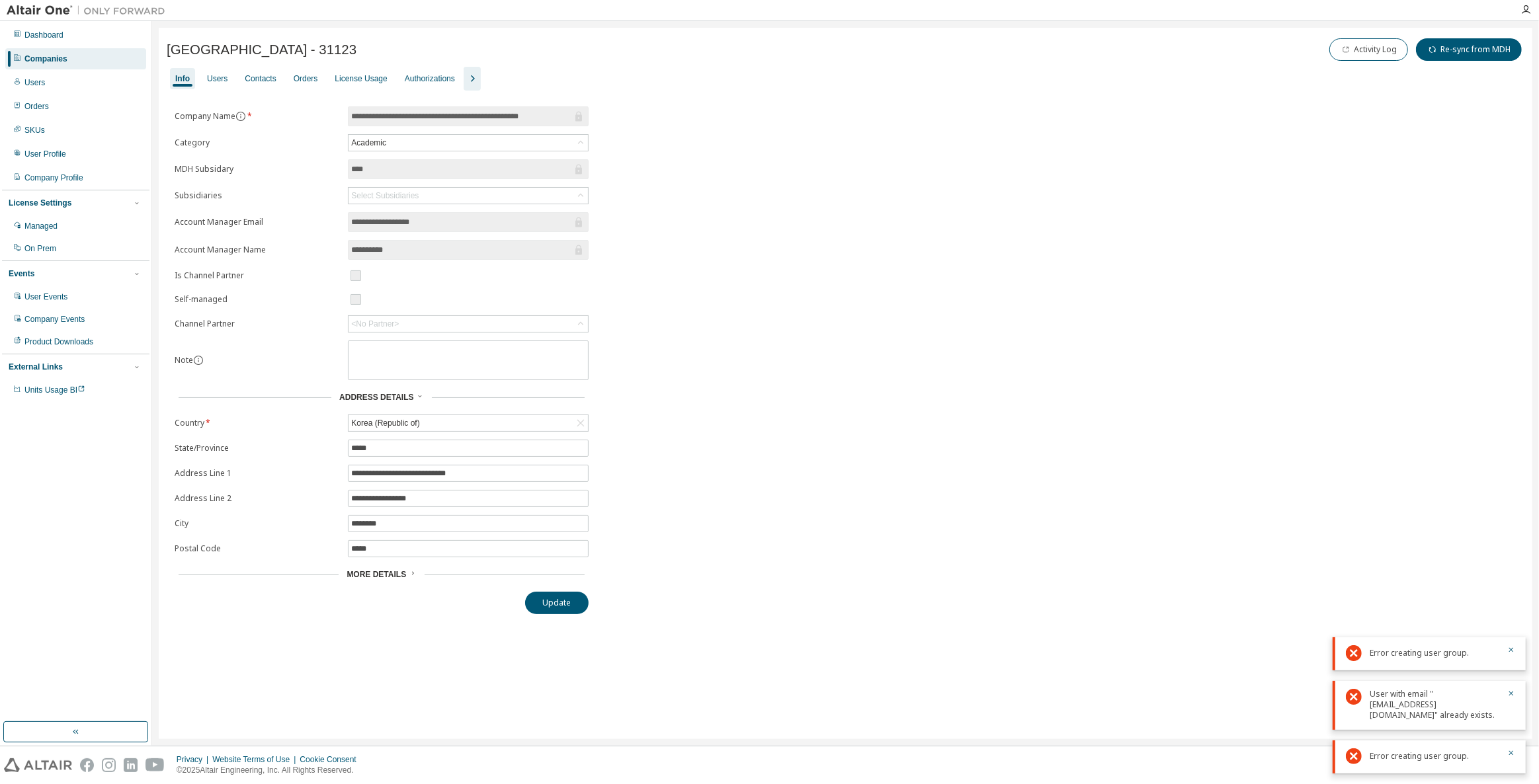
click at [476, 67] on div "Info Users Contacts Orders License Usage Authorizations" at bounding box center [845, 79] width 1358 height 24
click at [471, 75] on icon "button" at bounding box center [472, 79] width 16 height 16
click at [554, 76] on div "Groups" at bounding box center [557, 78] width 25 height 10
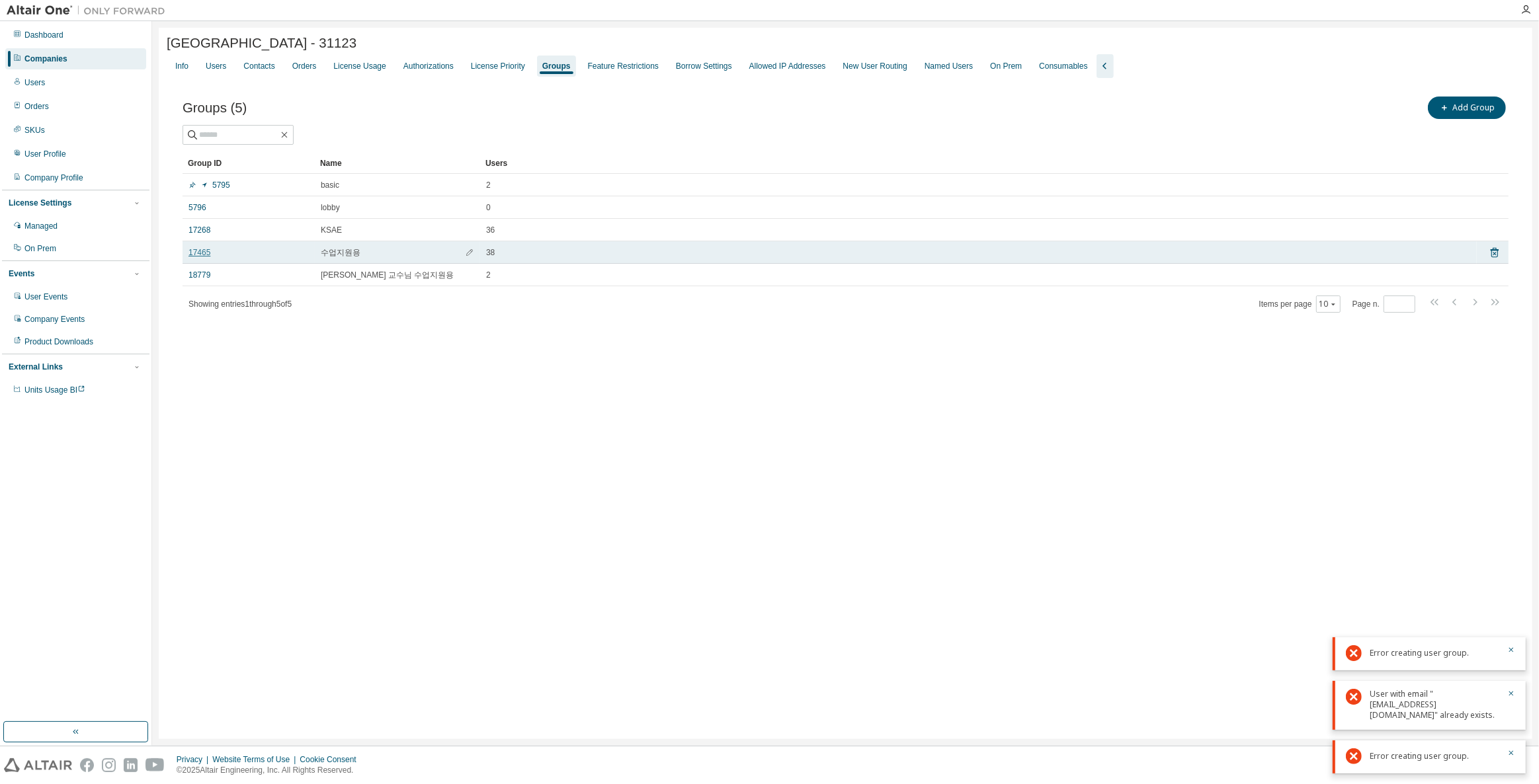
click at [204, 254] on link "17465" at bounding box center [199, 252] width 21 height 10
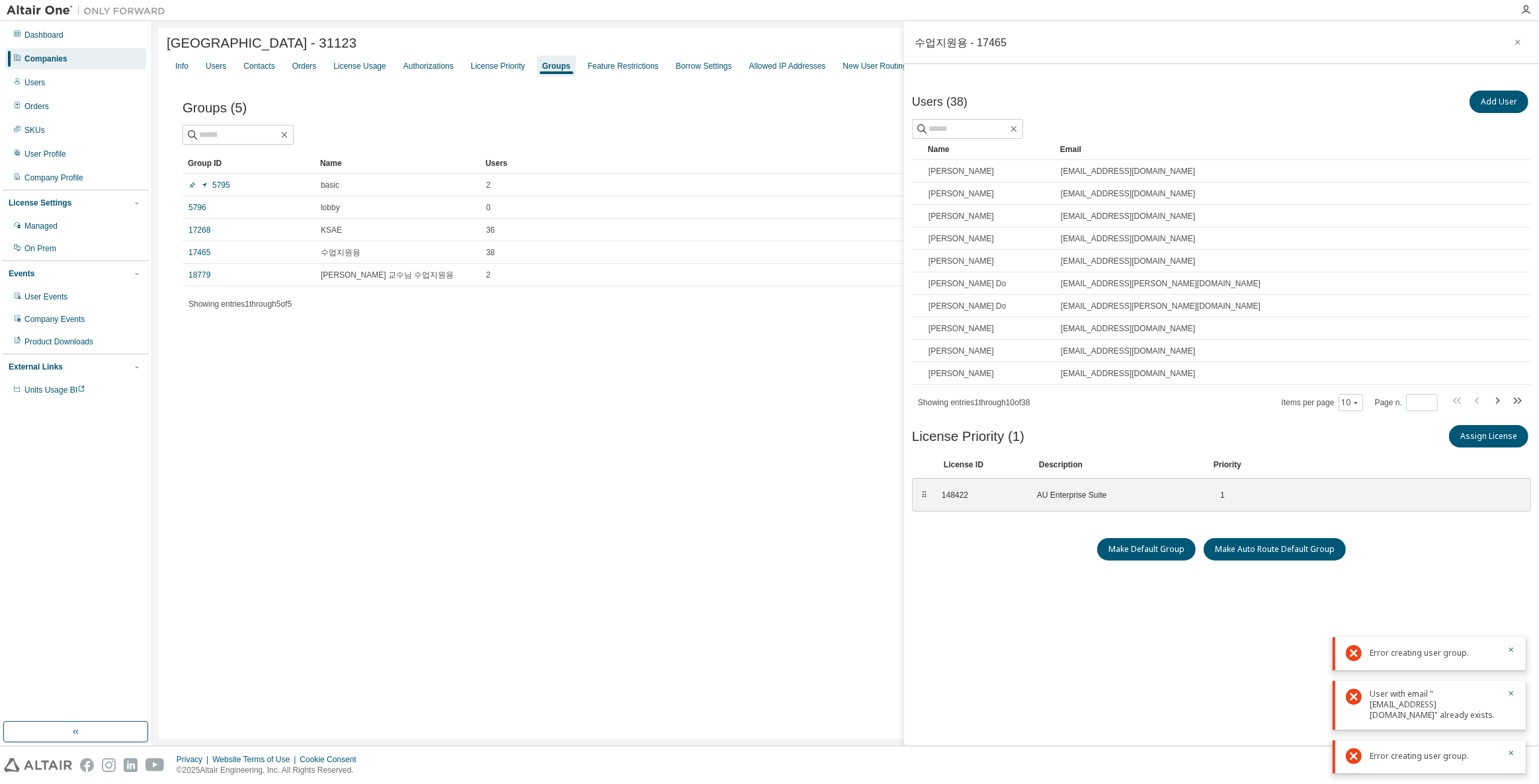
click at [95, 60] on div "Companies" at bounding box center [76, 59] width 141 height 21
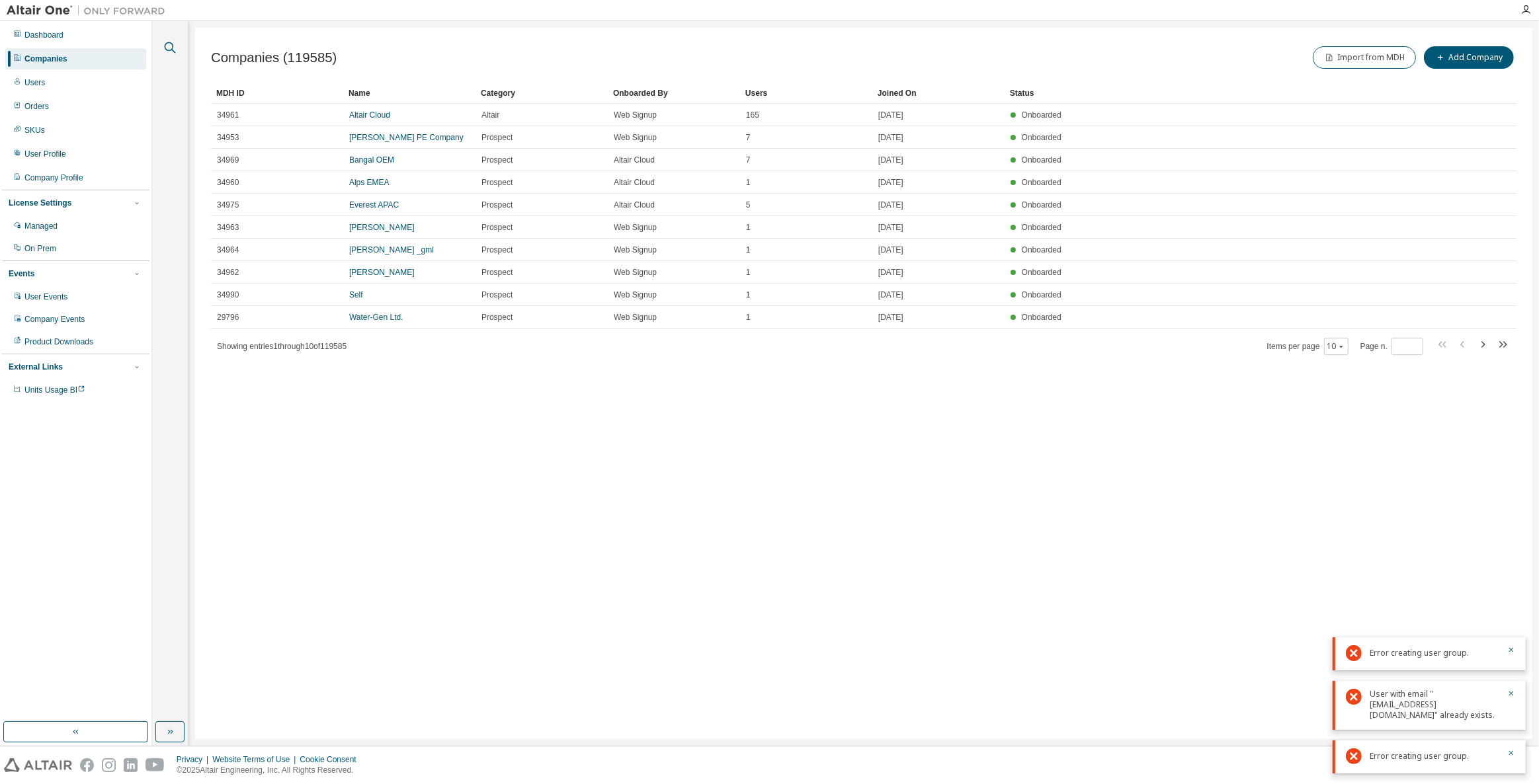
click at [165, 49] on icon "button" at bounding box center [170, 48] width 16 height 16
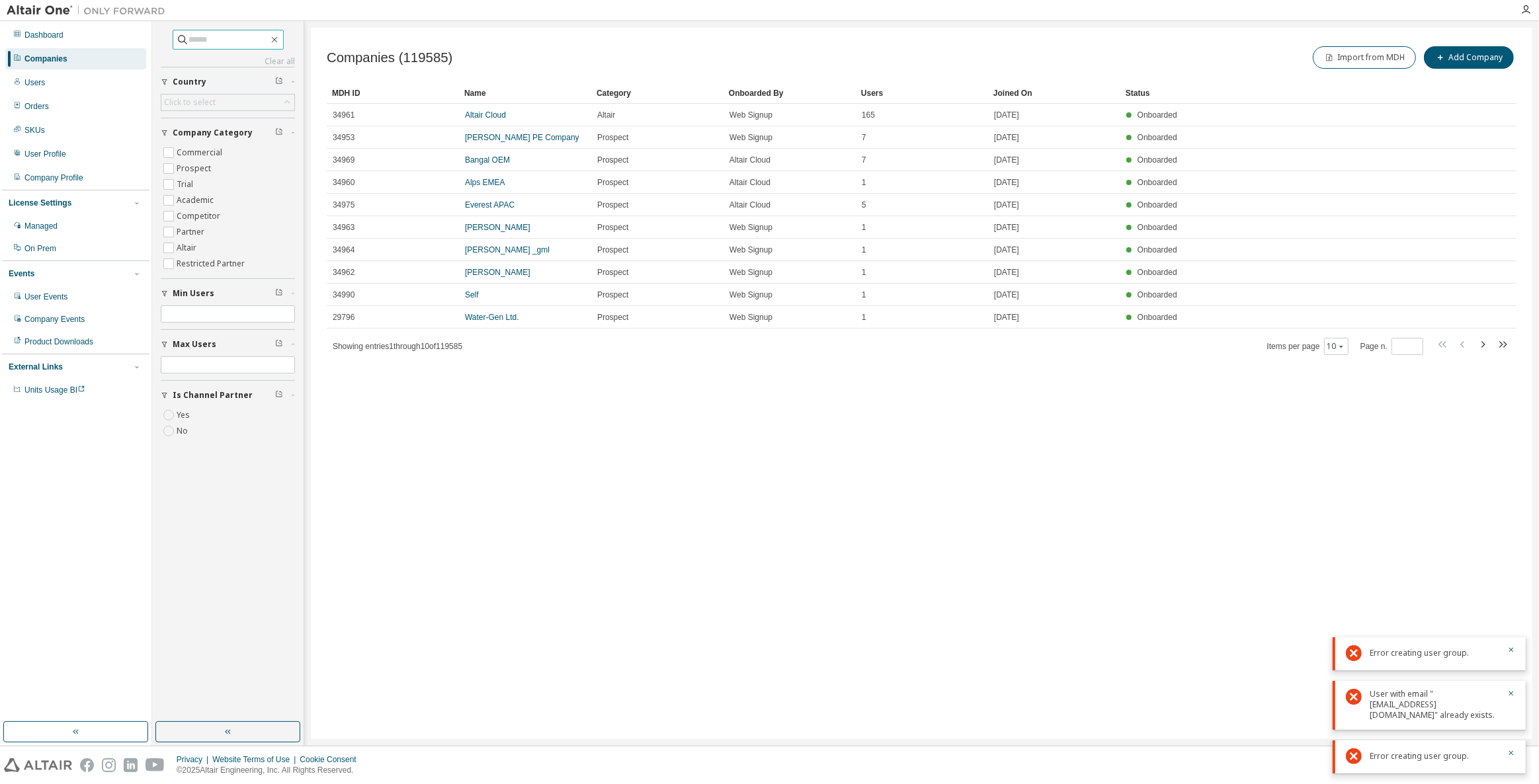
click at [244, 37] on input "text" at bounding box center [229, 40] width 80 height 14
type input "****"
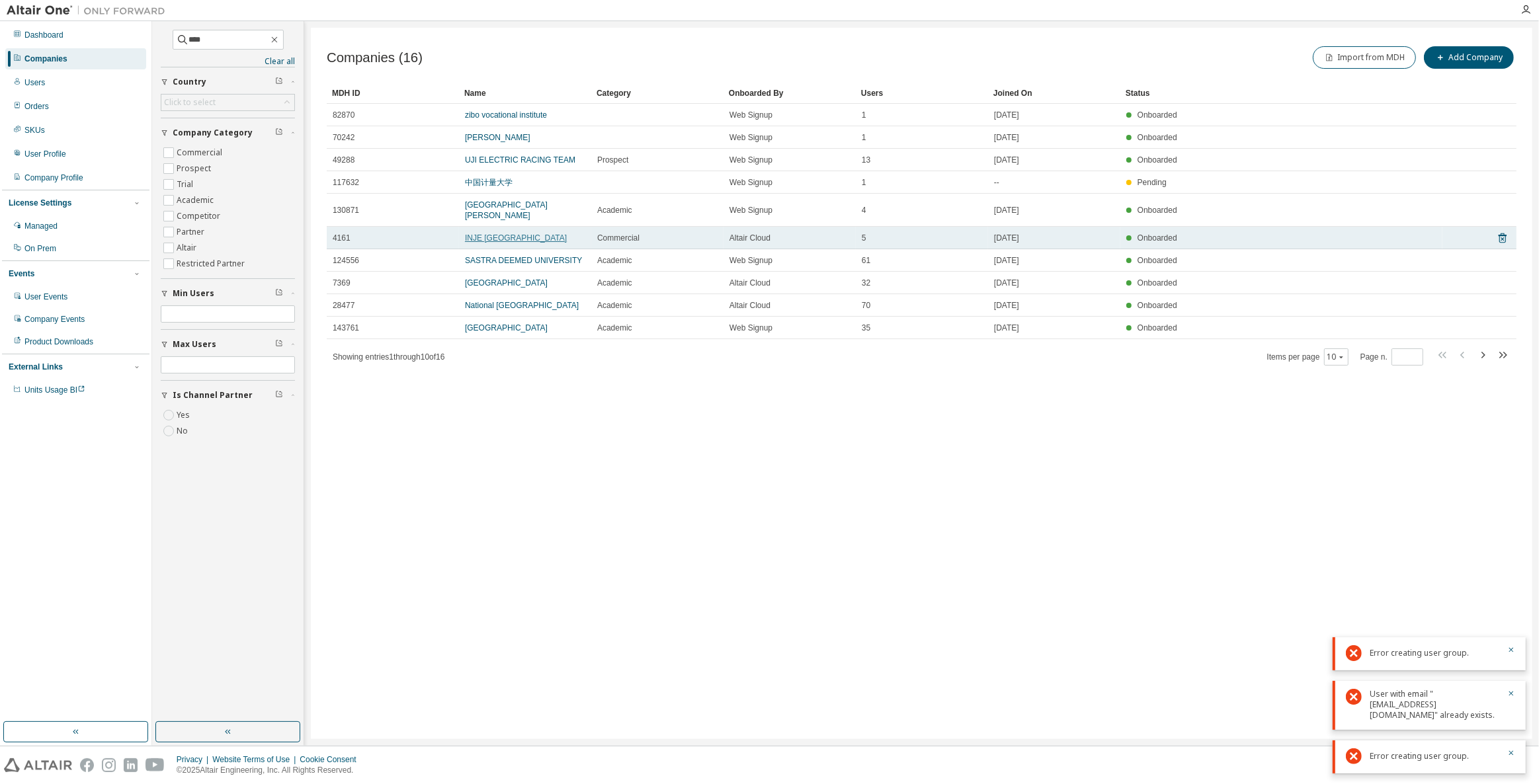
click at [483, 234] on link "INJE University" at bounding box center [516, 239] width 102 height 10
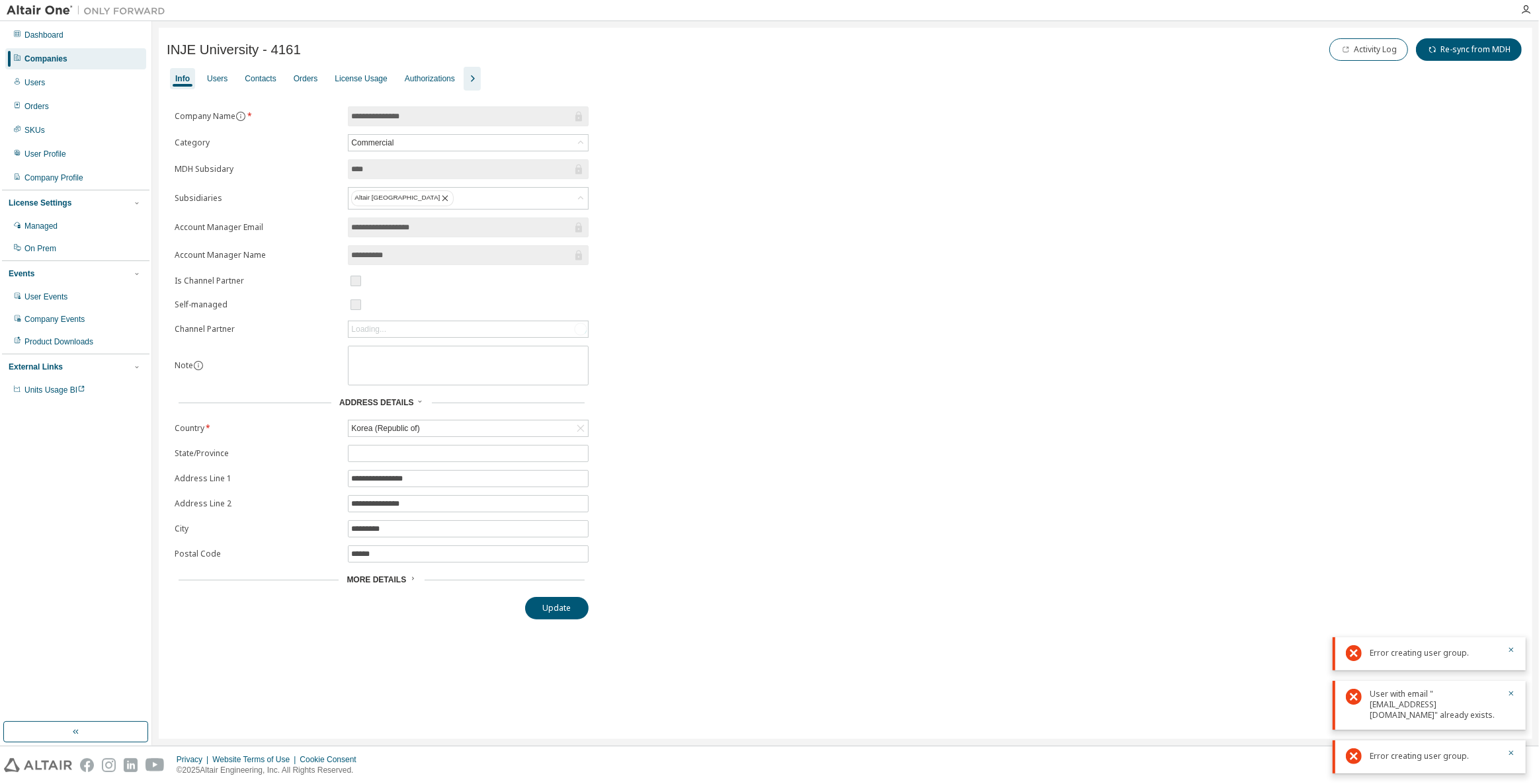
click at [469, 77] on icon "button" at bounding box center [472, 79] width 16 height 16
click at [551, 73] on div "Groups" at bounding box center [557, 78] width 25 height 10
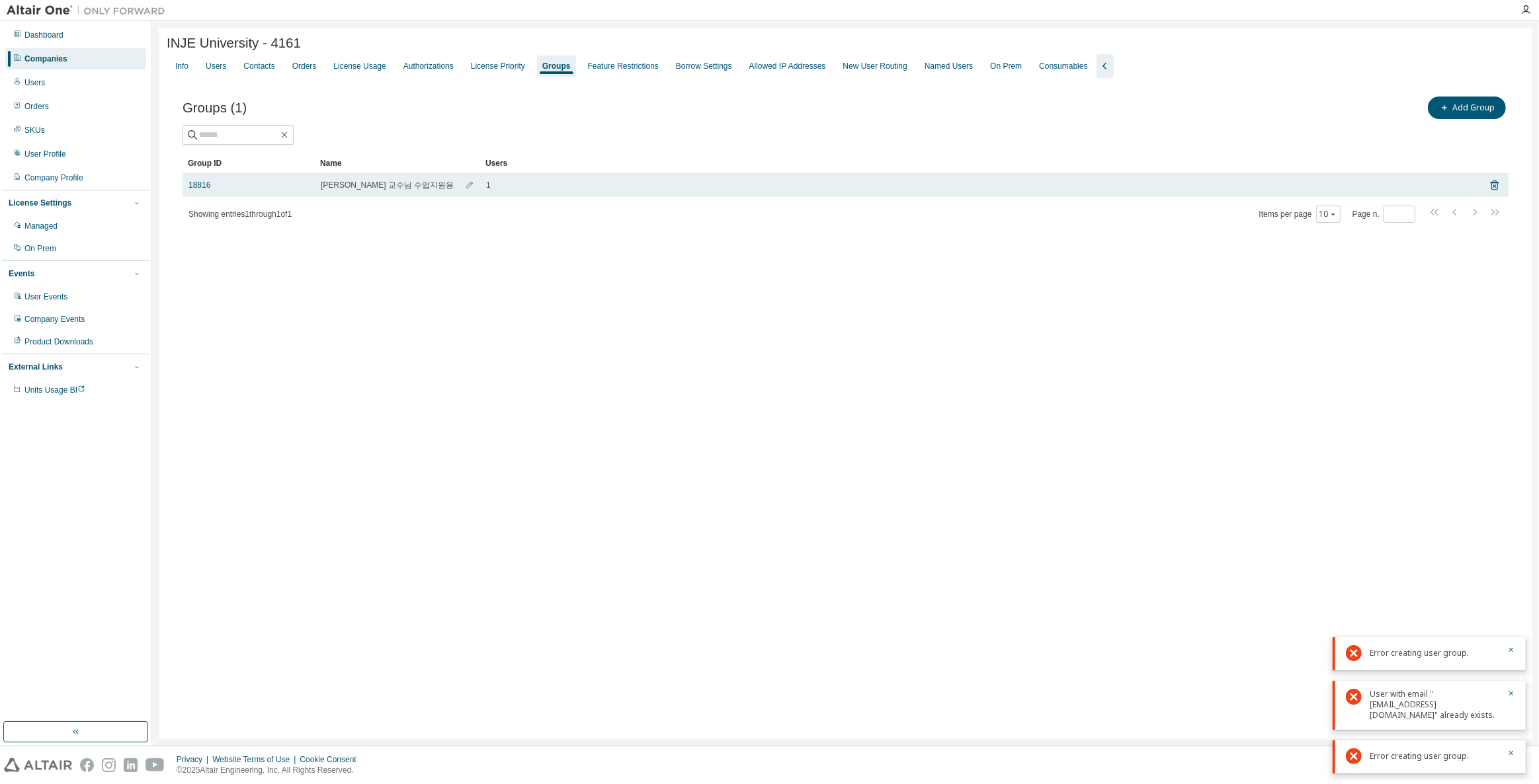
click at [195, 194] on td "18816" at bounding box center [249, 185] width 132 height 22
click at [200, 188] on link "18816" at bounding box center [199, 184] width 21 height 10
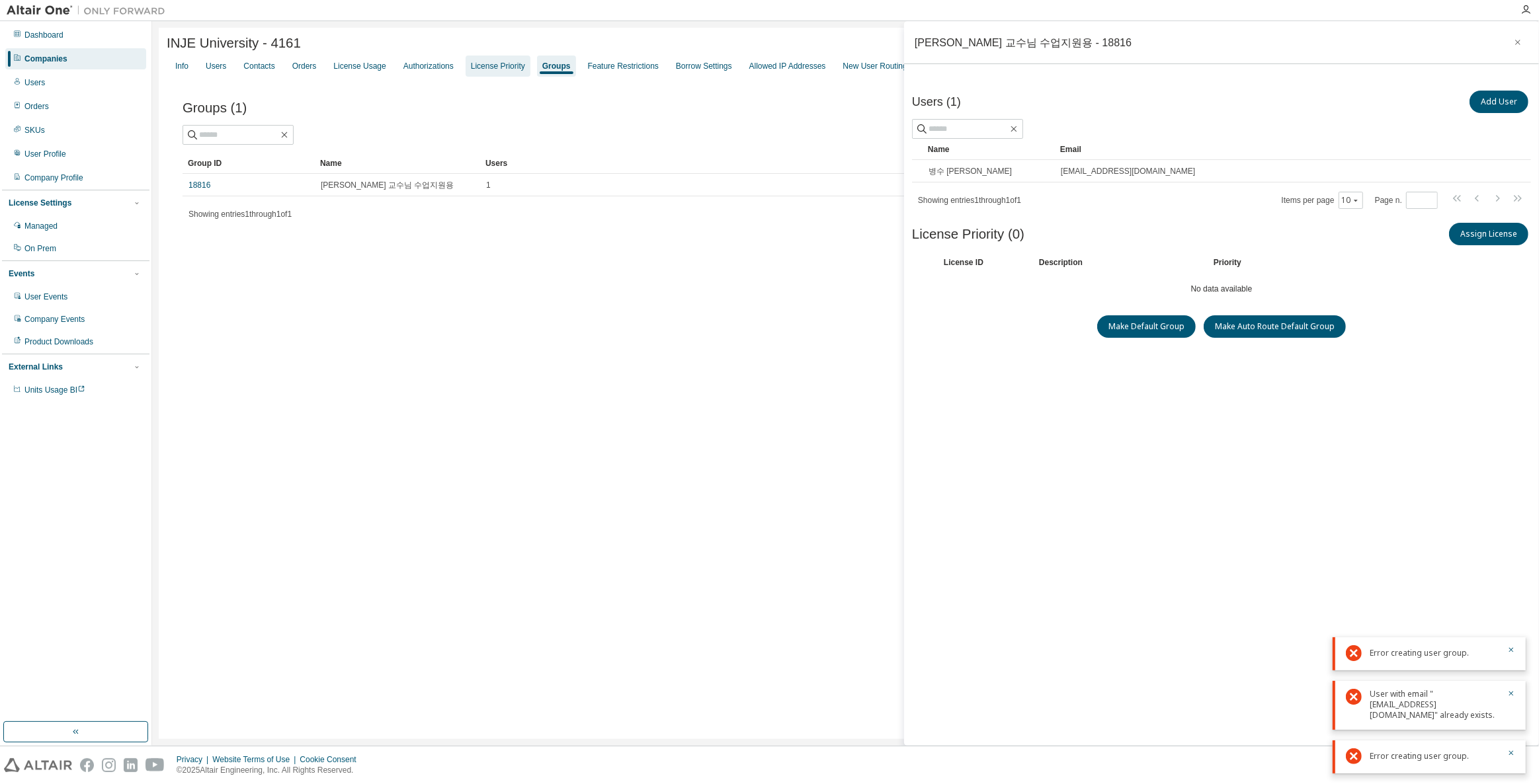
click at [503, 64] on div "License Priority" at bounding box center [498, 66] width 54 height 10
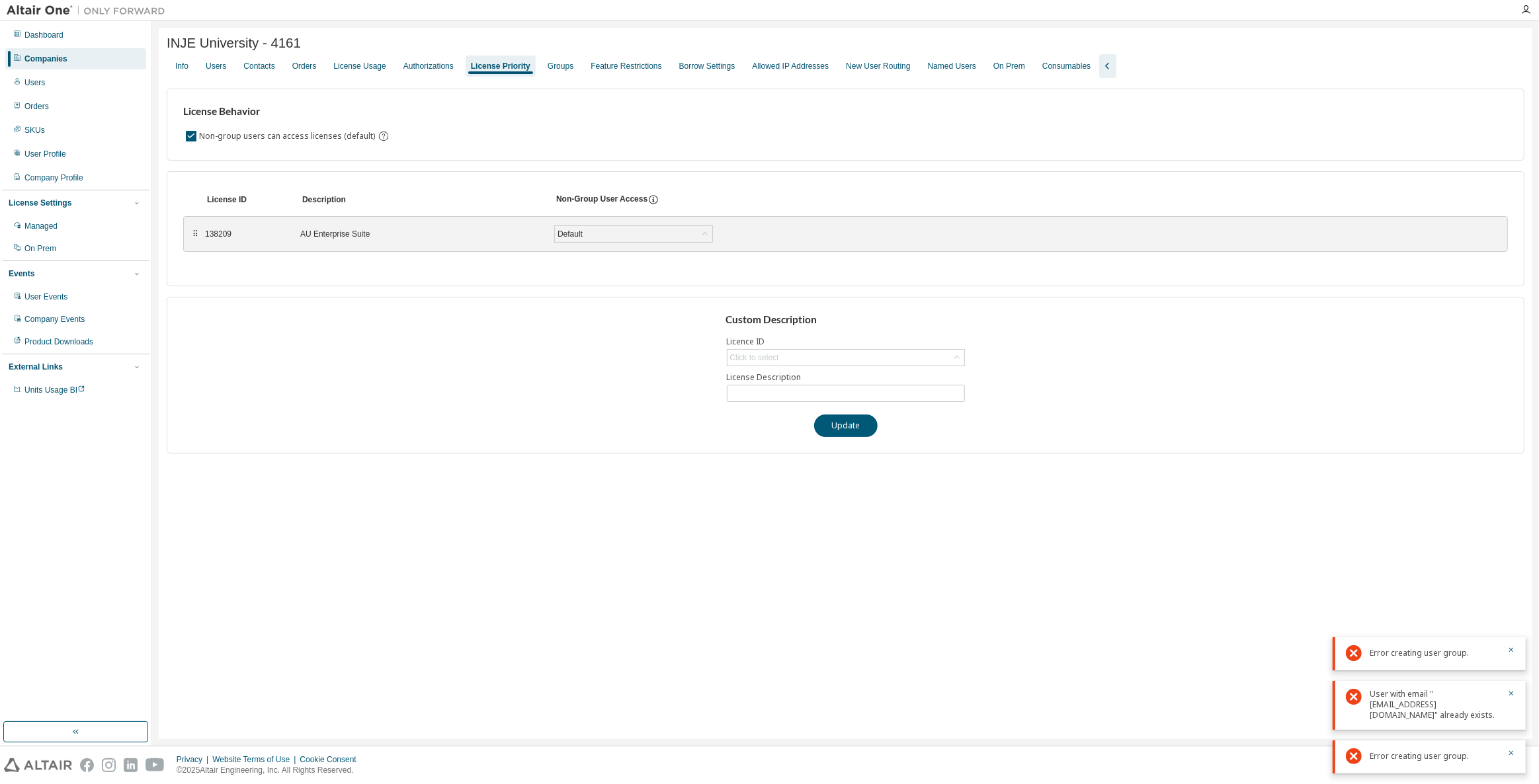
click at [422, 50] on div "INJE University - 4161" at bounding box center [845, 43] width 1358 height 15
click at [427, 60] on div "Authorizations" at bounding box center [429, 66] width 61 height 21
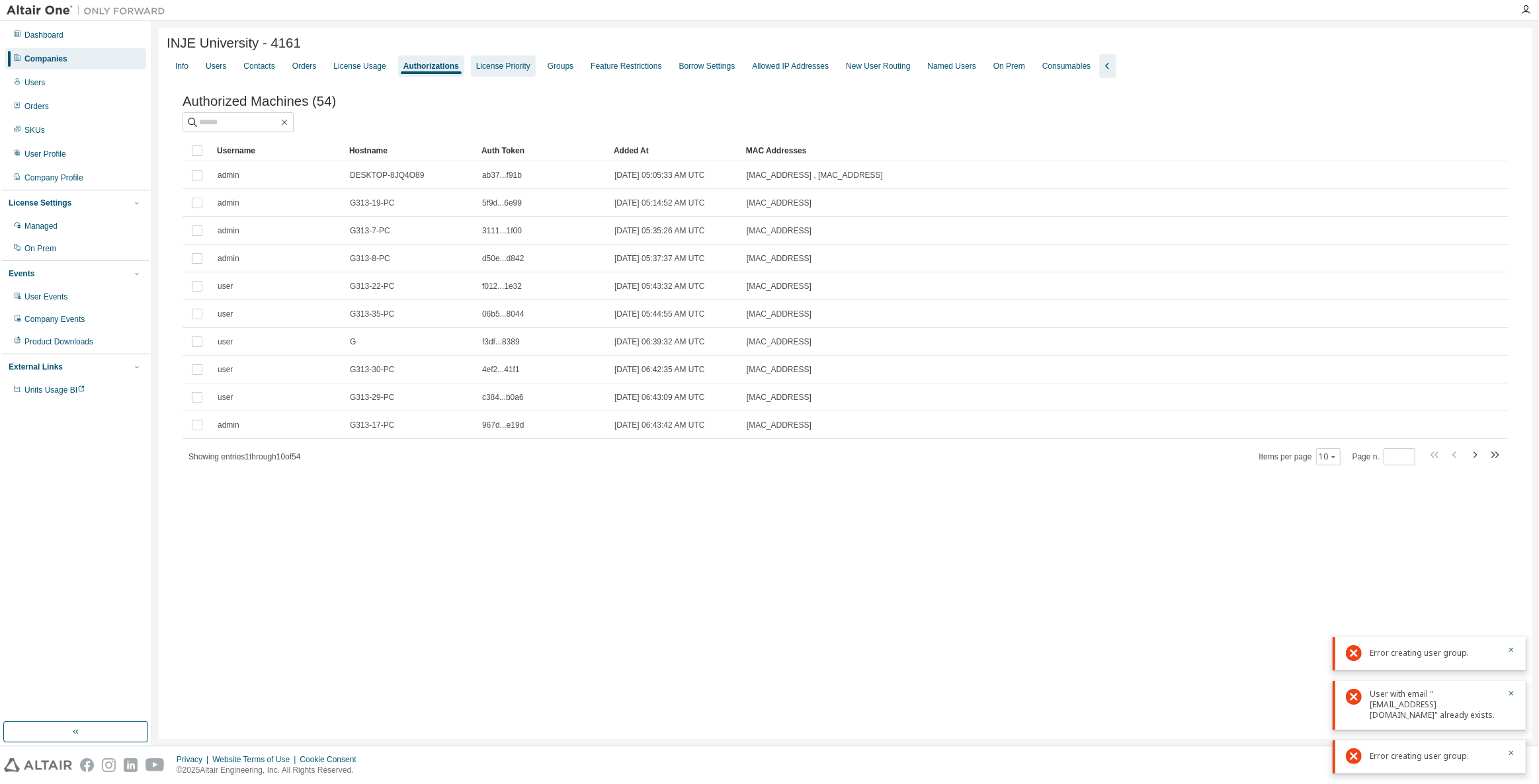
click at [500, 73] on div "License Priority" at bounding box center [503, 66] width 64 height 21
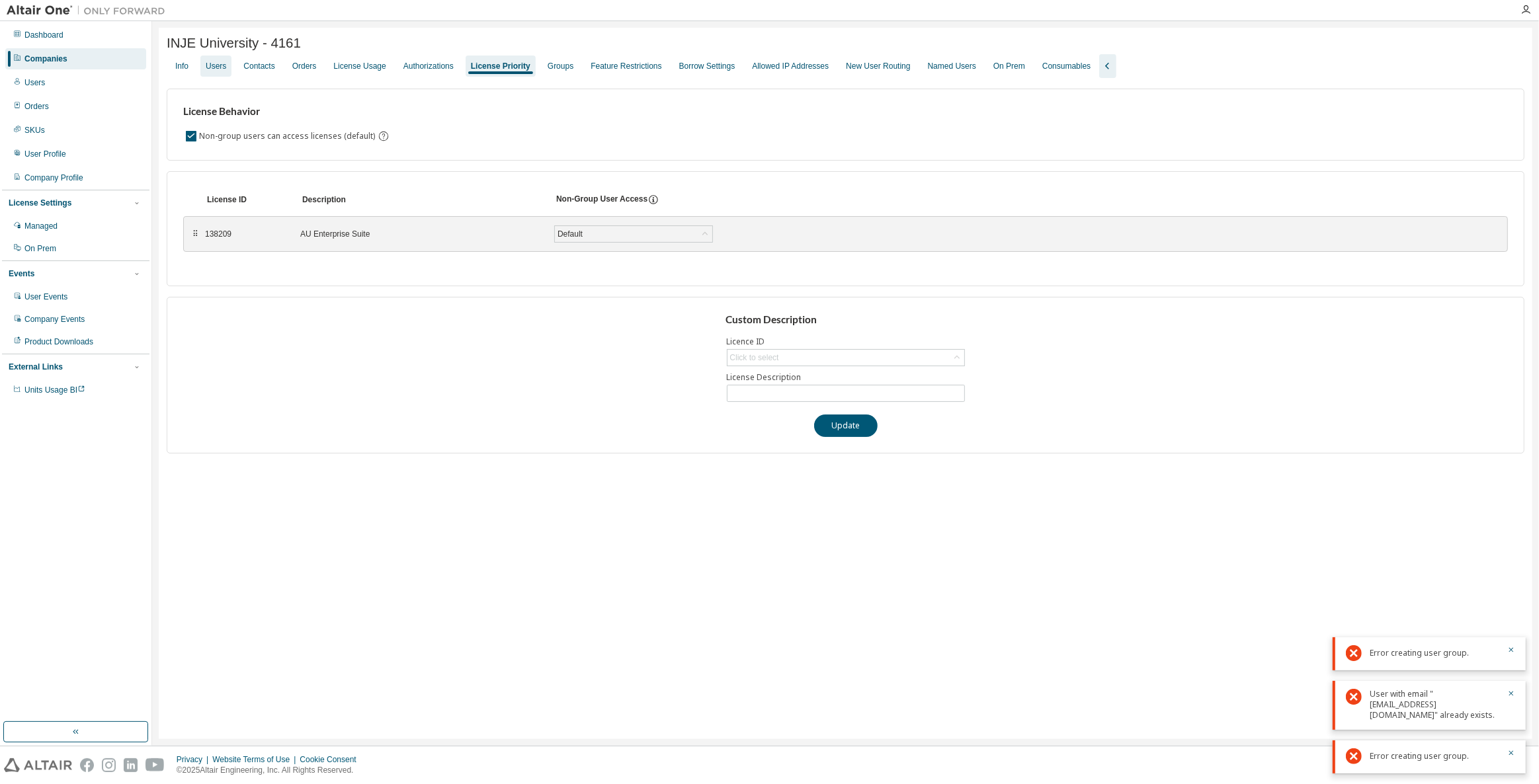
click at [222, 65] on div "Users" at bounding box center [216, 66] width 21 height 10
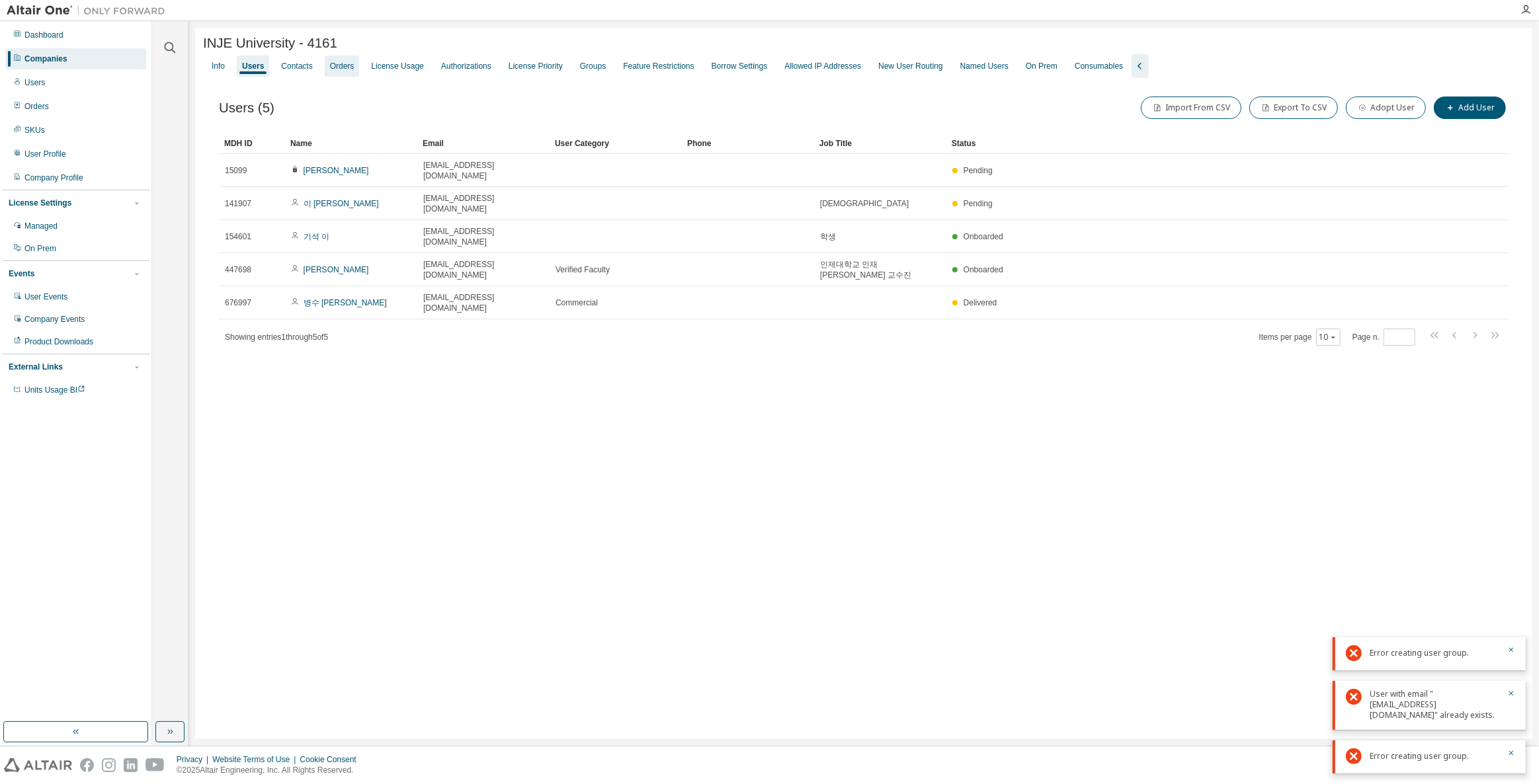
click at [356, 72] on div "Orders" at bounding box center [342, 66] width 35 height 21
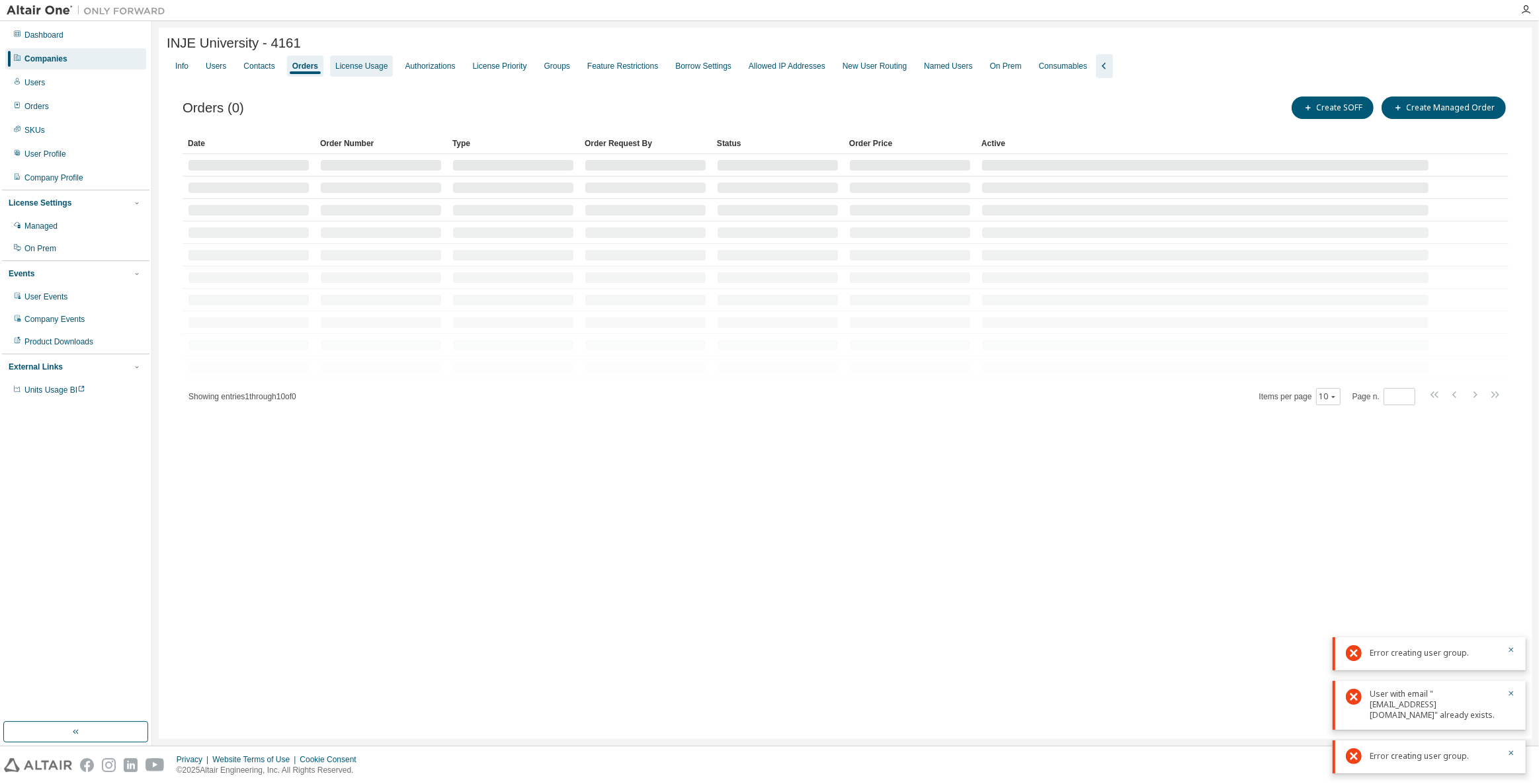
click at [387, 69] on div "License Usage" at bounding box center [361, 66] width 63 height 21
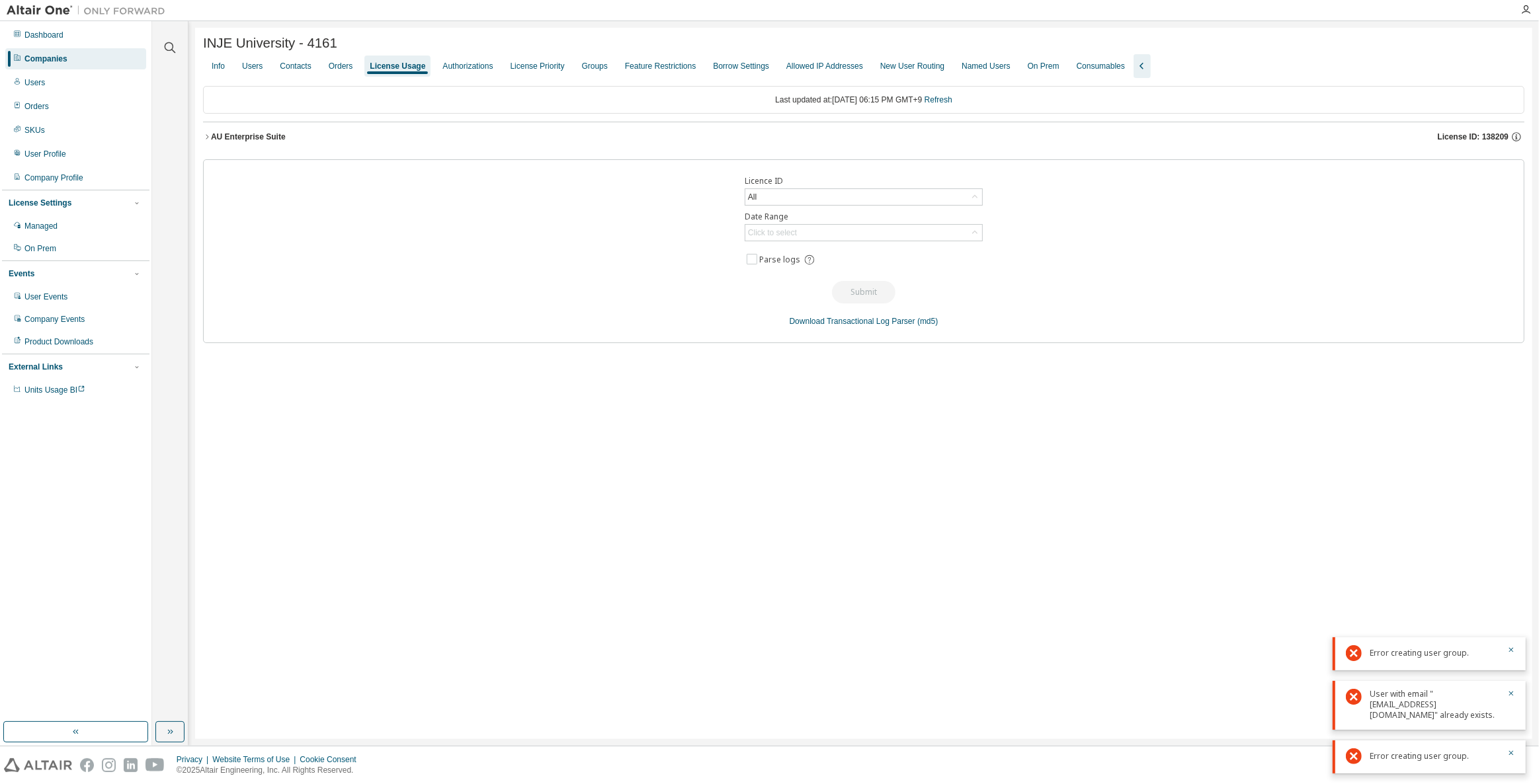
click at [562, 134] on div "AU Enterprise Suite License ID: 138209" at bounding box center [867, 137] width 1313 height 12
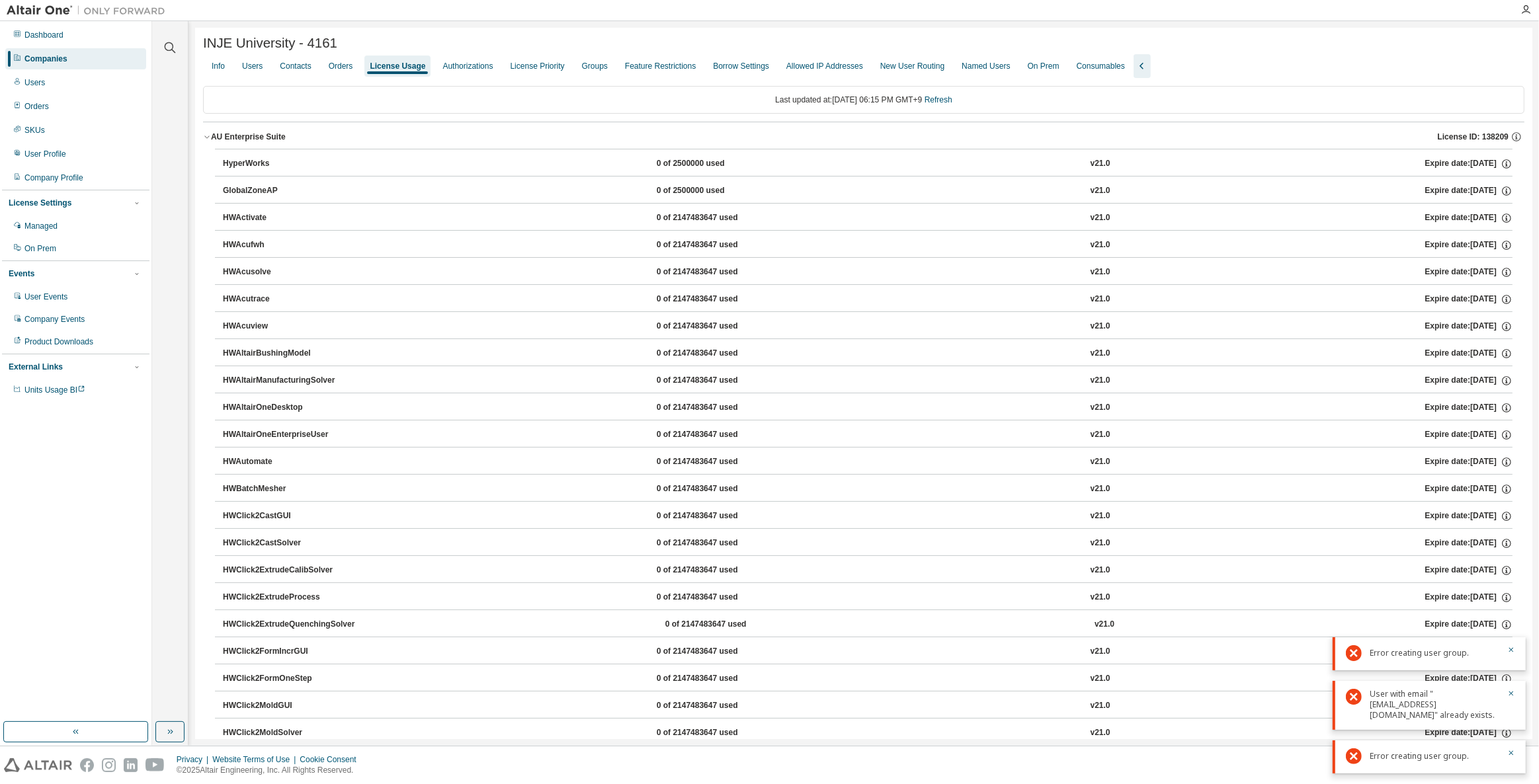
click at [533, 142] on div "AU Enterprise Suite License ID: 138209" at bounding box center [867, 137] width 1313 height 12
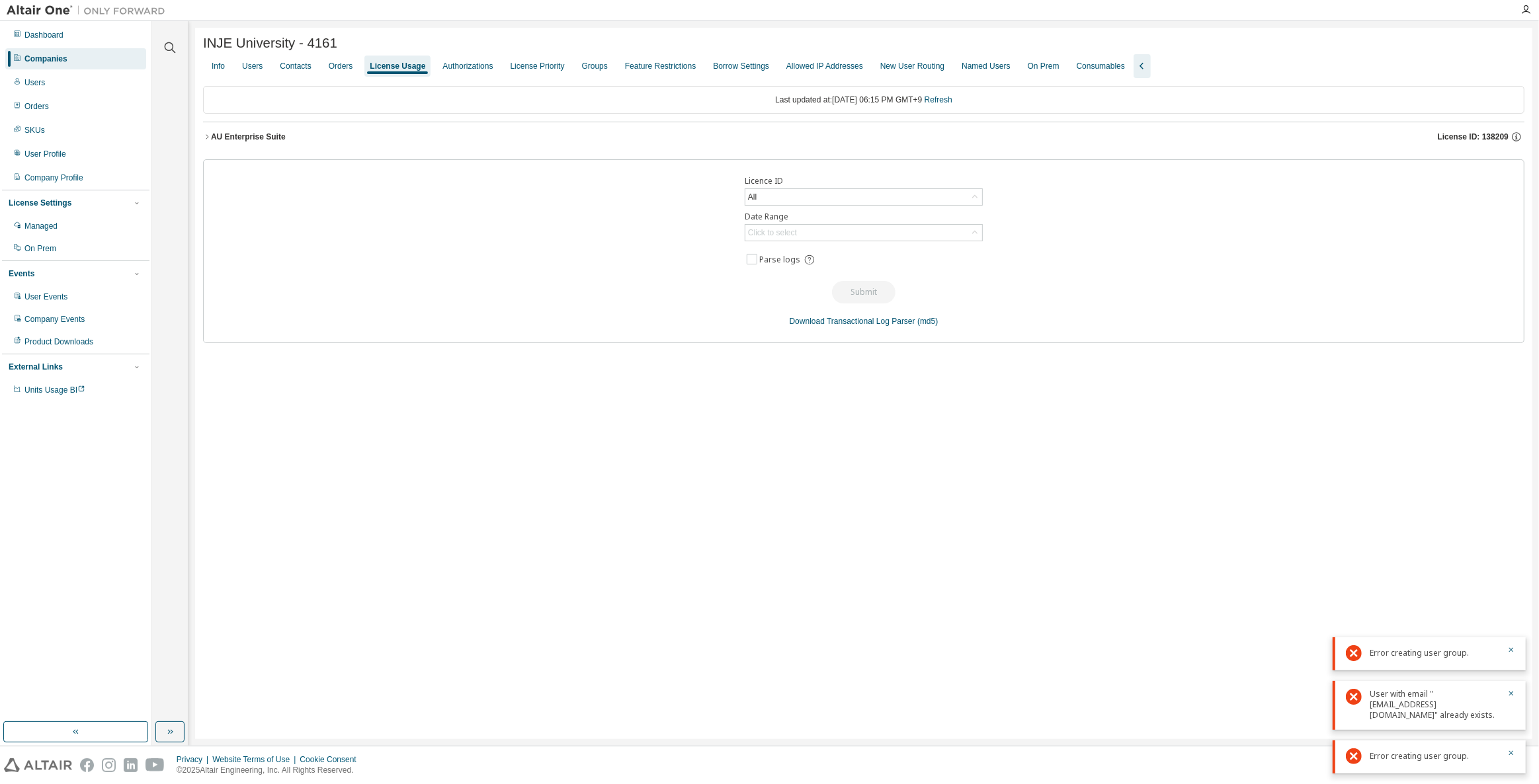
click at [922, 641] on div "INJE University - 4161 Clear Load Save Save As Field Operator Value Select filt…" at bounding box center [863, 383] width 1337 height 712
drag, startPoint x: 1074, startPoint y: 498, endPoint x: 1236, endPoint y: 519, distance: 163.4
click at [1074, 498] on div "INJE University - 4161 Clear Load Save Save As Field Operator Value Select filt…" at bounding box center [863, 383] width 1337 height 712
click at [1512, 654] on icon "button" at bounding box center [1511, 650] width 8 height 8
click at [1510, 697] on icon "button" at bounding box center [1512, 694] width 5 height 5
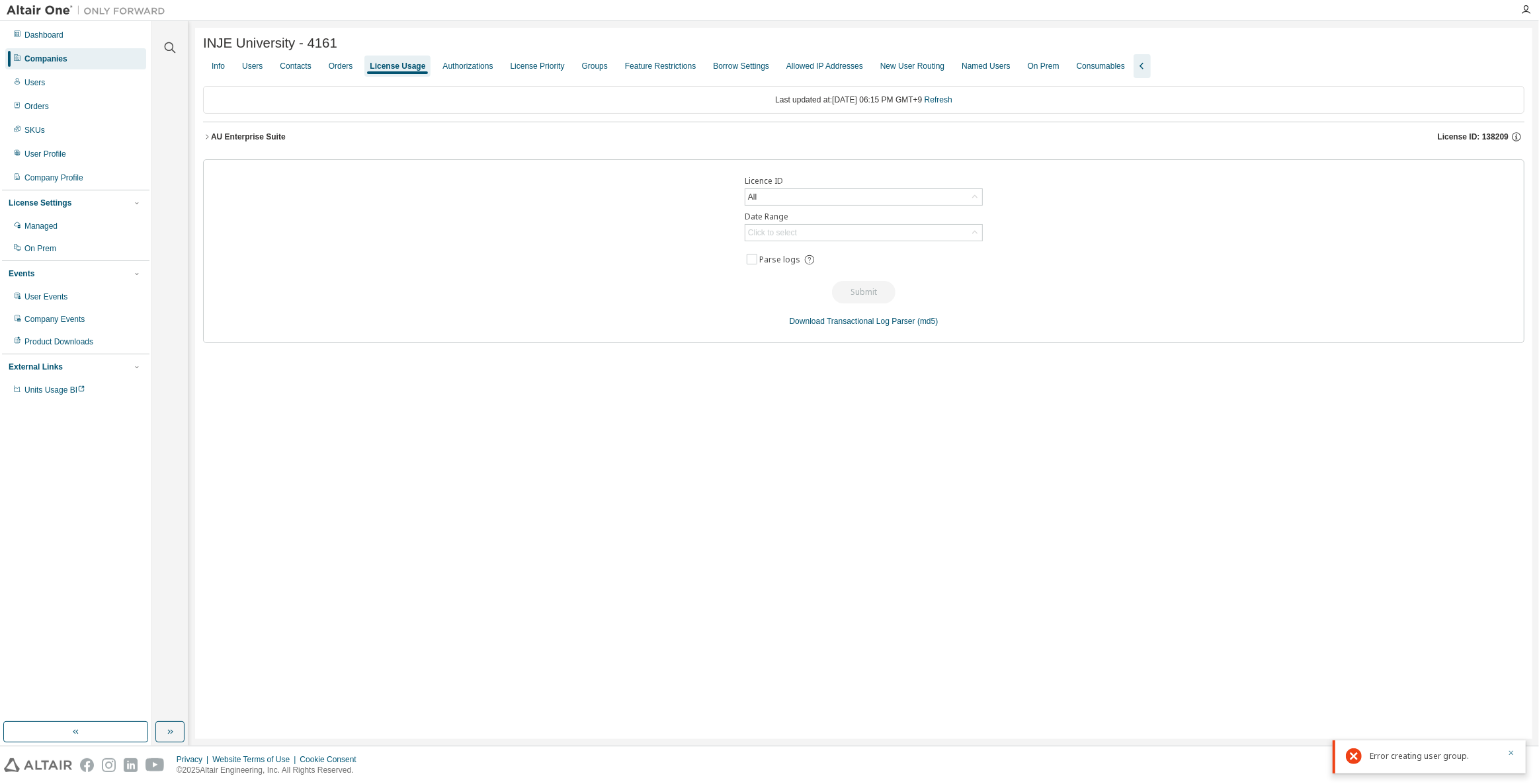
click at [1507, 757] on icon "button" at bounding box center [1511, 753] width 8 height 8
click at [616, 527] on div "INJE University - 4161 Clear Load Save Save As Field Operator Value Select filt…" at bounding box center [863, 383] width 1337 height 712
click at [36, 59] on div "Companies" at bounding box center [46, 58] width 43 height 10
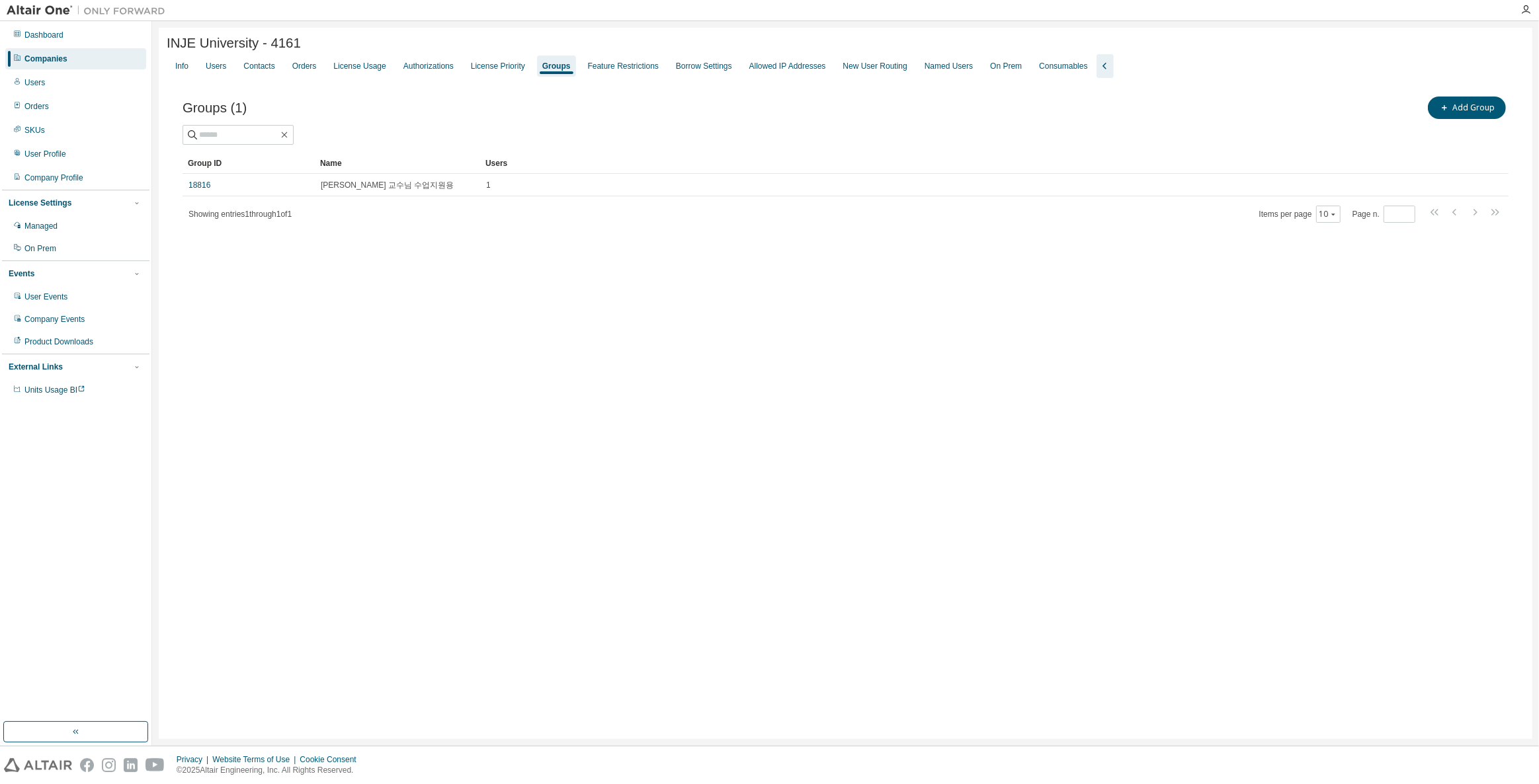
click at [84, 61] on div "Companies" at bounding box center [76, 59] width 141 height 21
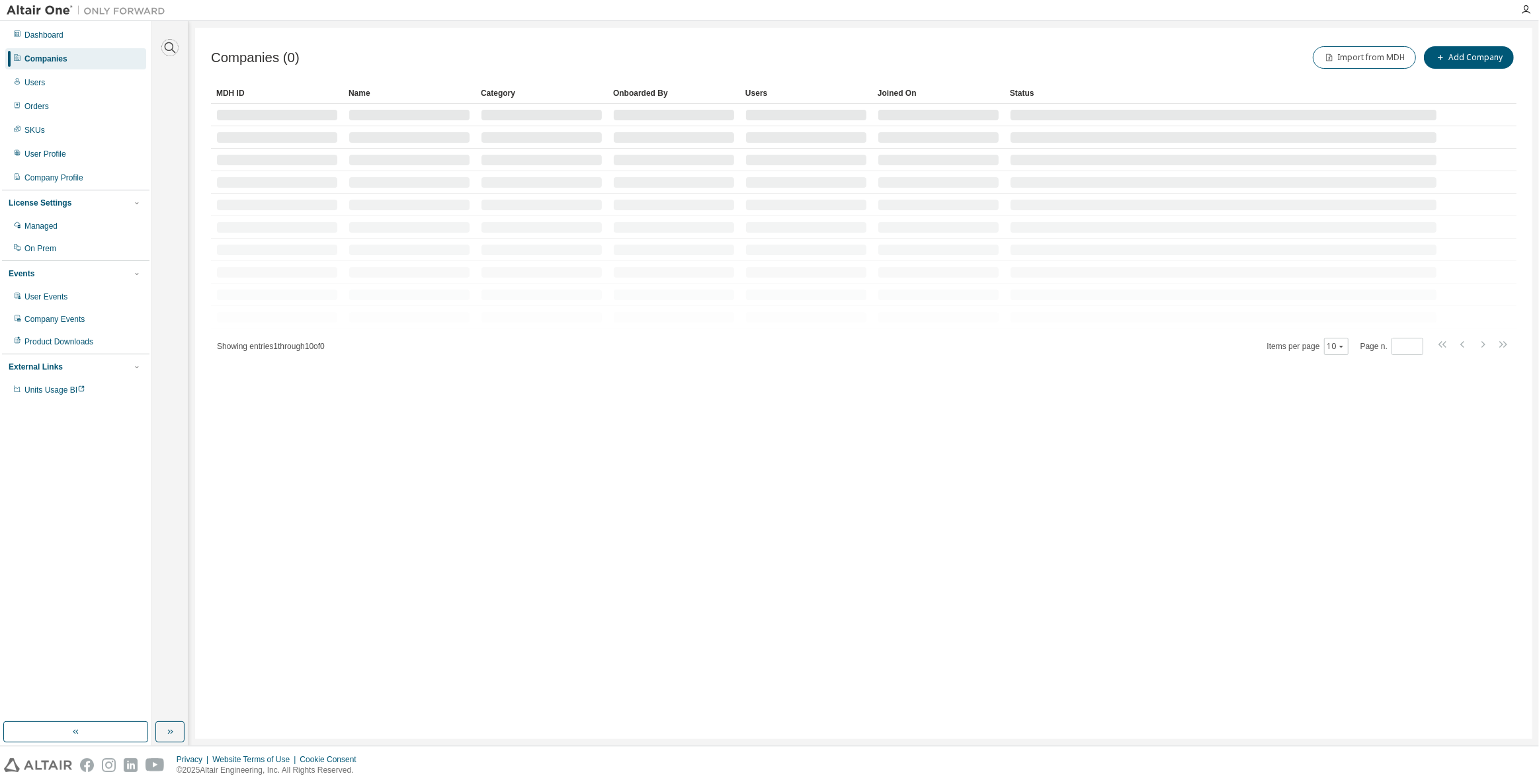
click at [168, 43] on icon "button" at bounding box center [170, 48] width 16 height 16
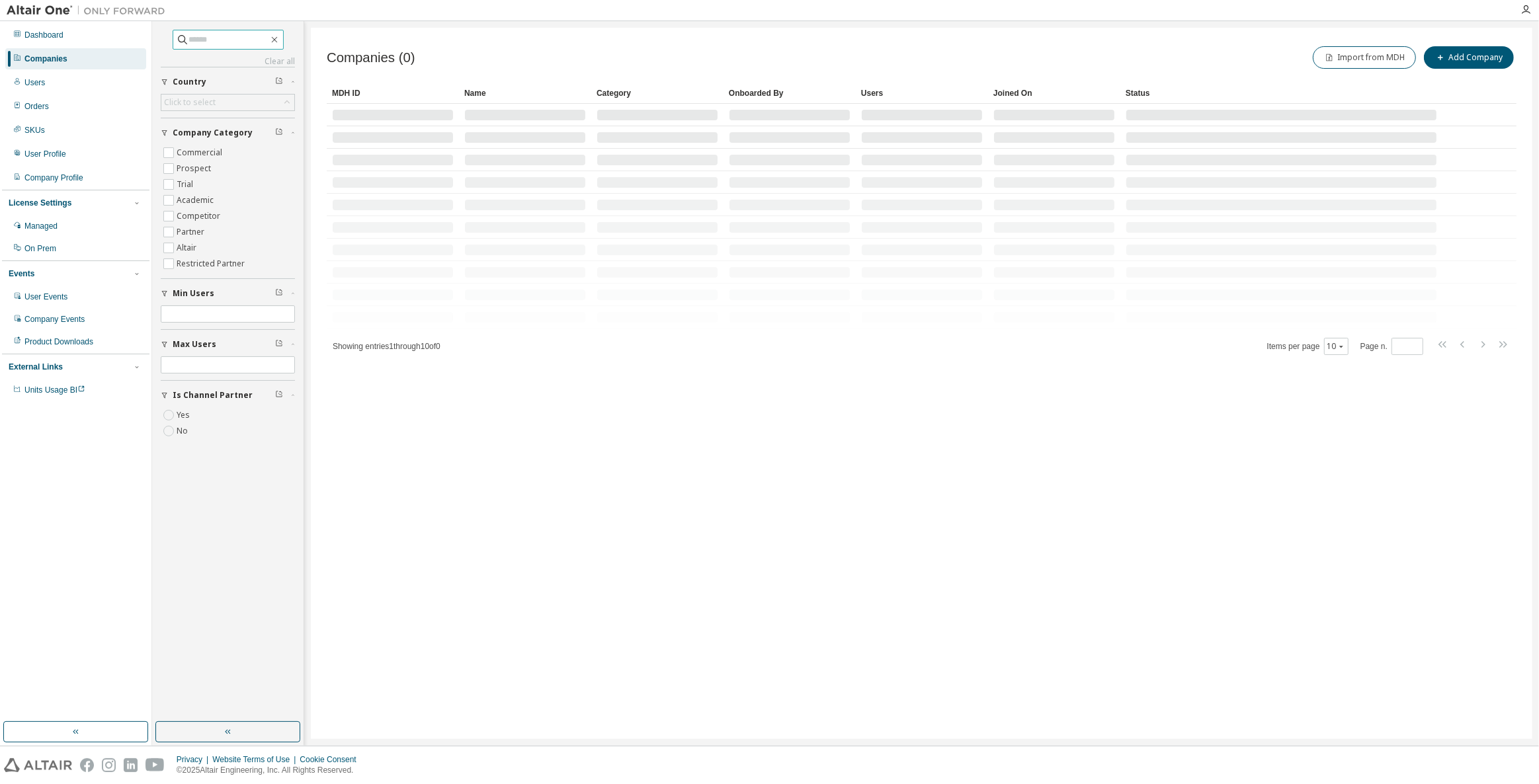
click at [222, 40] on input "text" at bounding box center [229, 40] width 80 height 14
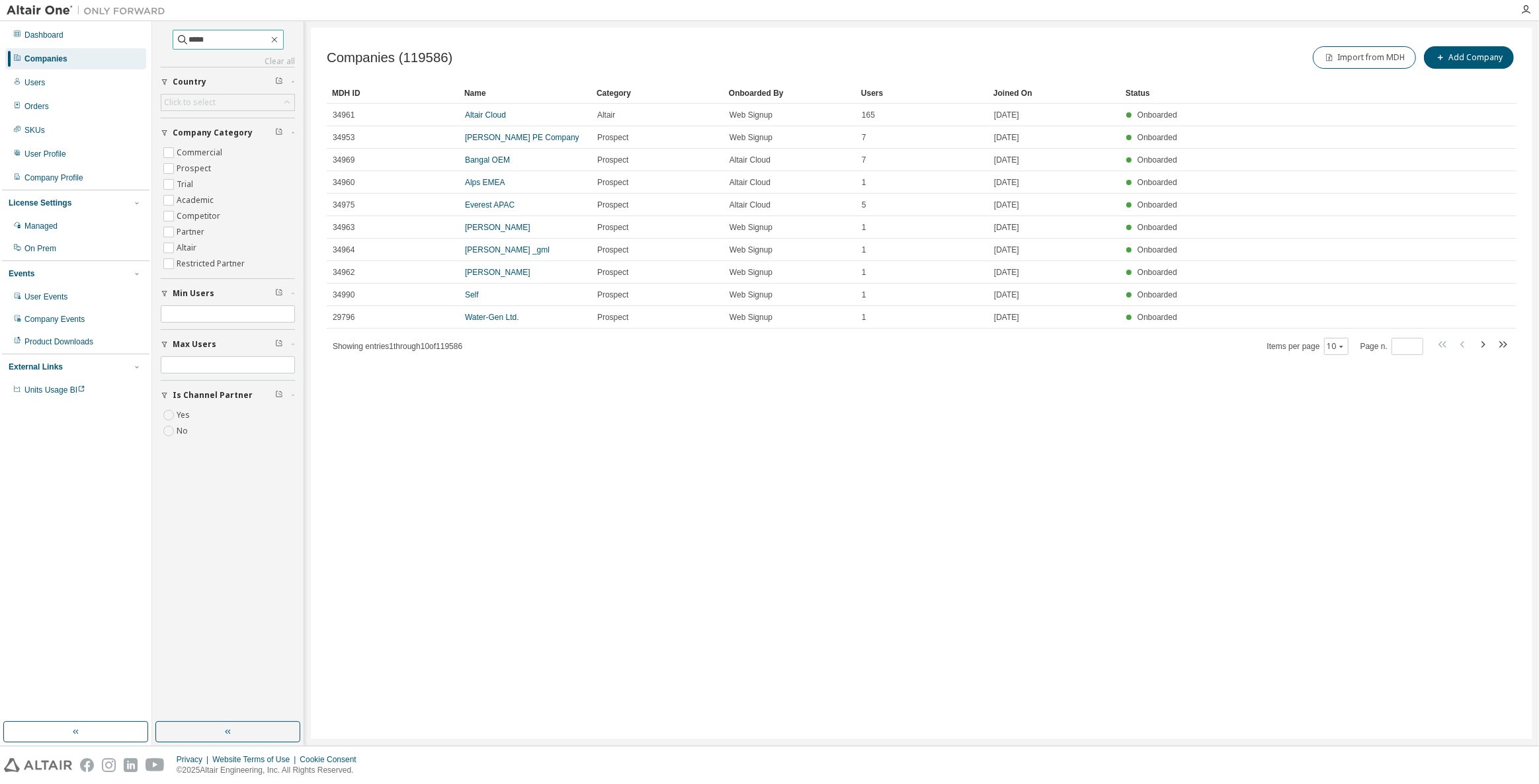
type input "*****"
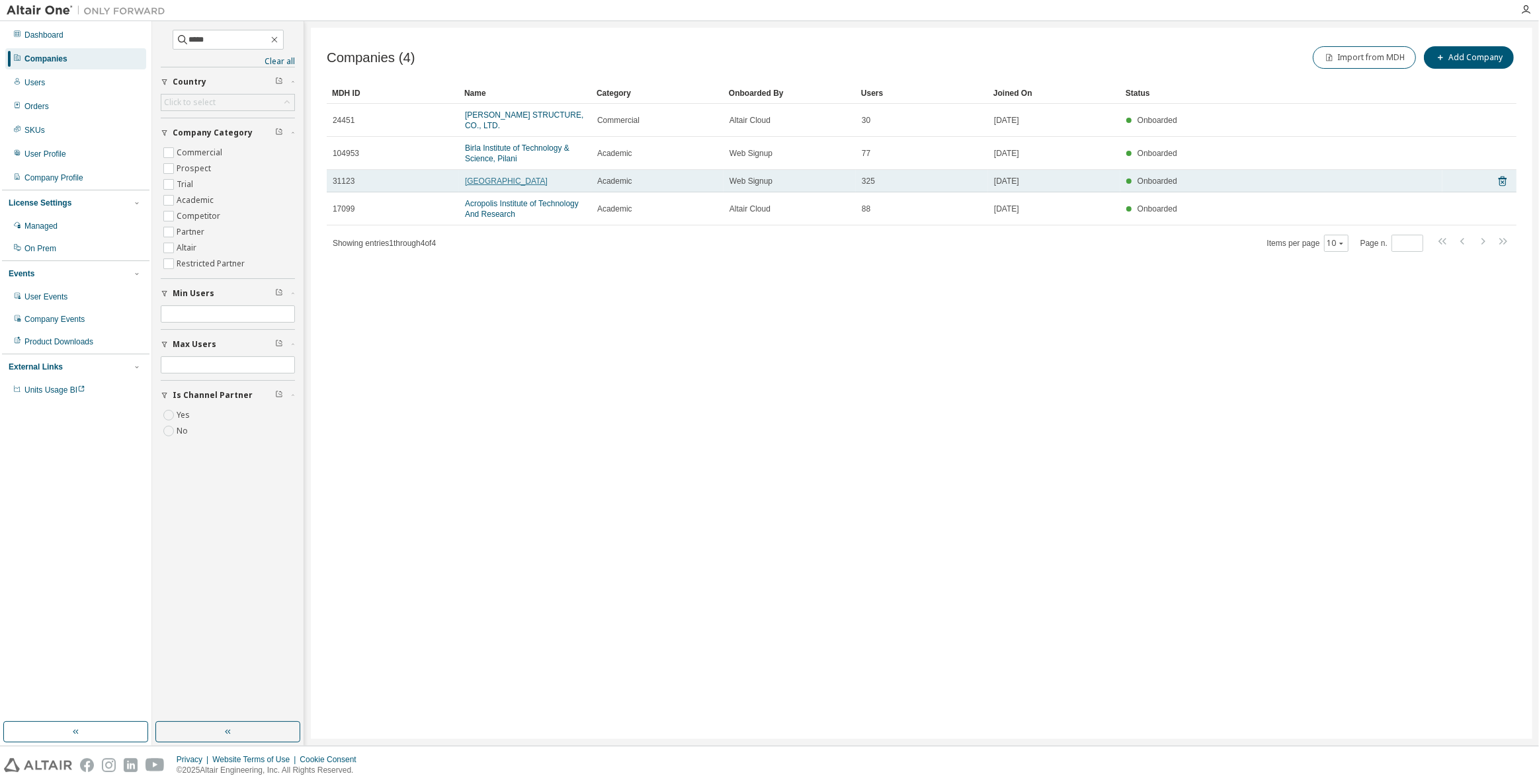
click at [497, 177] on link "[GEOGRAPHIC_DATA]" at bounding box center [507, 181] width 83 height 10
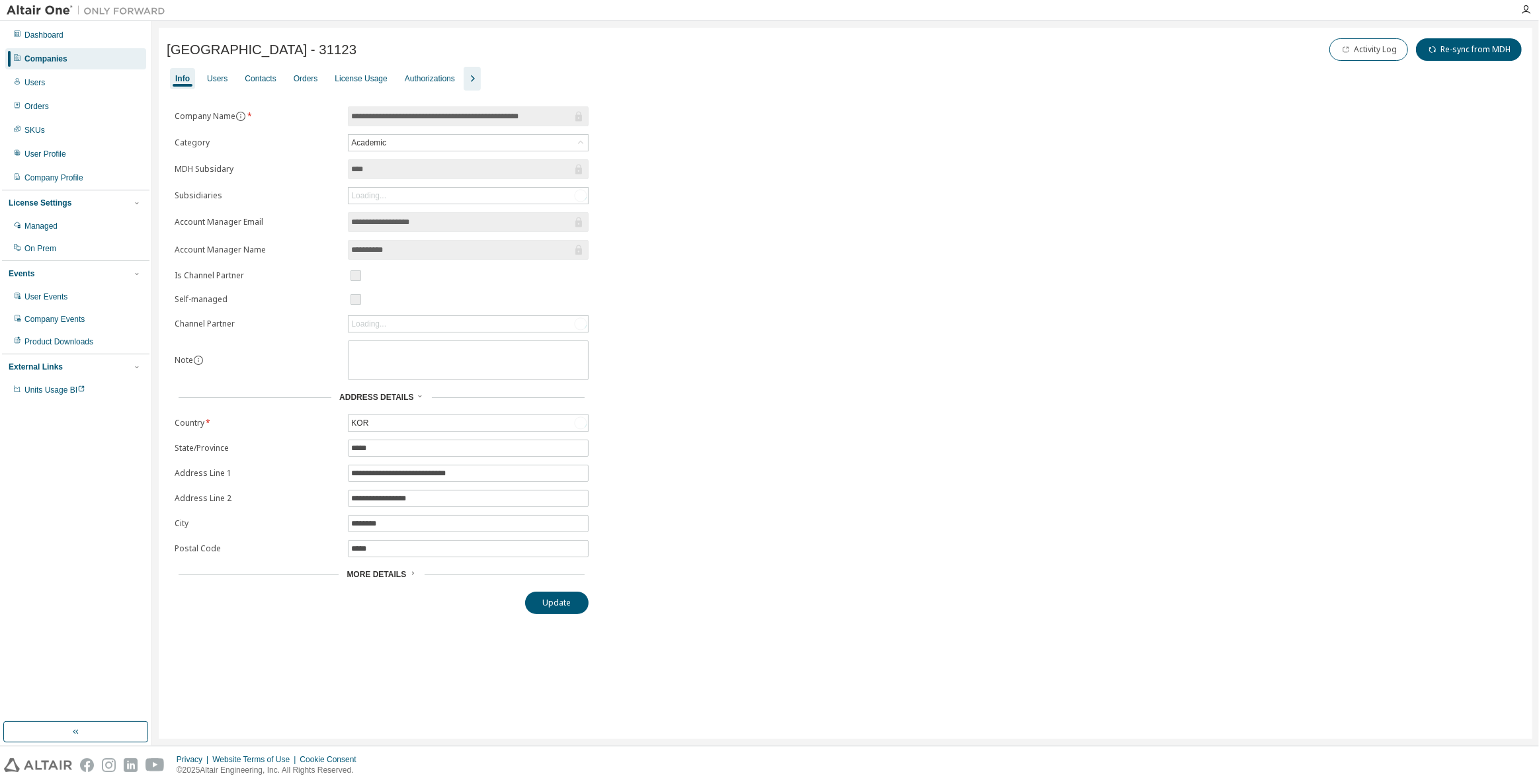
click at [473, 83] on icon "button" at bounding box center [472, 79] width 16 height 16
click at [556, 73] on div "Groups" at bounding box center [557, 78] width 25 height 10
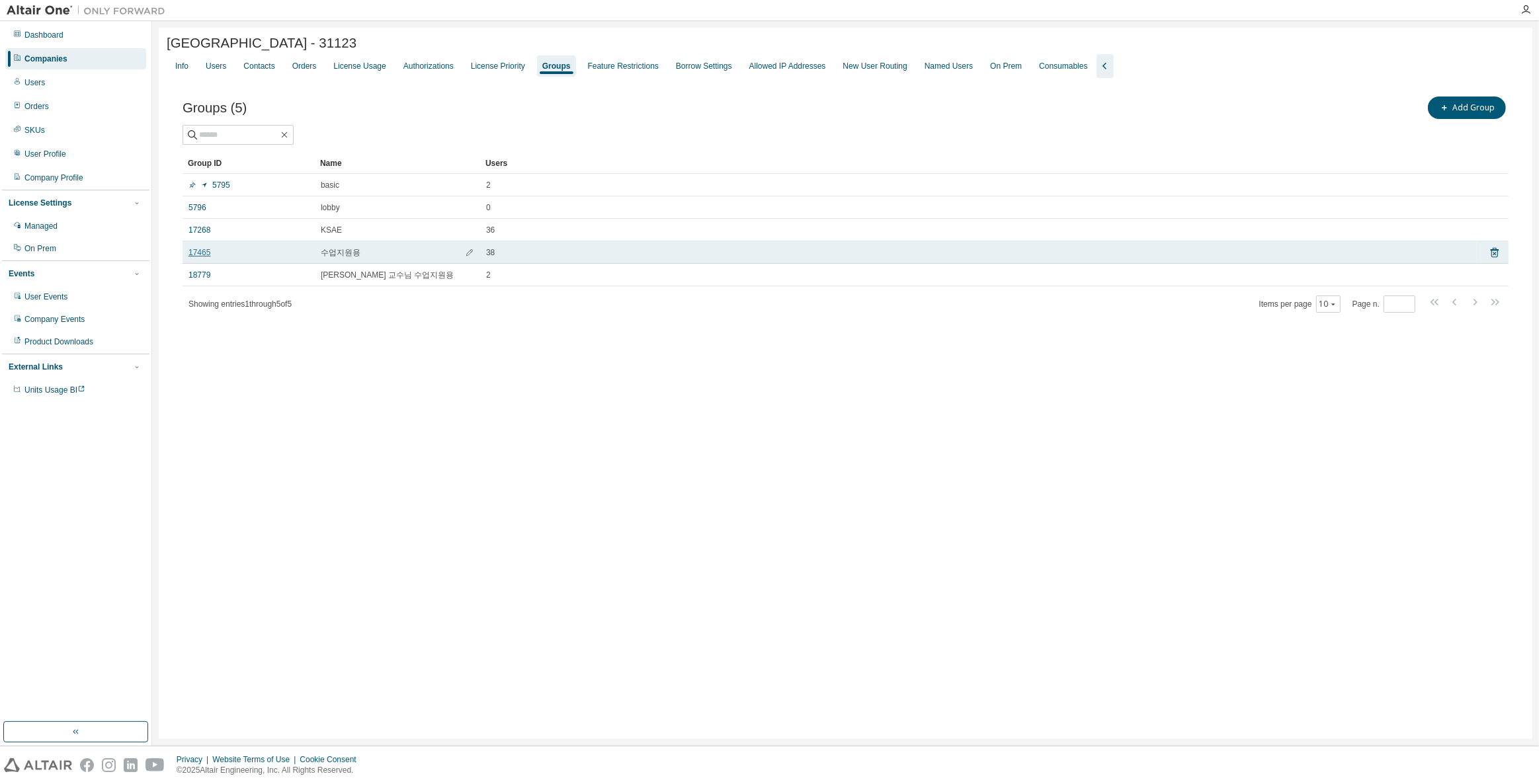
click at [190, 251] on link "17465" at bounding box center [199, 252] width 21 height 10
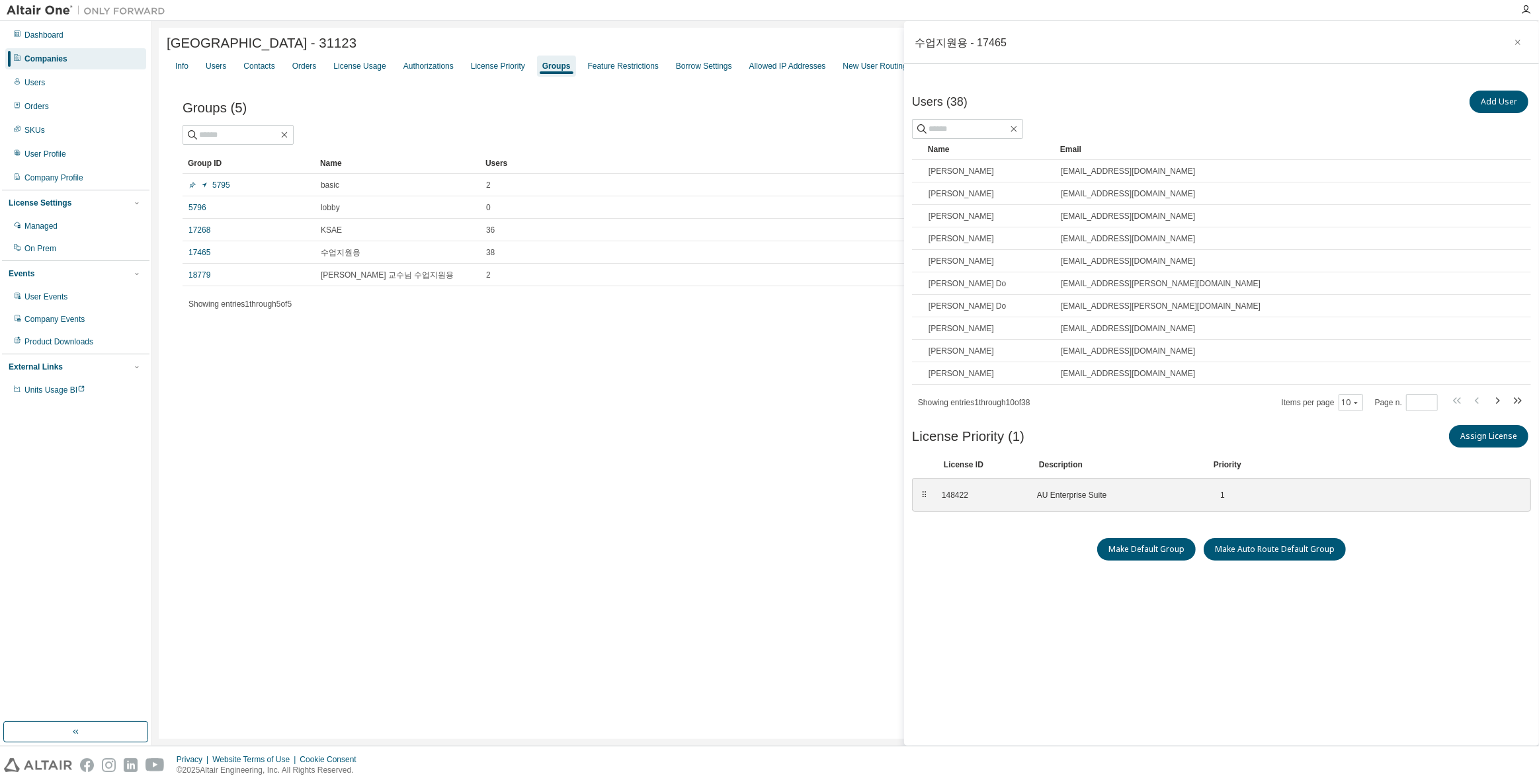
click at [45, 64] on div "Companies" at bounding box center [76, 59] width 141 height 21
